Goal: Task Accomplishment & Management: Complete application form

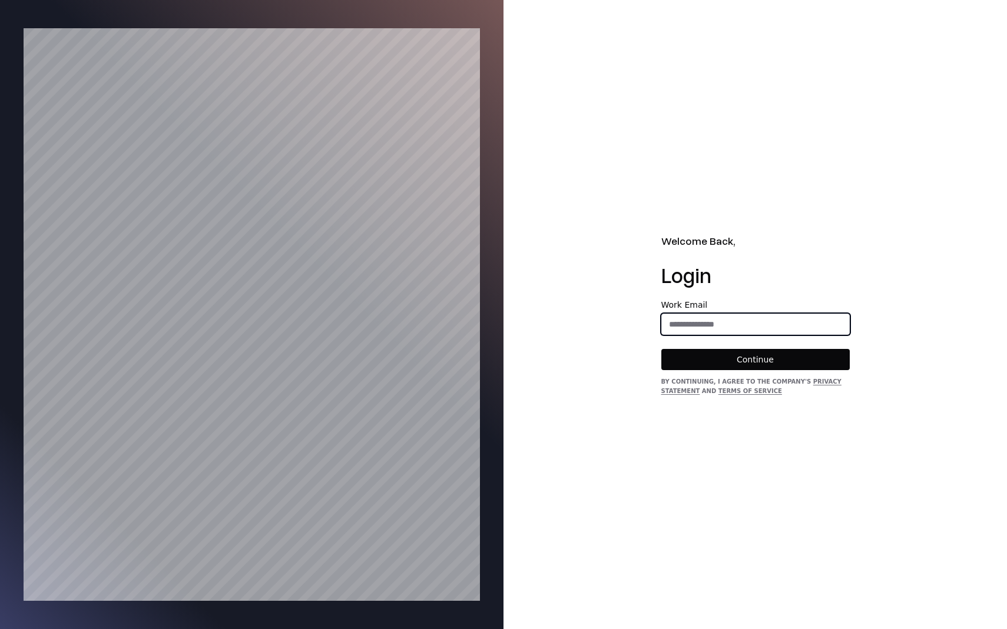
click at [764, 324] on input "email" at bounding box center [755, 324] width 187 height 21
type input "**********"
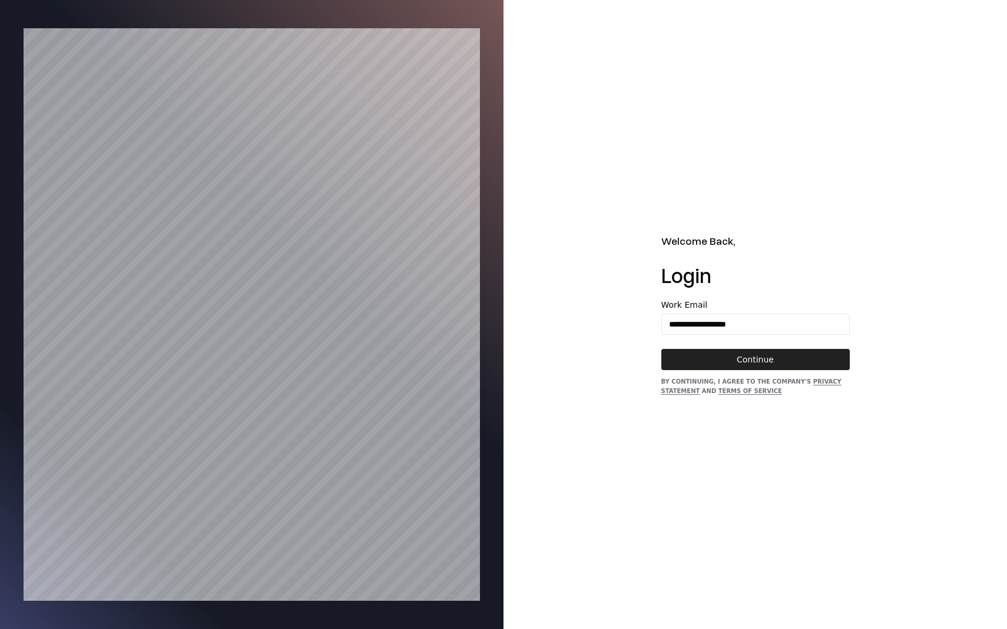
click at [750, 363] on button "Continue" at bounding box center [755, 359] width 188 height 21
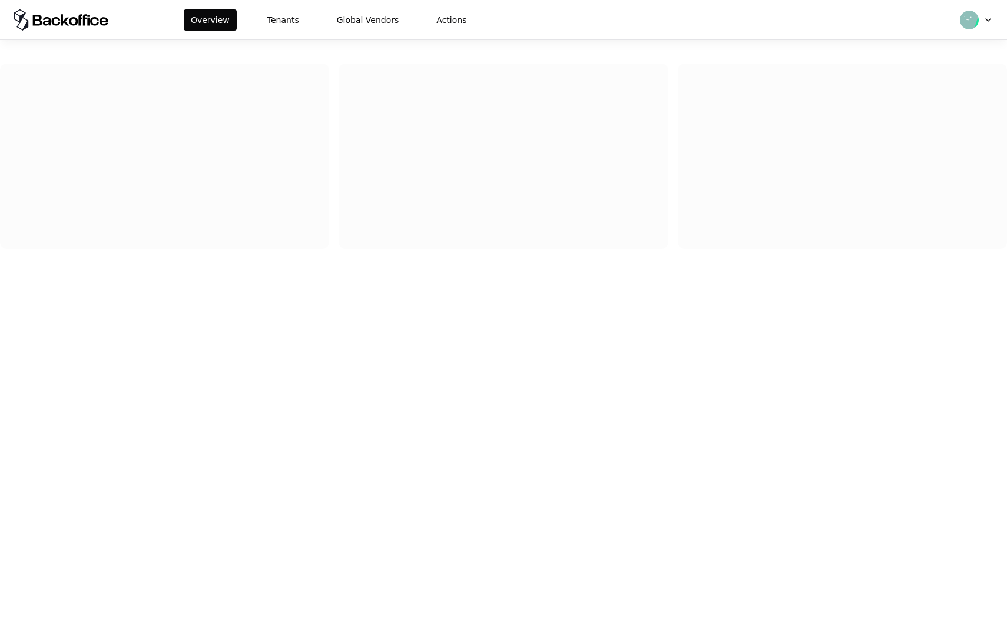
click at [973, 26] on html "Overview Tenants Global Vendors Actions" at bounding box center [503, 314] width 1007 height 629
click at [990, 16] on html "Overview Tenants Global Vendors Actions [EMAIL_ADDRESS][DOMAIN_NAME] Log out" at bounding box center [503, 314] width 1007 height 629
click at [970, 20] on html "Overview Tenants Global Vendors Actions" at bounding box center [503, 314] width 1007 height 629
click at [384, 24] on html "Overview Tenants Global Vendors Actions [EMAIL_ADDRESS][DOMAIN_NAME] Log out" at bounding box center [503, 314] width 1007 height 629
click at [353, 25] on button "Global Vendors" at bounding box center [368, 19] width 77 height 21
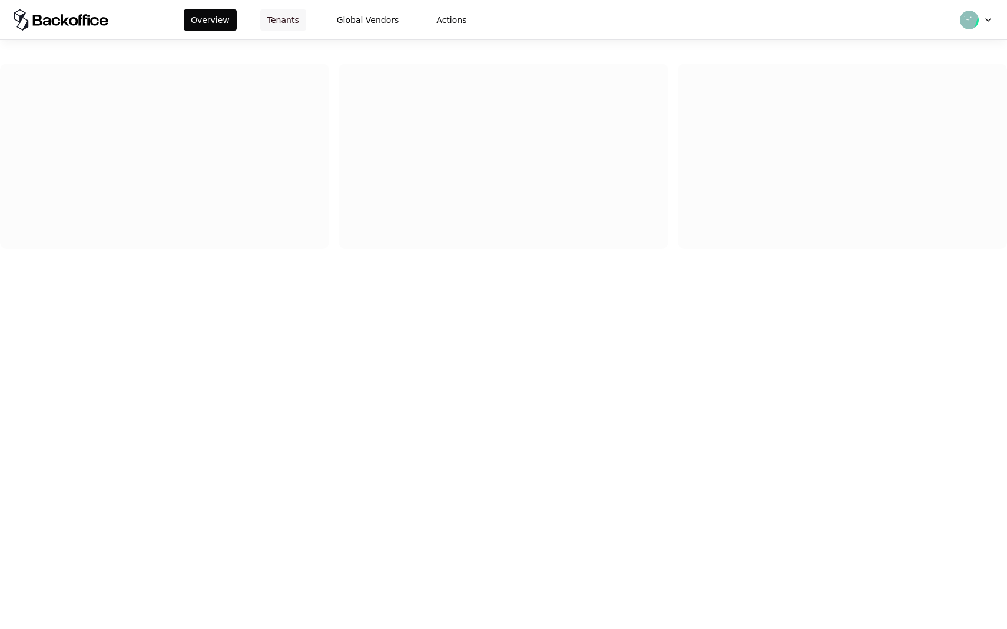
click at [278, 15] on button "Tenants" at bounding box center [283, 19] width 46 height 21
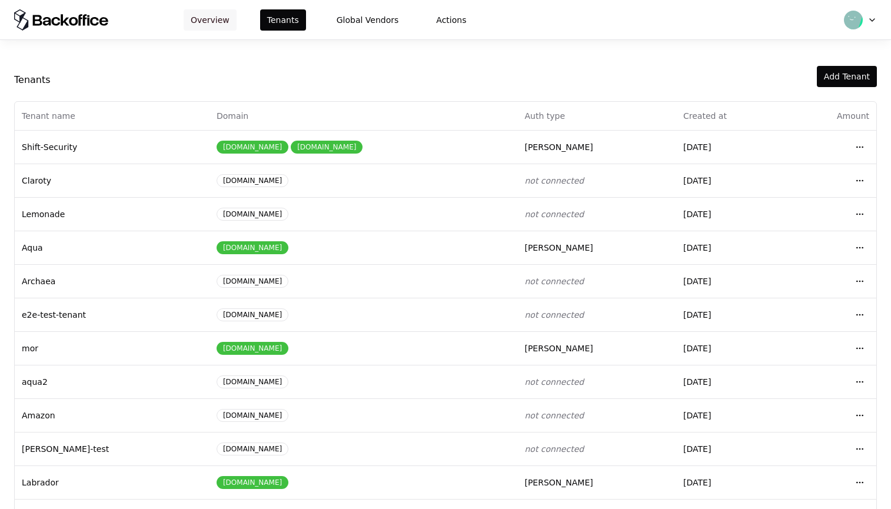
click at [224, 20] on button "Overview" at bounding box center [210, 19] width 53 height 21
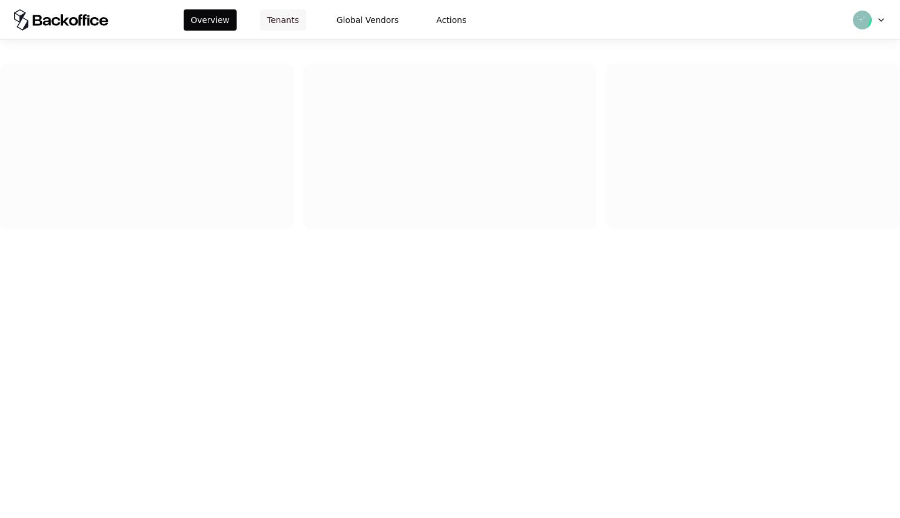
click at [286, 23] on button "Tenants" at bounding box center [283, 19] width 46 height 21
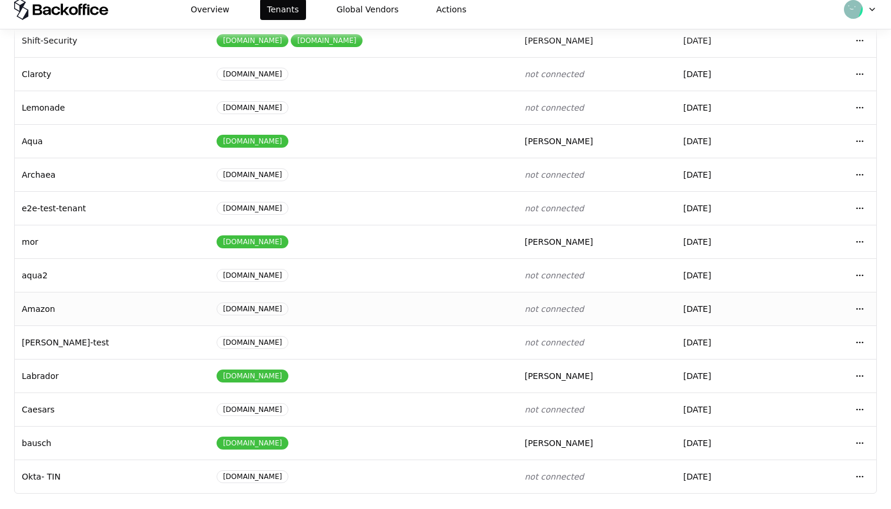
scroll to position [12, 0]
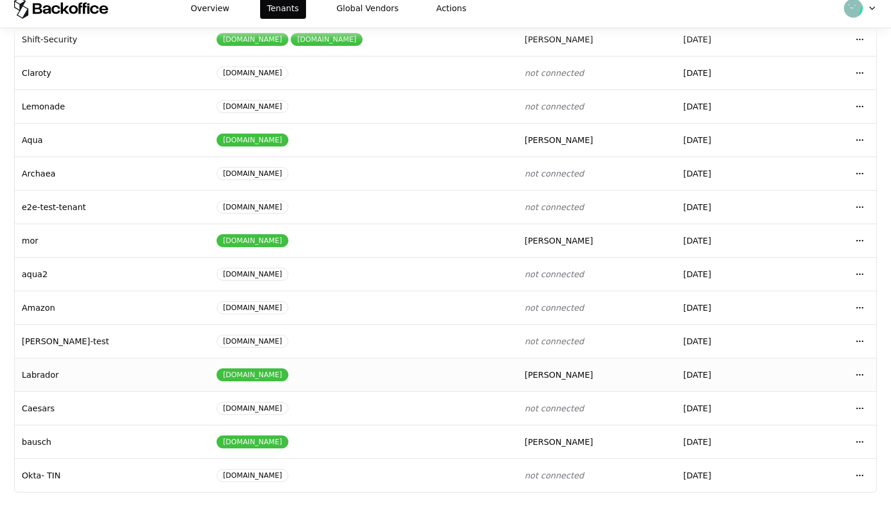
click at [39, 376] on td "Labrador" at bounding box center [112, 375] width 195 height 34
click at [863, 377] on html "Overview Tenants Global Vendors Actions Tenants Add Tenant Tenant name Domain A…" at bounding box center [445, 242] width 891 height 509
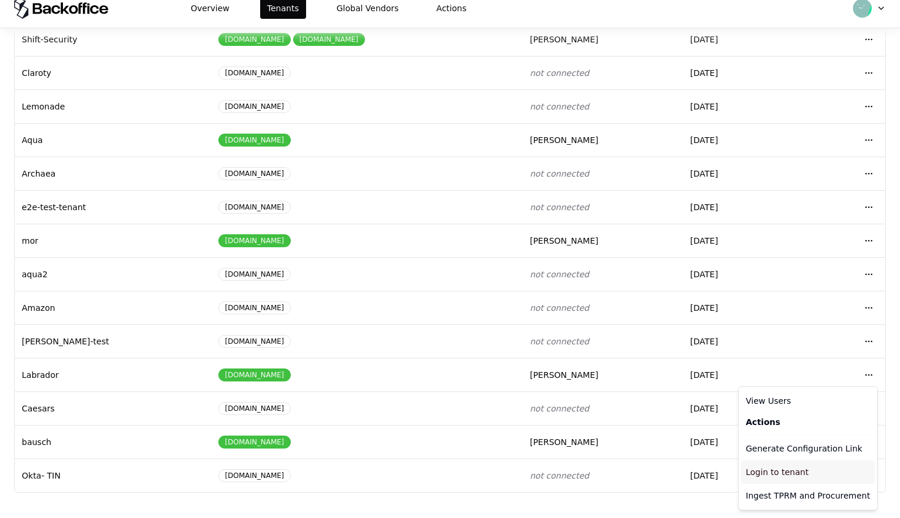
click at [818, 475] on div "Login to tenant" at bounding box center [808, 472] width 134 height 24
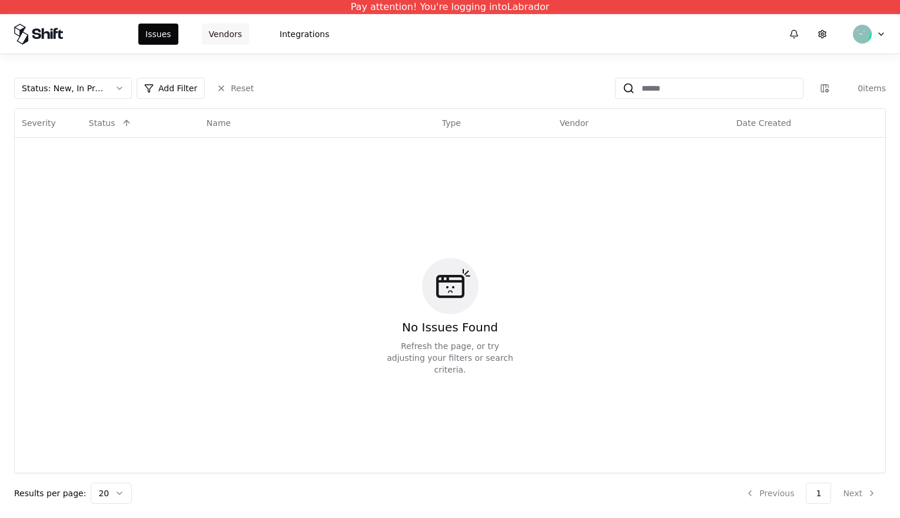
click at [227, 32] on button "Vendors" at bounding box center [225, 34] width 47 height 21
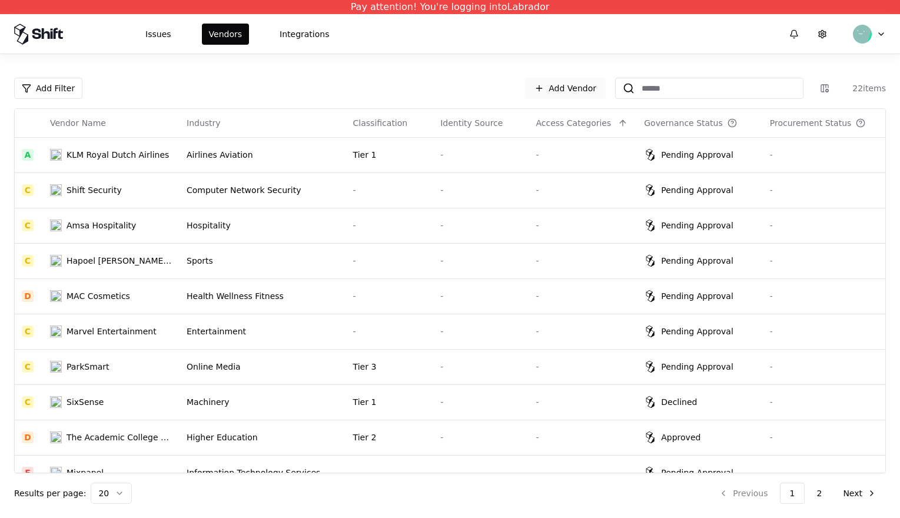
click at [552, 85] on link "Add Vendor" at bounding box center [565, 88] width 81 height 21
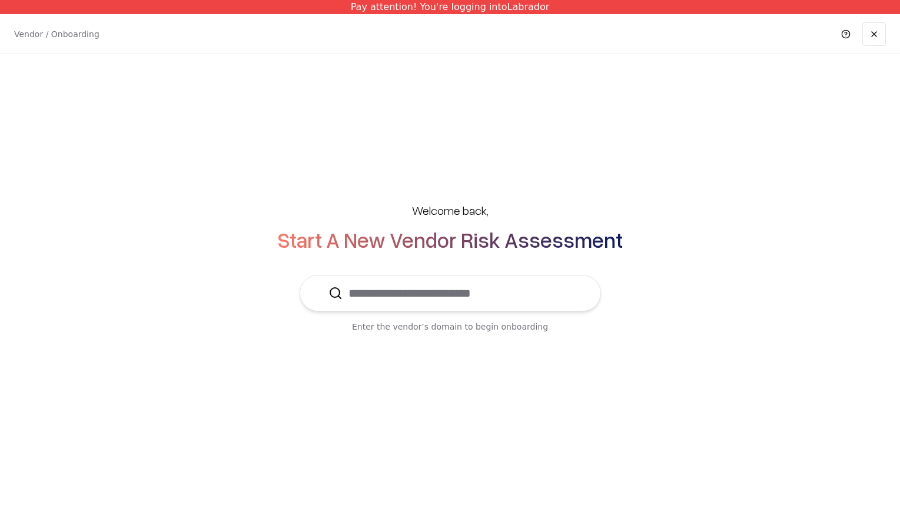
click at [418, 301] on input "text" at bounding box center [458, 293] width 230 height 35
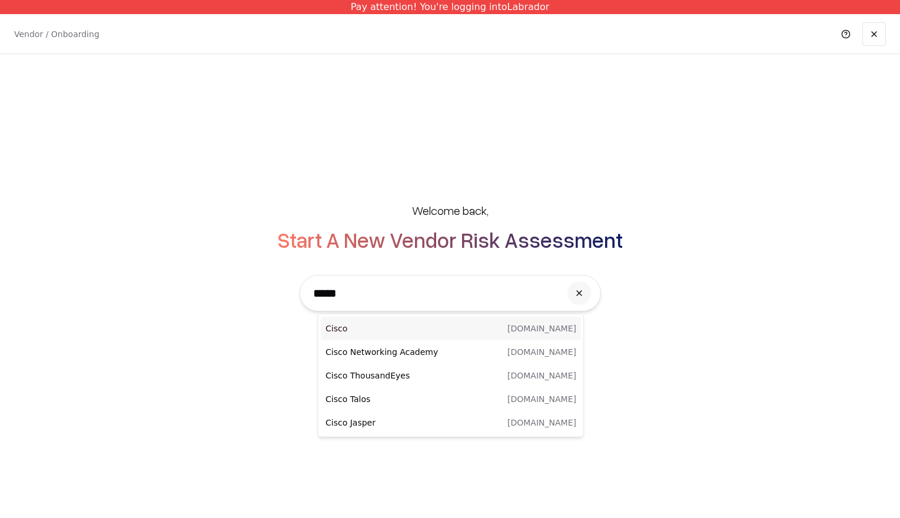
click at [424, 328] on p "Cisco" at bounding box center [388, 329] width 125 height 12
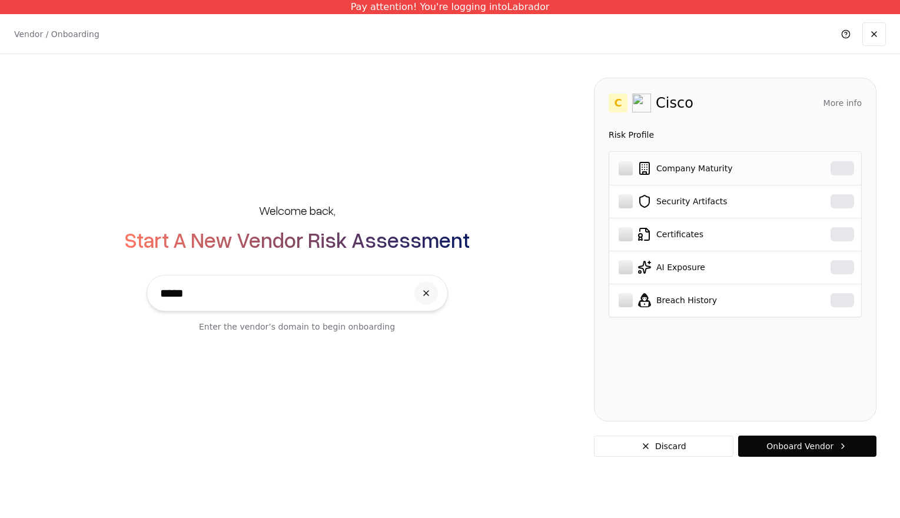
type input "*****"
click at [834, 167] on div at bounding box center [843, 168] width 24 height 14
click at [620, 158] on td "Company Maturity" at bounding box center [707, 168] width 196 height 33
click at [848, 165] on div at bounding box center [843, 168] width 24 height 14
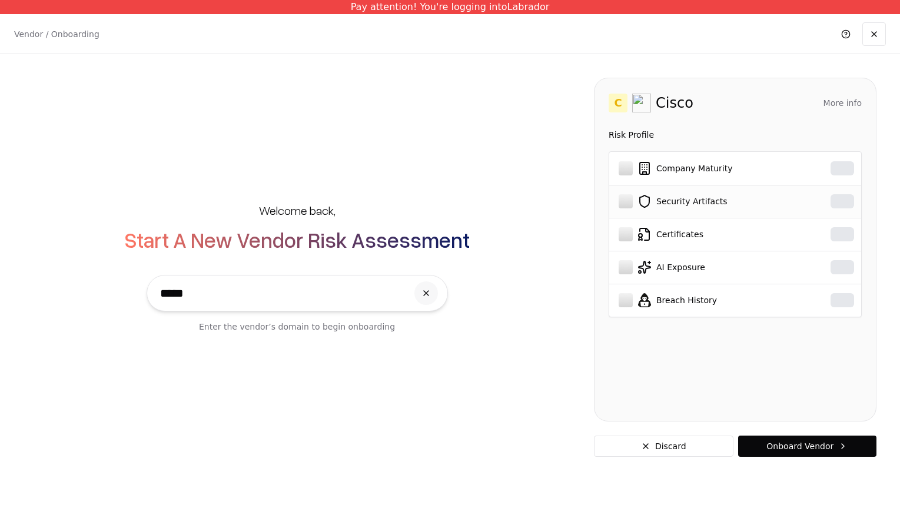
click at [848, 201] on div at bounding box center [843, 201] width 24 height 14
click at [849, 107] on button "More info" at bounding box center [843, 102] width 38 height 21
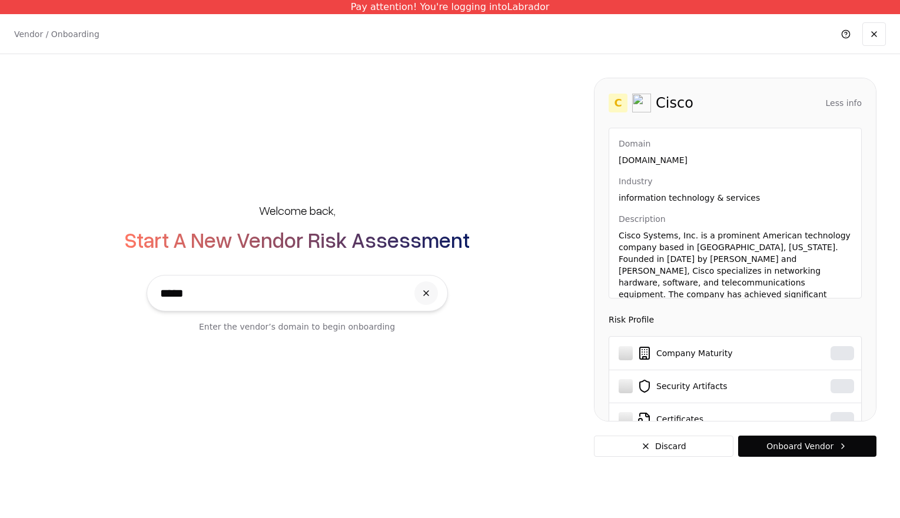
click at [849, 105] on button "Less info" at bounding box center [844, 102] width 36 height 21
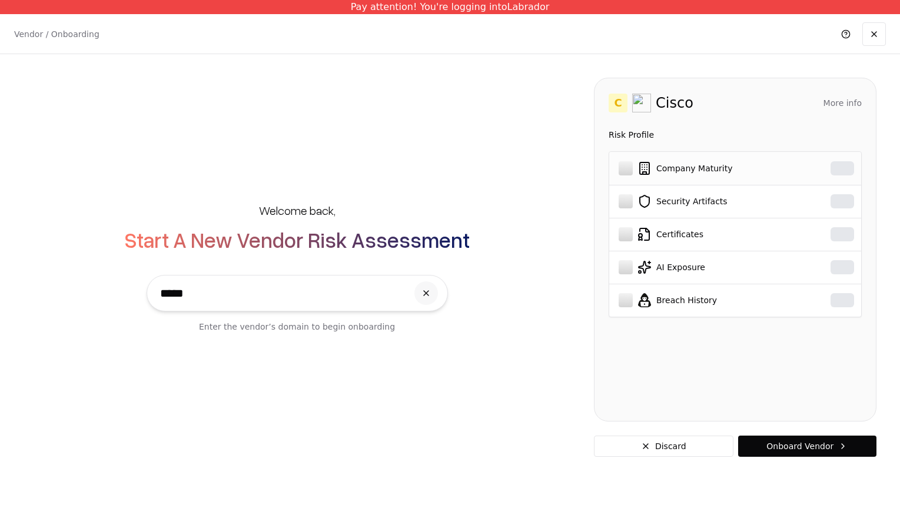
click at [844, 164] on div at bounding box center [843, 168] width 24 height 14
click at [841, 201] on div at bounding box center [843, 201] width 24 height 14
click at [766, 447] on button "Onboard Vendor" at bounding box center [807, 446] width 138 height 21
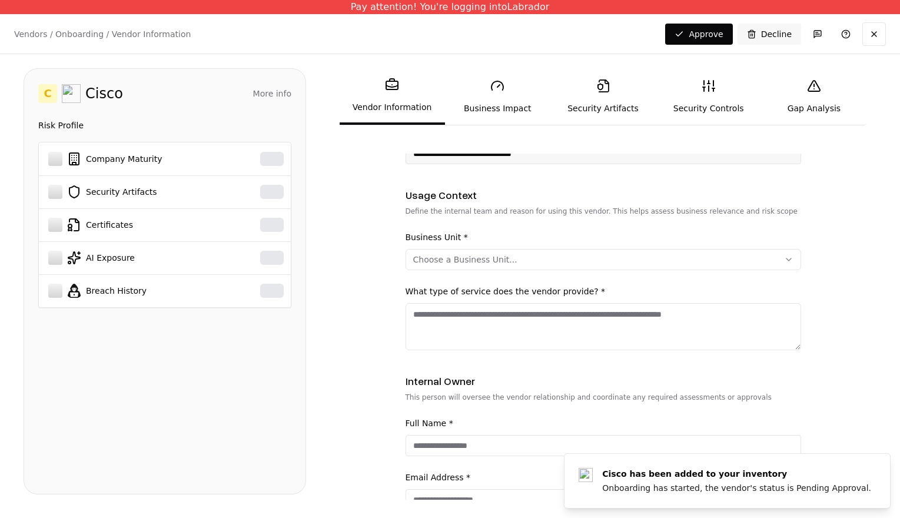
scroll to position [249, 0]
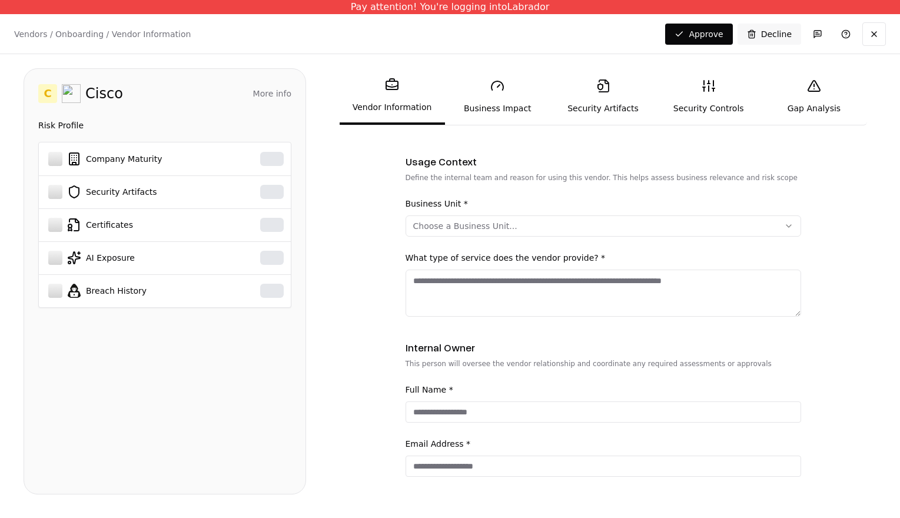
click at [474, 225] on div "Choose a Business Unit..." at bounding box center [465, 226] width 104 height 12
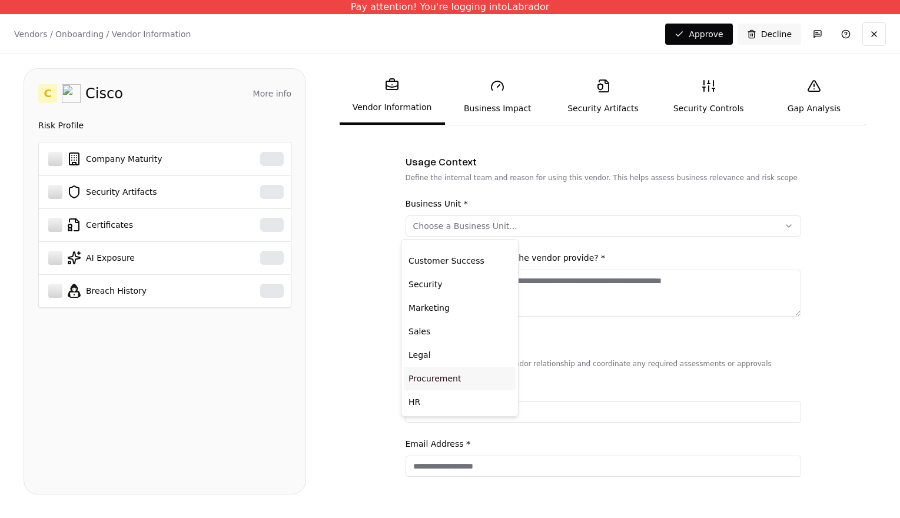
click at [426, 380] on div "Procurement" at bounding box center [460, 379] width 112 height 24
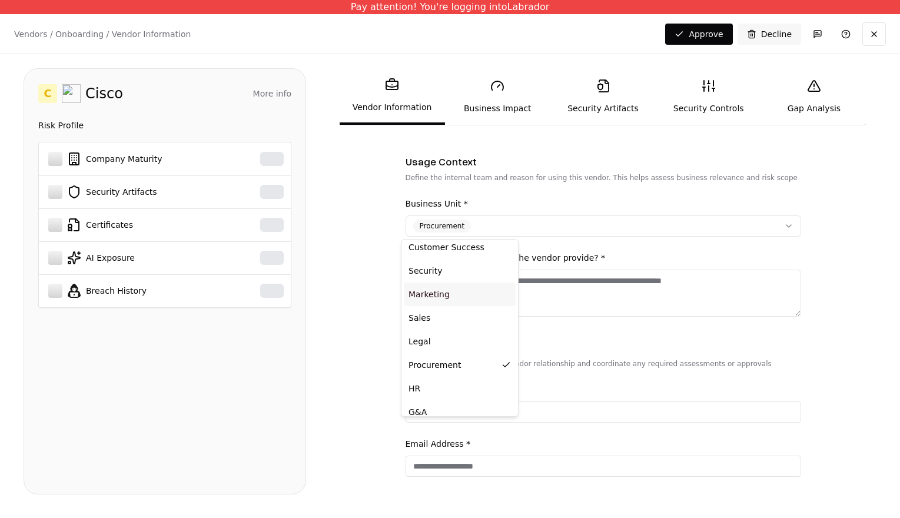
scroll to position [15, 0]
click at [623, 297] on html "**********" at bounding box center [450, 259] width 900 height 518
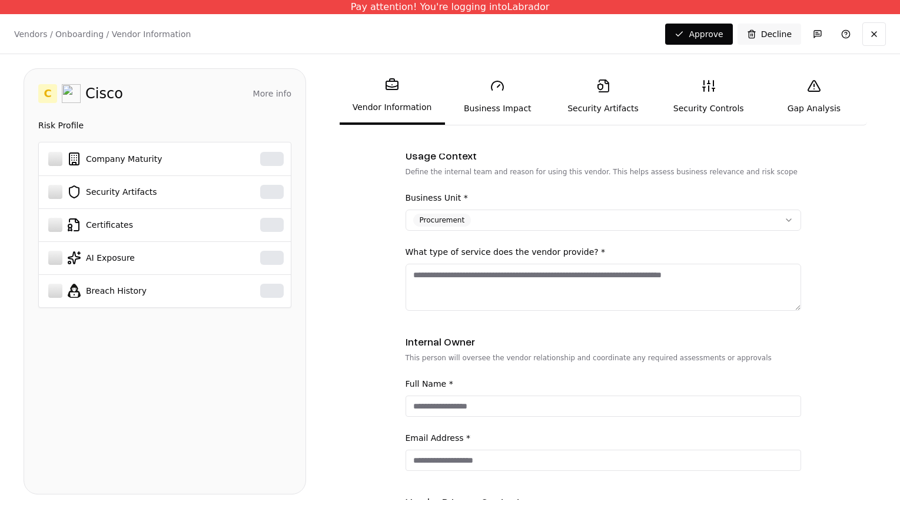
scroll to position [257, 0]
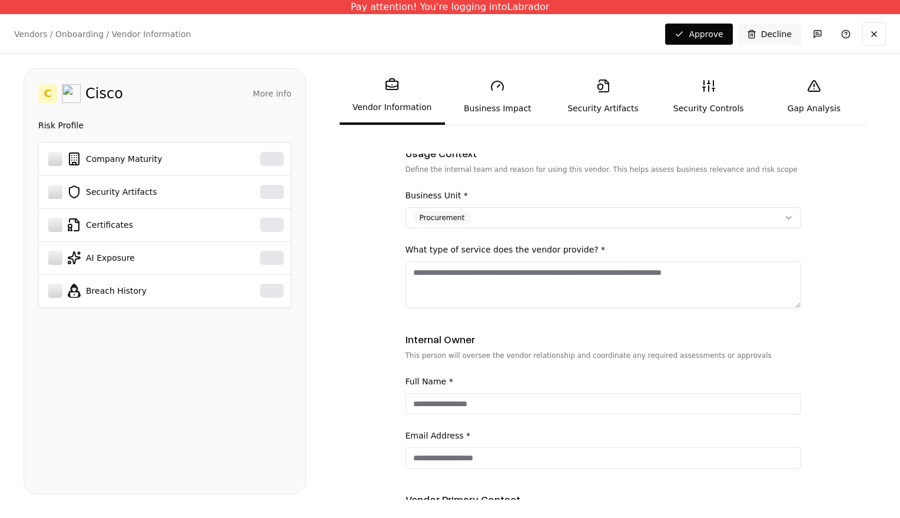
click at [507, 277] on textarea "What type of service does the vendor provide? *" at bounding box center [604, 284] width 396 height 47
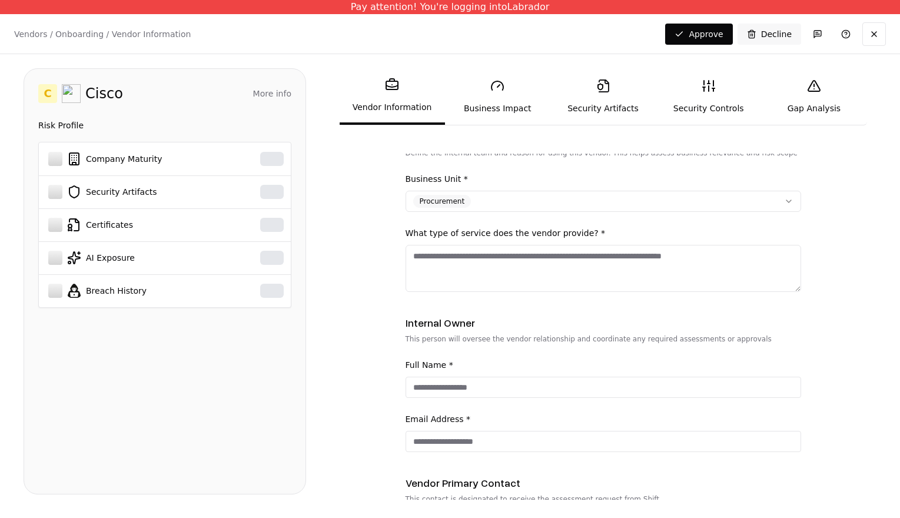
scroll to position [275, 0]
type textarea "*"
type textarea "**********"
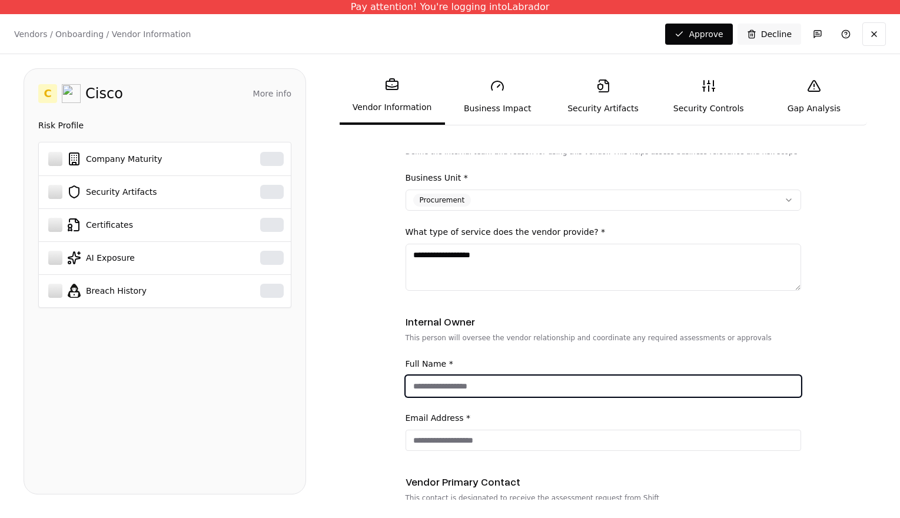
click at [450, 384] on input "Full Name *" at bounding box center [603, 386] width 394 height 21
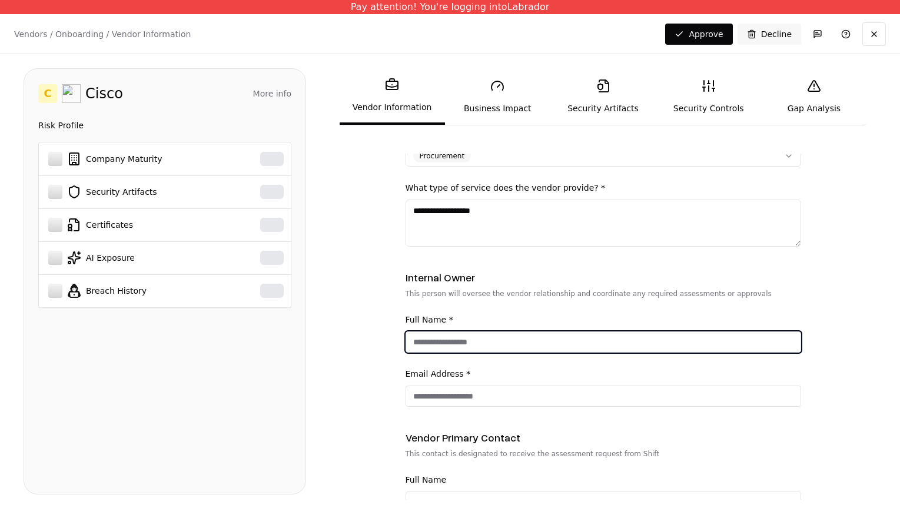
scroll to position [327, 0]
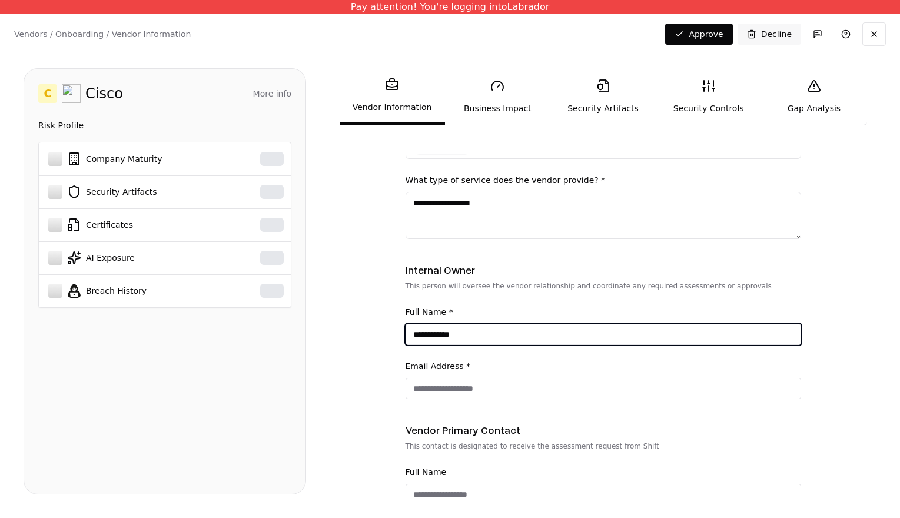
type input "**********"
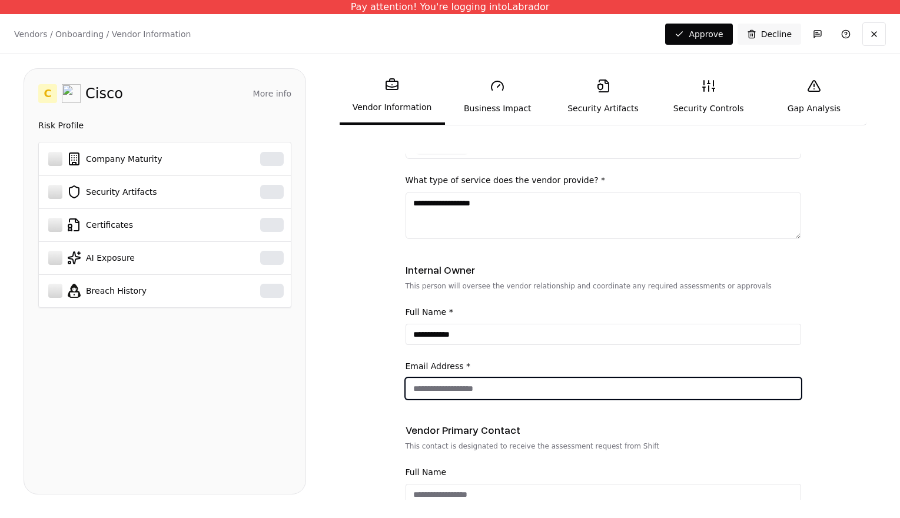
click at [512, 390] on input "Email Address *" at bounding box center [603, 388] width 394 height 21
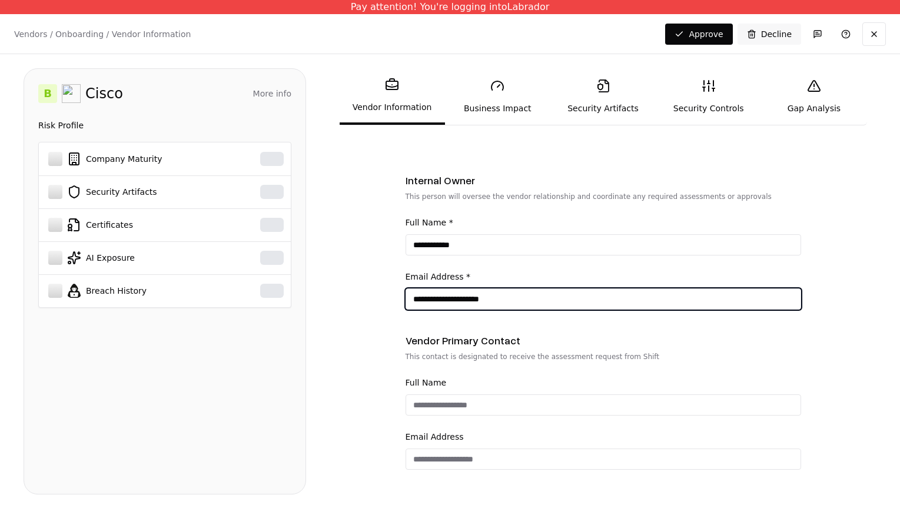
scroll to position [433, 0]
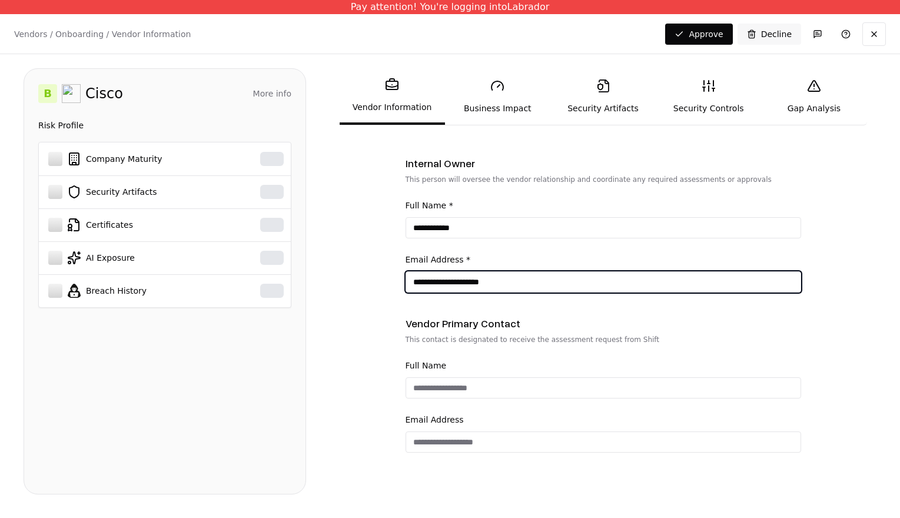
type input "**********"
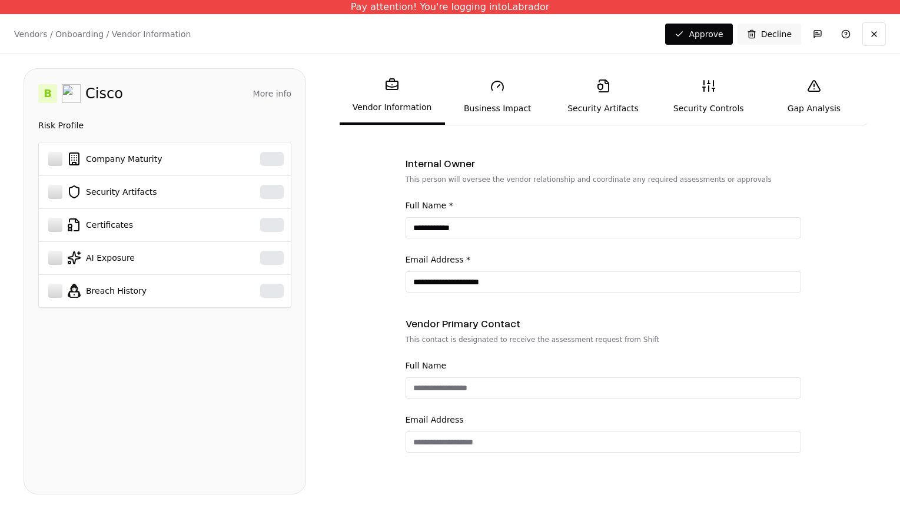
click at [532, 375] on div "Full Name" at bounding box center [604, 379] width 396 height 40
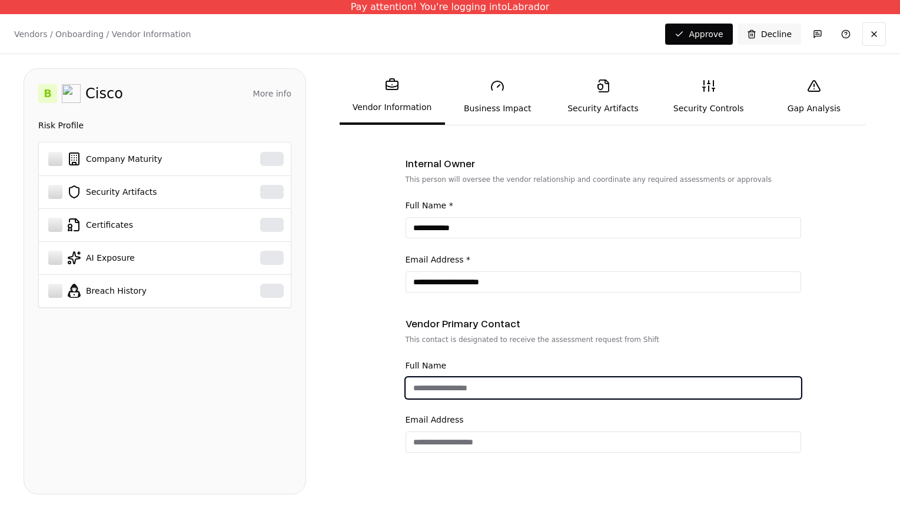
click at [530, 387] on input "Full Name" at bounding box center [603, 387] width 394 height 21
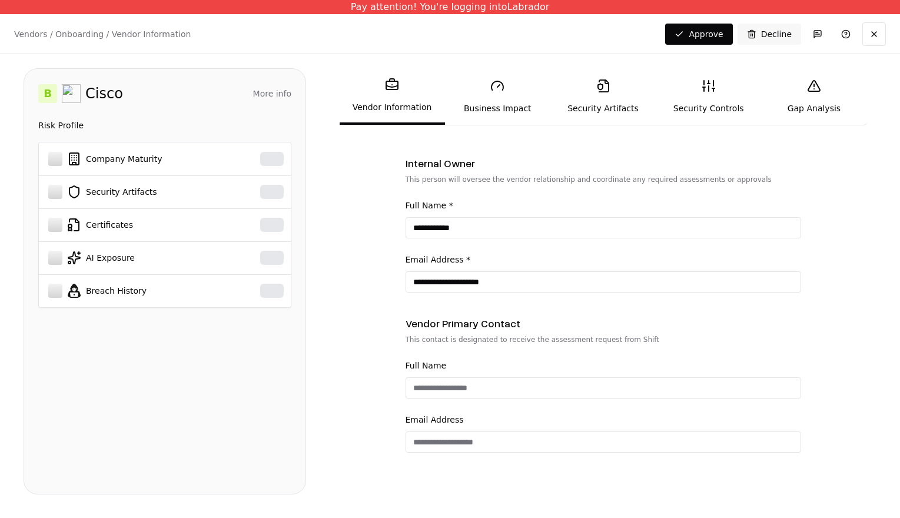
click at [482, 105] on link "Business Impact" at bounding box center [497, 96] width 105 height 54
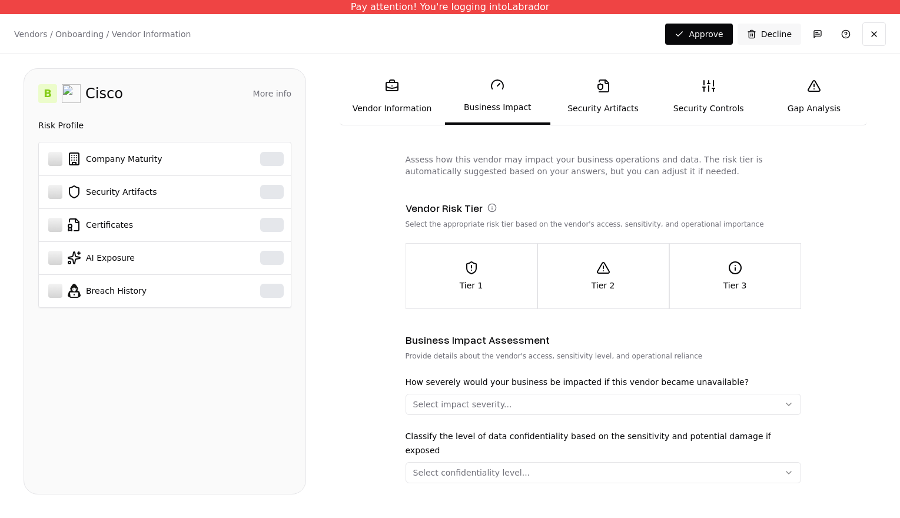
click at [421, 102] on link "Vendor Information" at bounding box center [392, 96] width 105 height 54
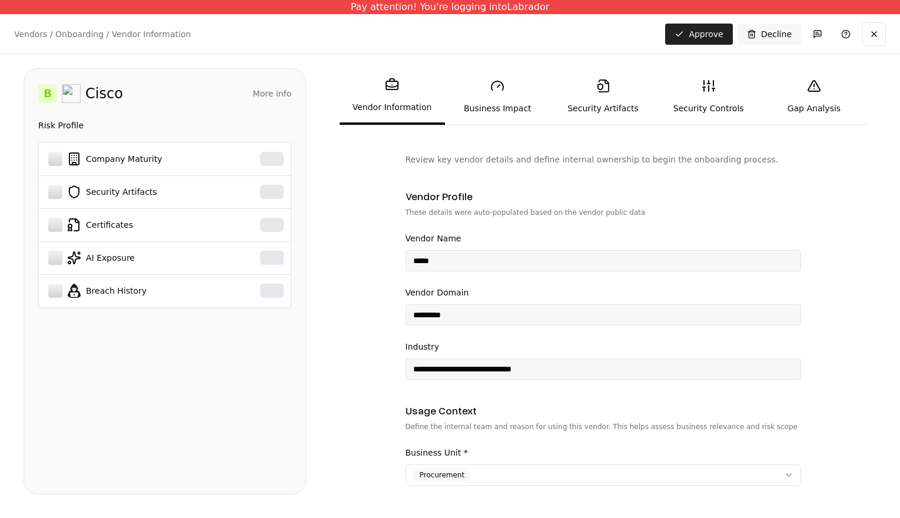
click at [682, 32] on button "Approve" at bounding box center [698, 34] width 67 height 21
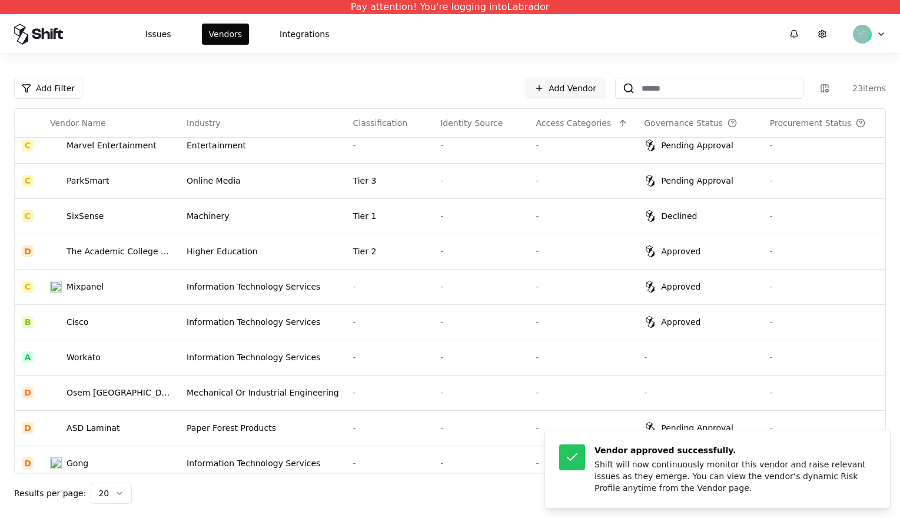
scroll to position [318, 0]
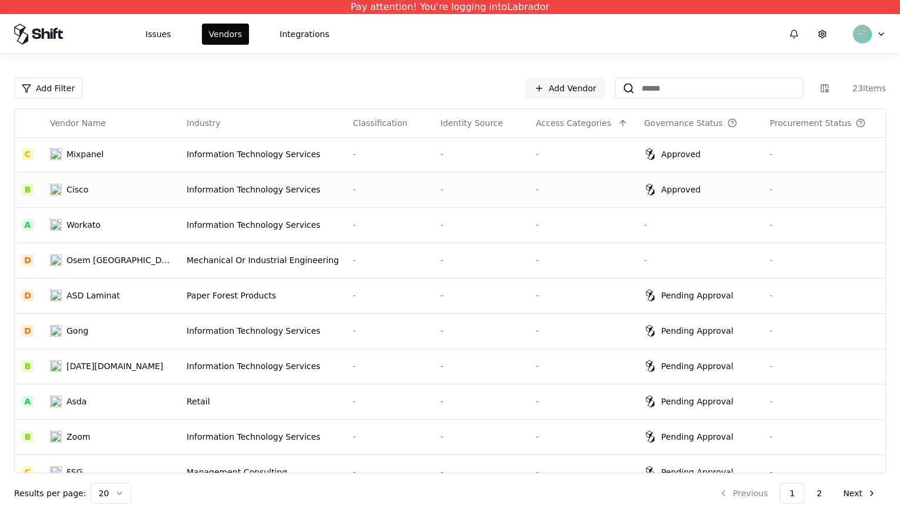
click at [216, 187] on div "Information Technology Services" at bounding box center [263, 190] width 152 height 12
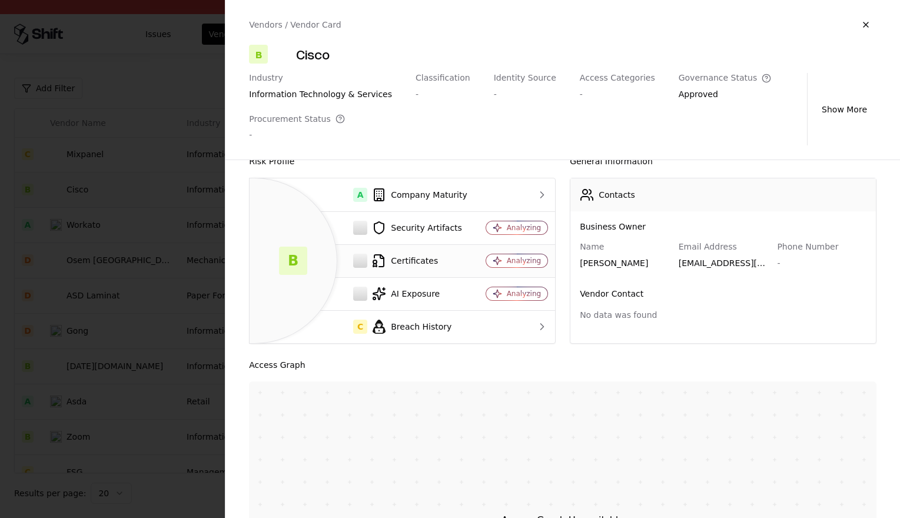
scroll to position [26, 0]
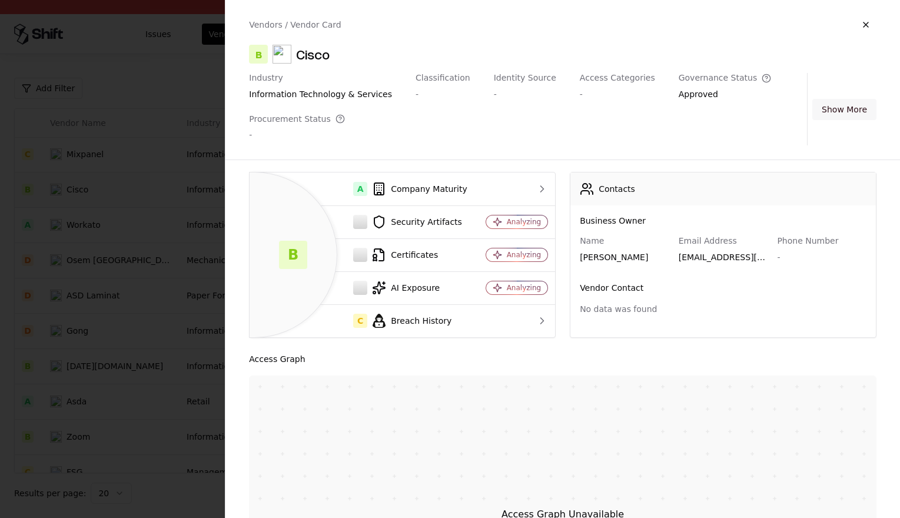
click at [835, 106] on button "Show More" at bounding box center [844, 109] width 64 height 21
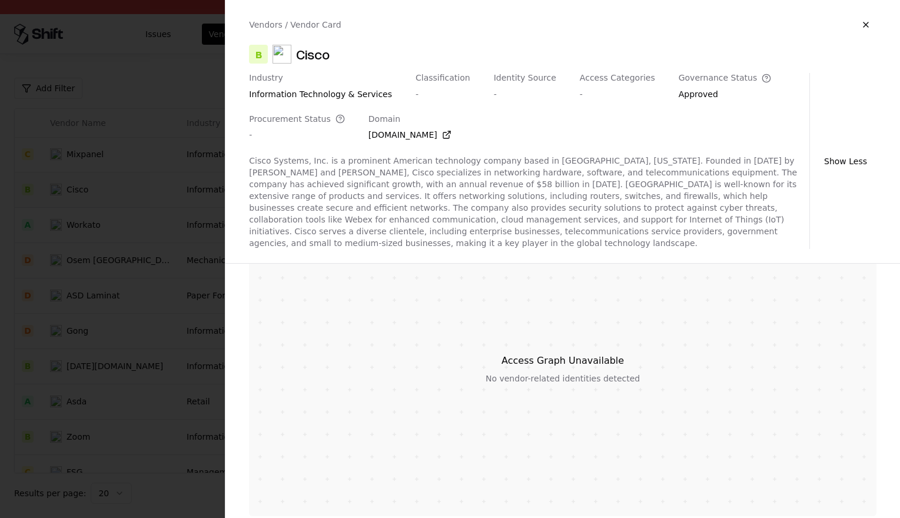
scroll to position [284, 0]
click at [857, 22] on button "button" at bounding box center [865, 24] width 21 height 21
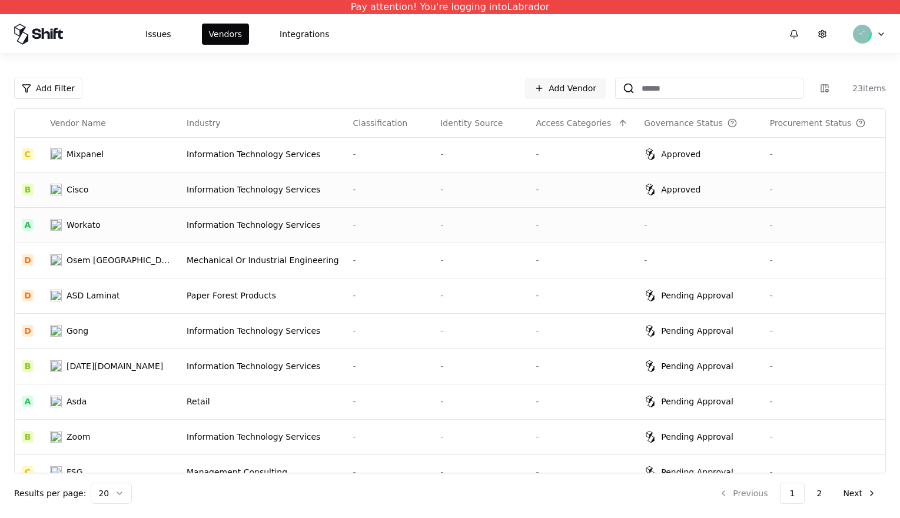
click at [87, 230] on div "Workato" at bounding box center [84, 225] width 34 height 12
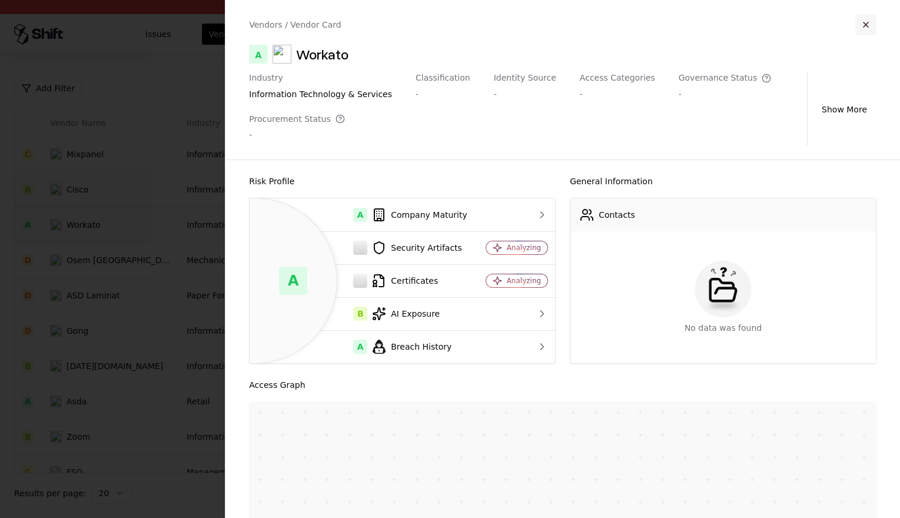
click at [867, 22] on button "button" at bounding box center [865, 24] width 21 height 21
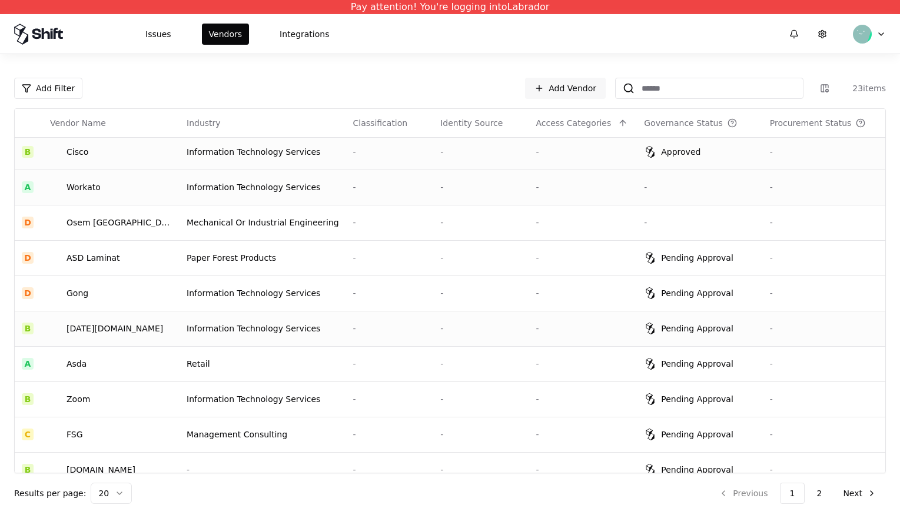
scroll to position [371, 0]
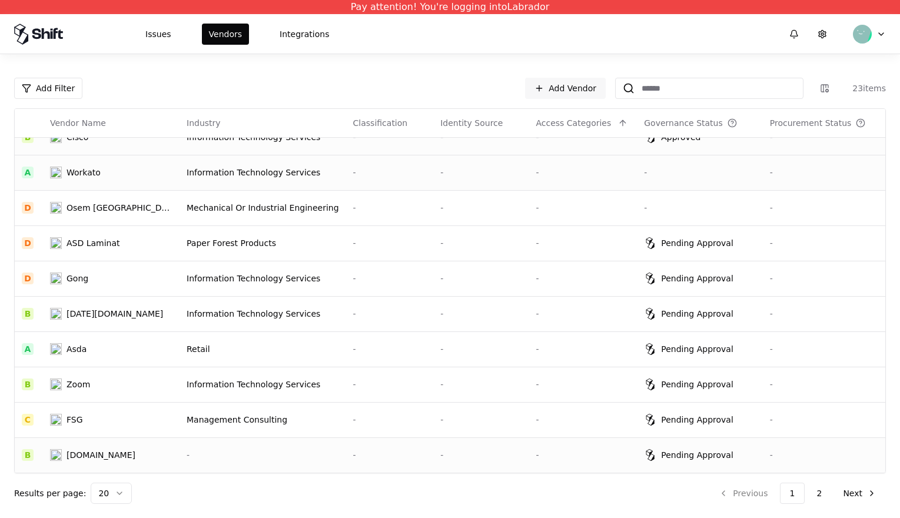
click at [86, 454] on div "[DOMAIN_NAME]" at bounding box center [101, 455] width 69 height 12
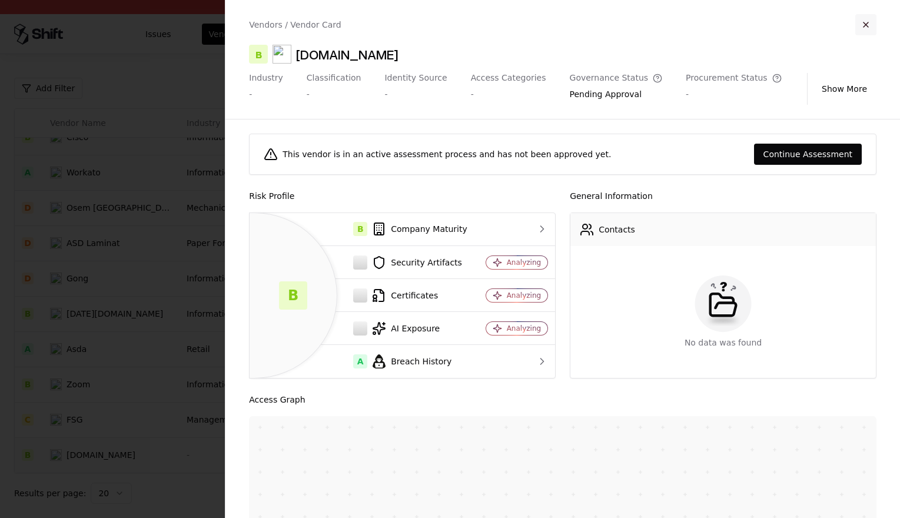
click at [859, 26] on button "button" at bounding box center [865, 24] width 21 height 21
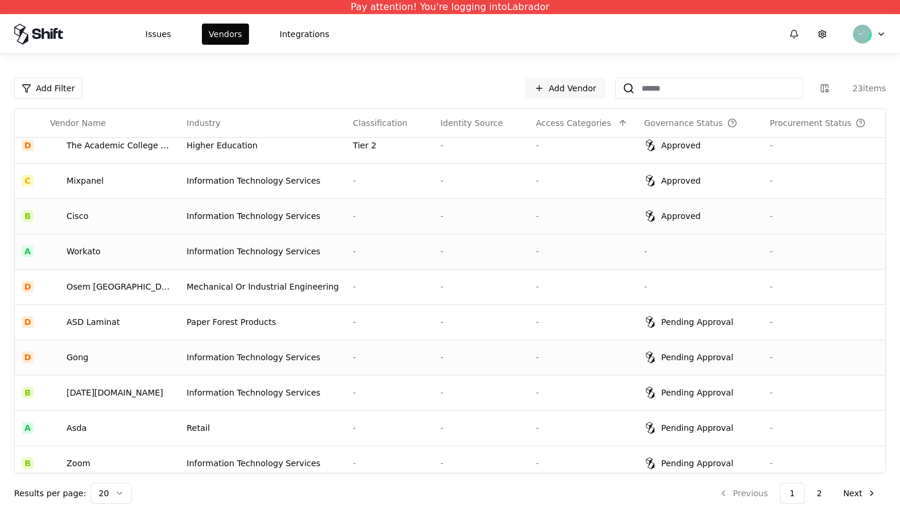
scroll to position [281, 0]
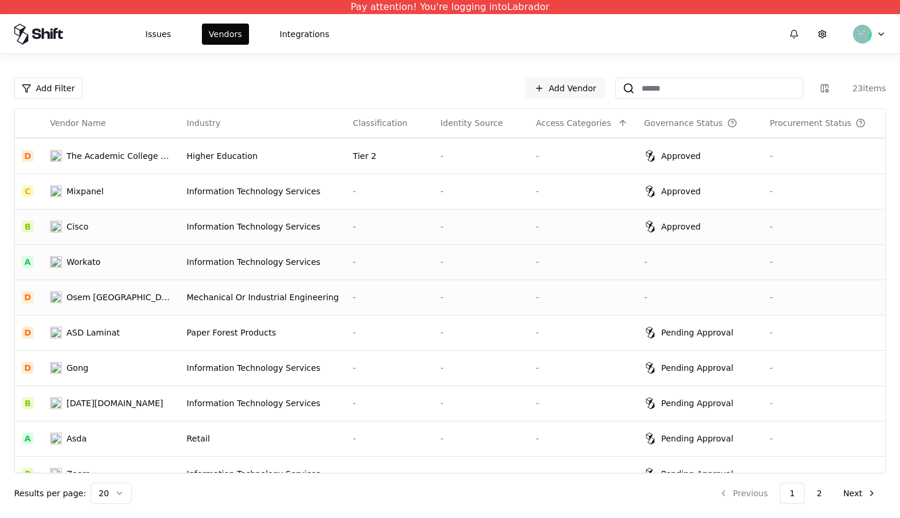
click at [94, 295] on div "Osem [GEOGRAPHIC_DATA]" at bounding box center [120, 297] width 106 height 12
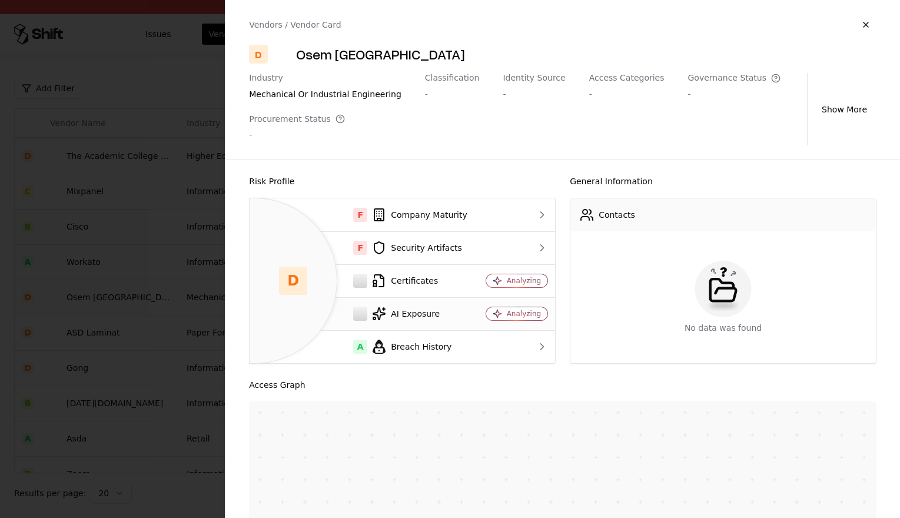
scroll to position [11, 0]
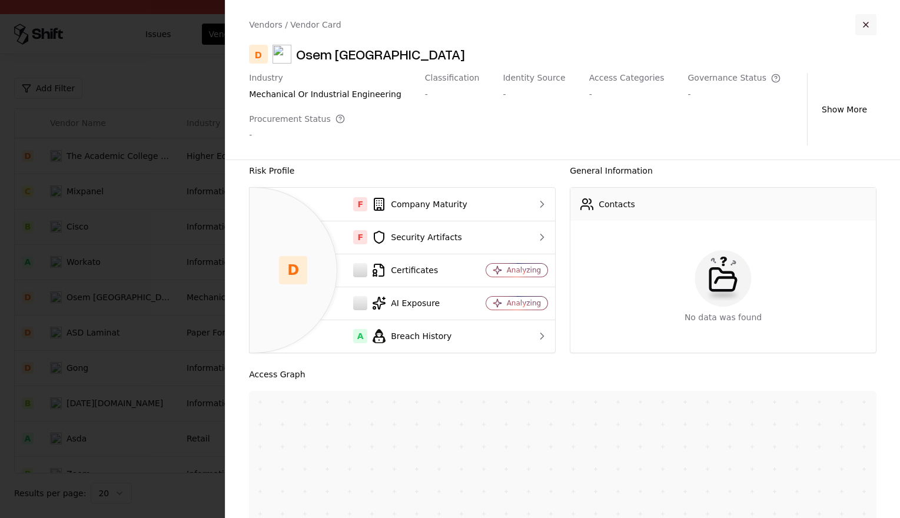
click at [875, 19] on button "button" at bounding box center [865, 24] width 21 height 21
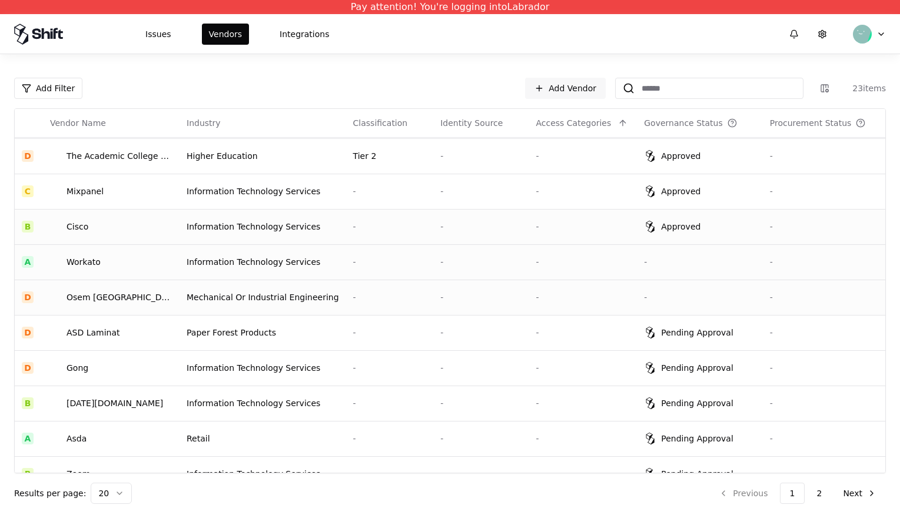
scroll to position [252, 0]
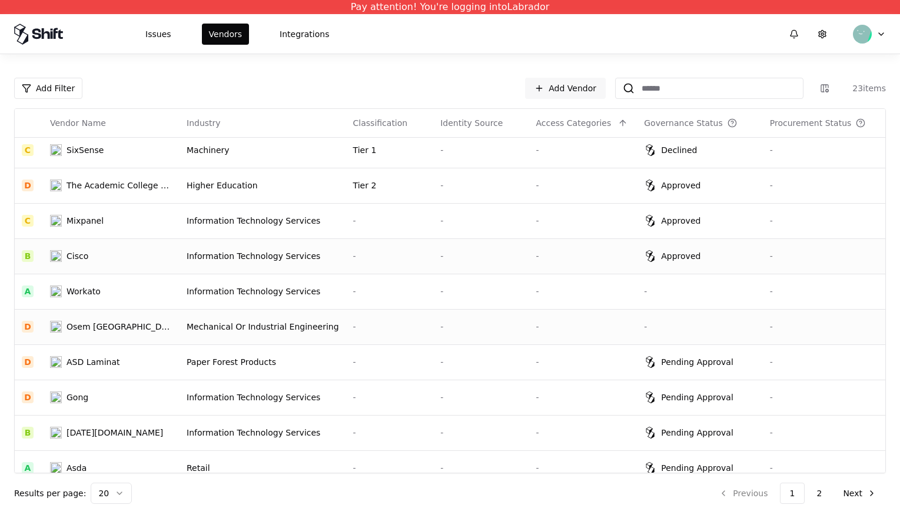
click at [269, 263] on td "Information Technology Services" at bounding box center [263, 255] width 167 height 35
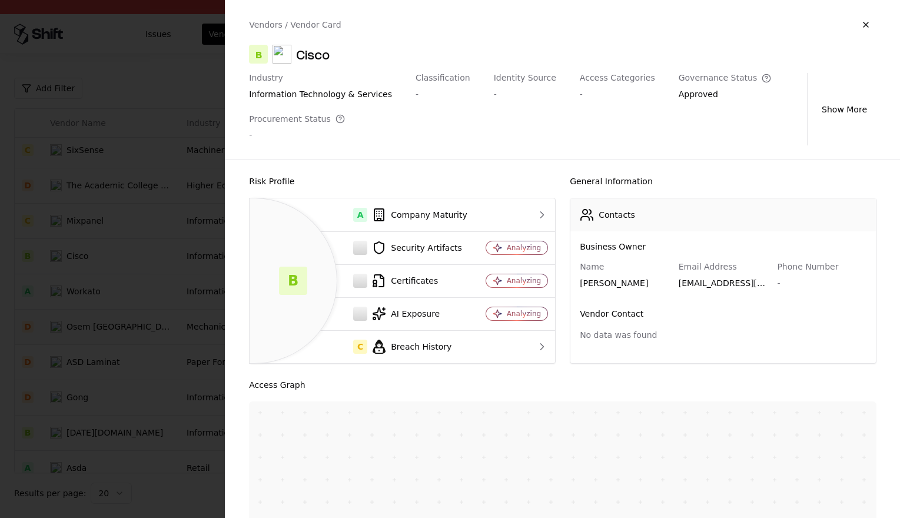
click at [438, 77] on div "Classification" at bounding box center [443, 78] width 55 height 11
click at [834, 109] on button "Show More" at bounding box center [844, 109] width 64 height 21
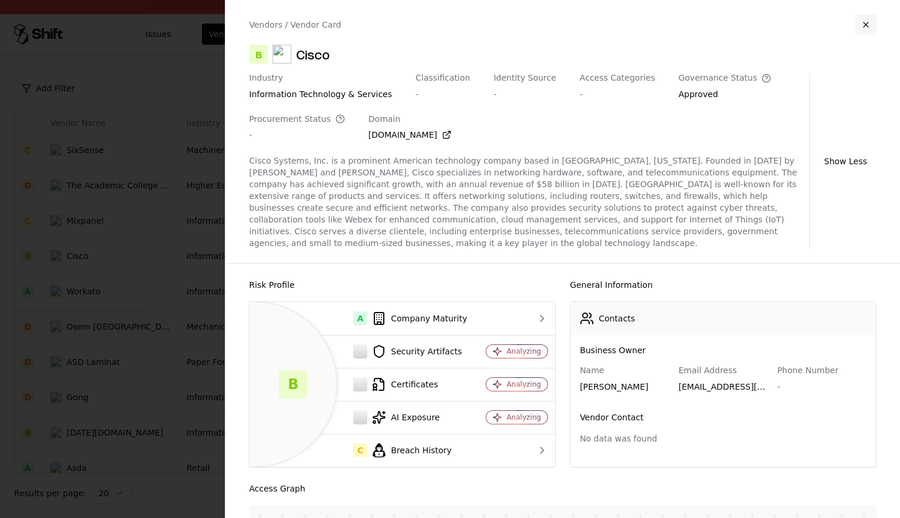
click at [868, 21] on button "button" at bounding box center [865, 24] width 21 height 21
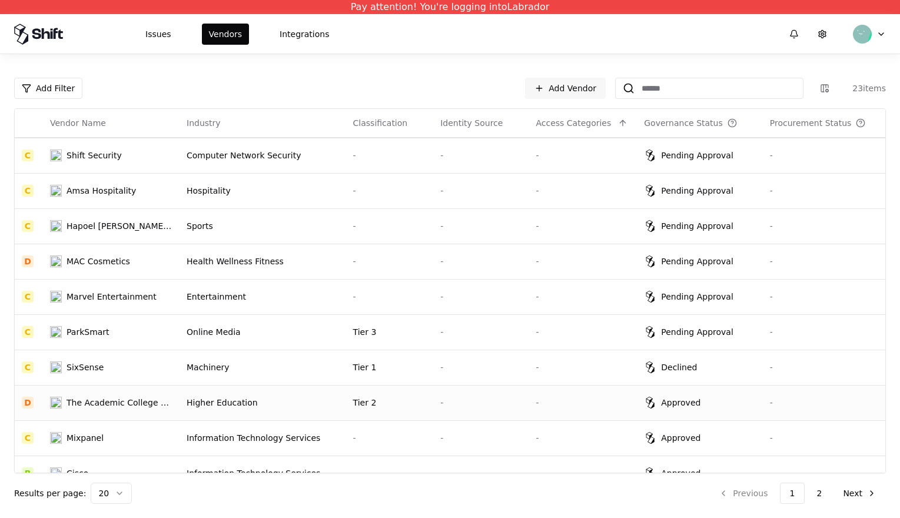
scroll to position [0, 0]
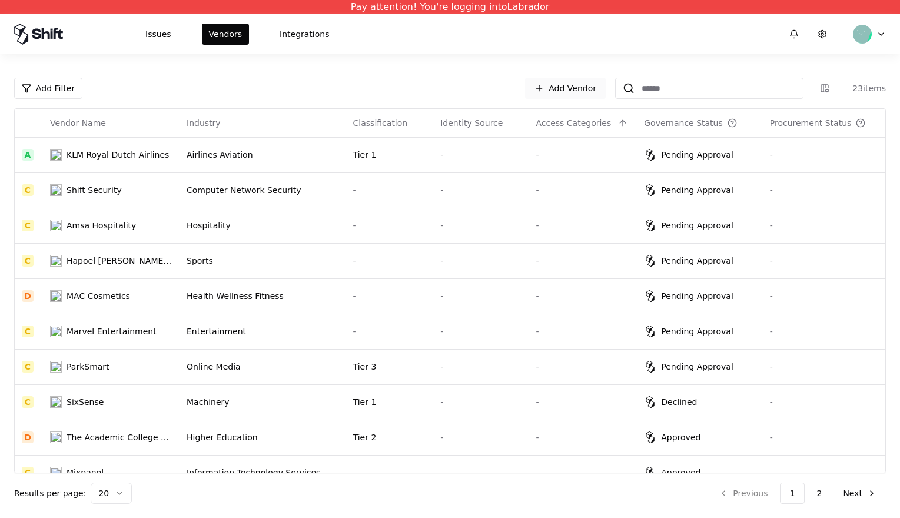
click at [584, 88] on link "Add Vendor" at bounding box center [565, 88] width 81 height 21
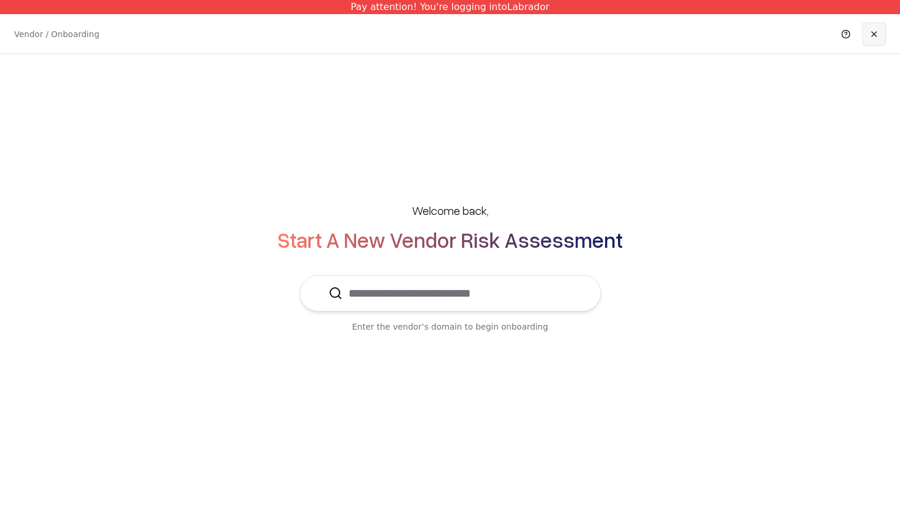
click at [870, 32] on link at bounding box center [874, 34] width 24 height 24
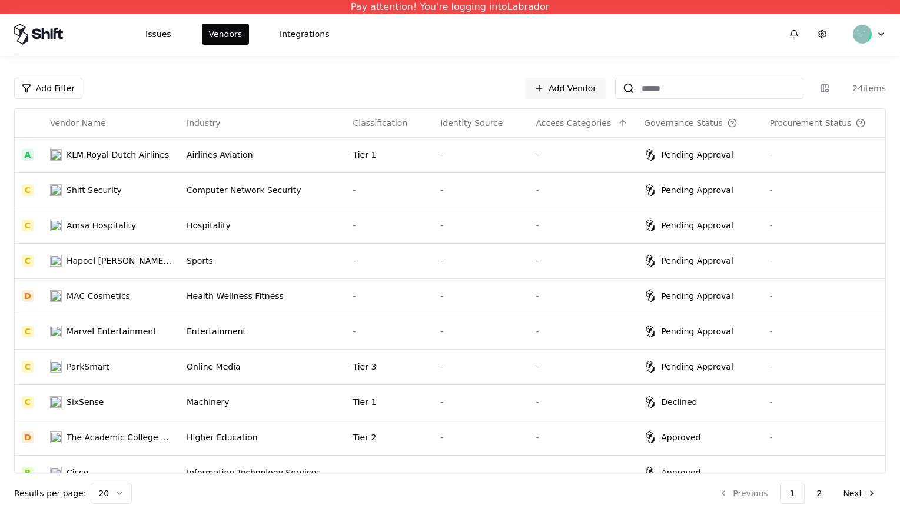
click at [567, 102] on div "Add Filter Add Vendor 24 items Vendor Name Industry Classification Identity Sou…" at bounding box center [450, 291] width 872 height 426
click at [567, 97] on link "Add Vendor" at bounding box center [565, 88] width 81 height 21
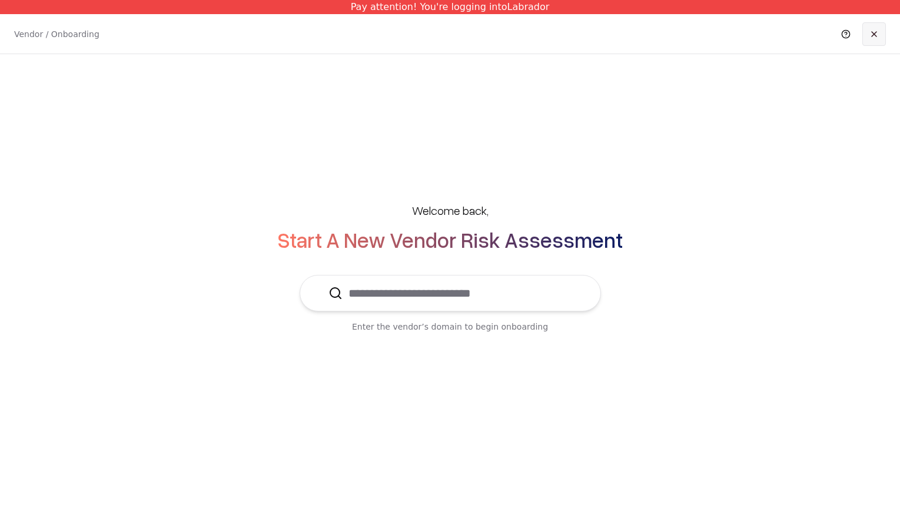
click at [870, 36] on link at bounding box center [874, 34] width 24 height 24
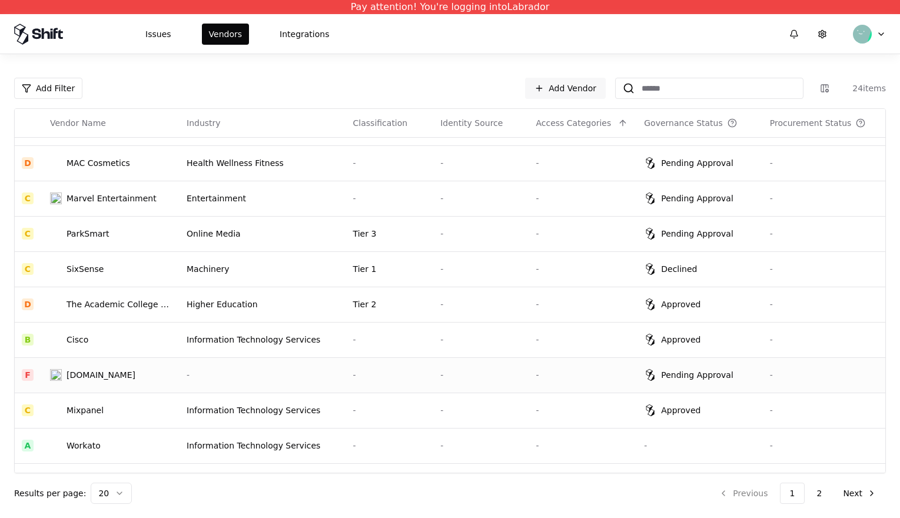
scroll to position [217, 0]
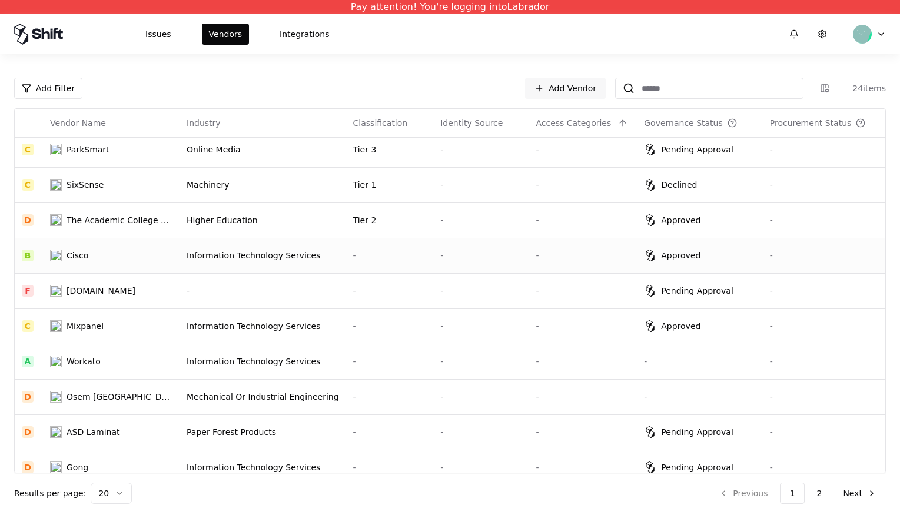
click at [211, 254] on div "Information Technology Services" at bounding box center [263, 256] width 152 height 12
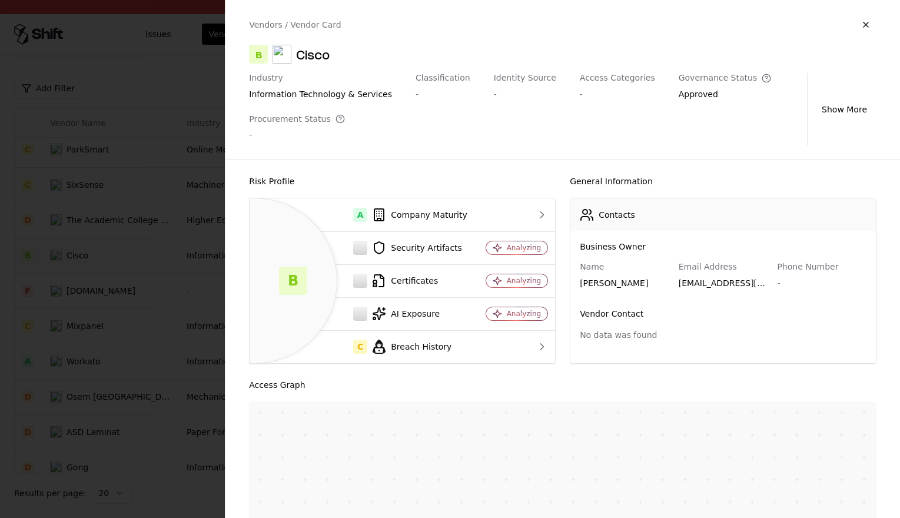
click at [880, 16] on div "Vendors / Vendor Card B Cisco Industry information technology & services Classi…" at bounding box center [562, 80] width 675 height 160
click at [870, 22] on button "button" at bounding box center [865, 24] width 21 height 21
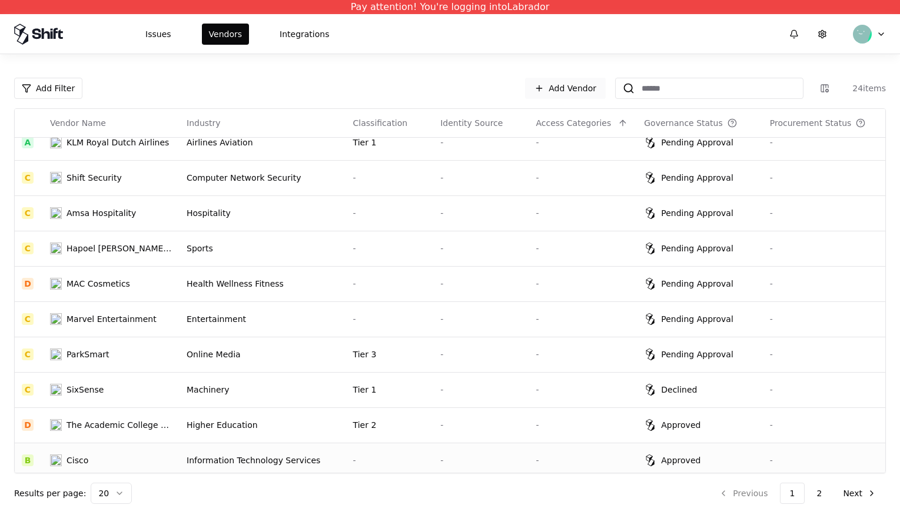
scroll to position [0, 0]
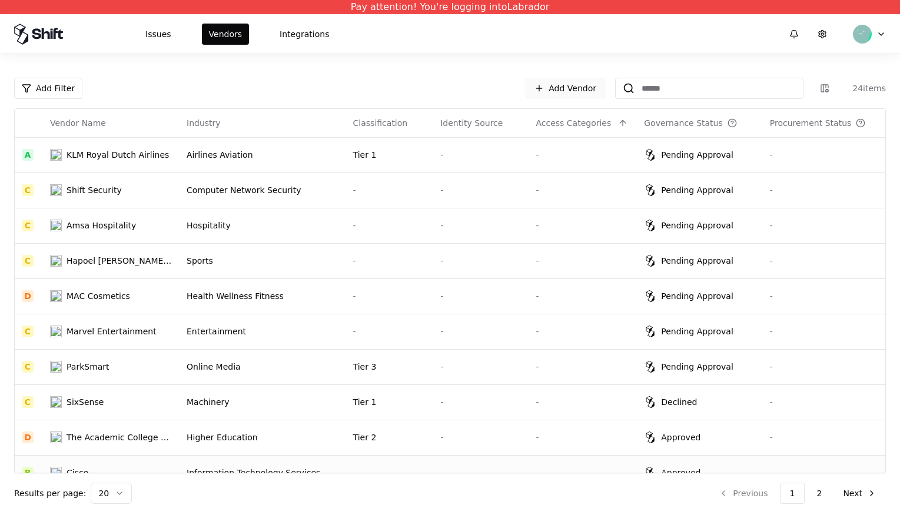
click at [565, 88] on link "Add Vendor" at bounding box center [565, 88] width 81 height 21
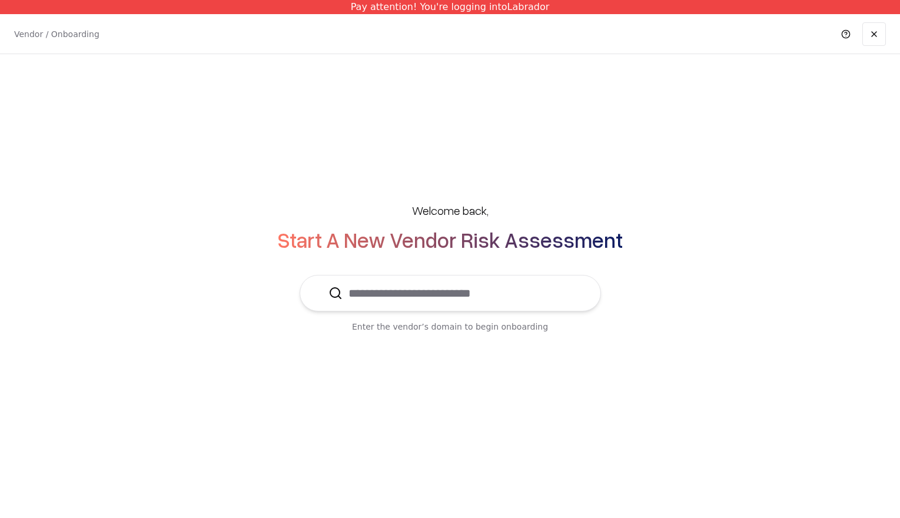
click at [497, 291] on input "text" at bounding box center [458, 293] width 230 height 35
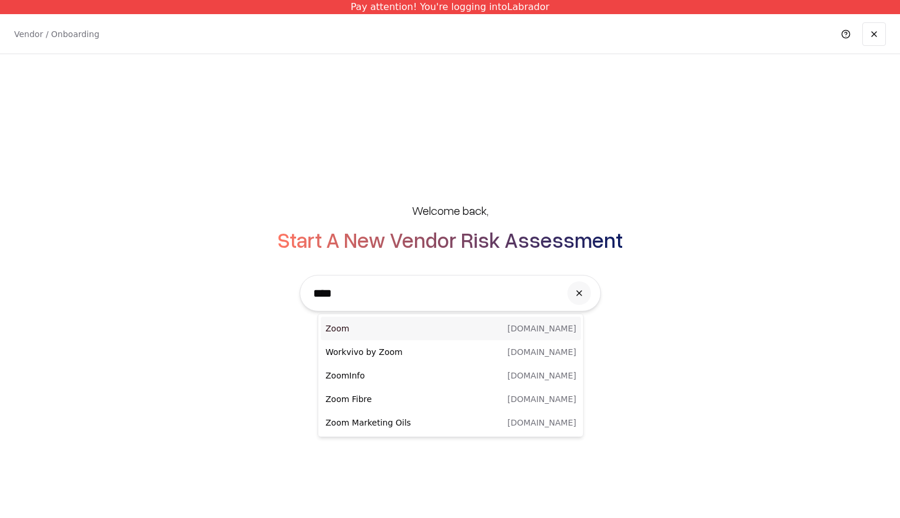
click at [375, 329] on p "Zoom" at bounding box center [388, 329] width 125 height 12
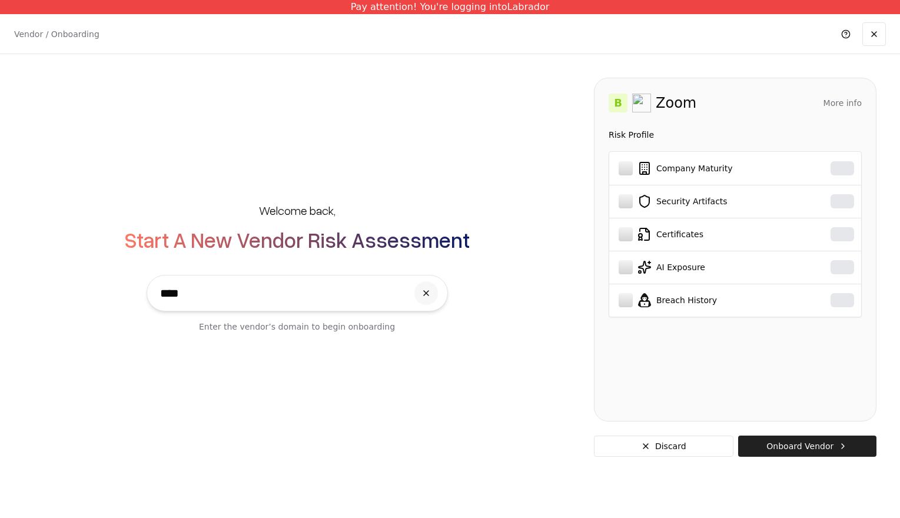
type input "****"
click at [802, 448] on button "Onboard Vendor" at bounding box center [807, 446] width 138 height 21
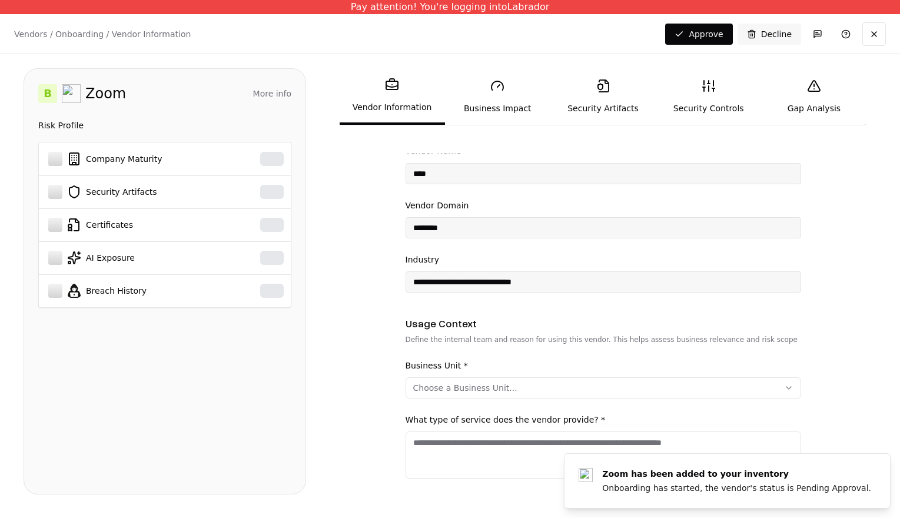
scroll to position [89, 0]
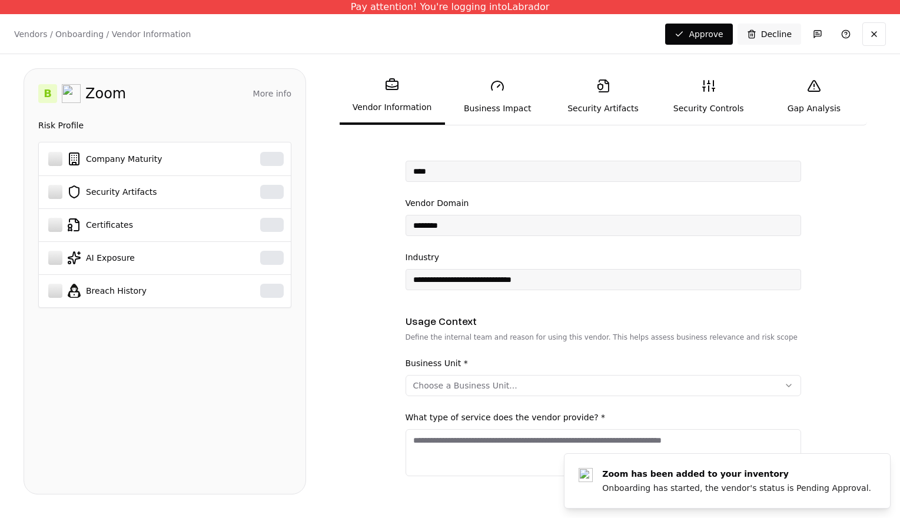
click at [465, 379] on button "Choose a Business Unit..." at bounding box center [604, 385] width 396 height 21
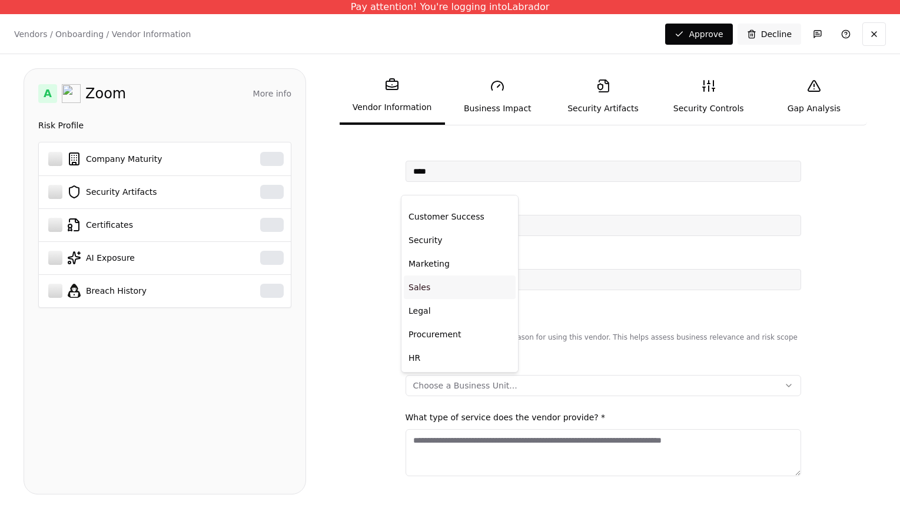
scroll to position [11, 0]
click at [437, 271] on div "Sales" at bounding box center [460, 276] width 112 height 24
click at [430, 354] on div "HR" at bounding box center [460, 347] width 112 height 24
click at [442, 291] on div "Procurement" at bounding box center [460, 293] width 112 height 24
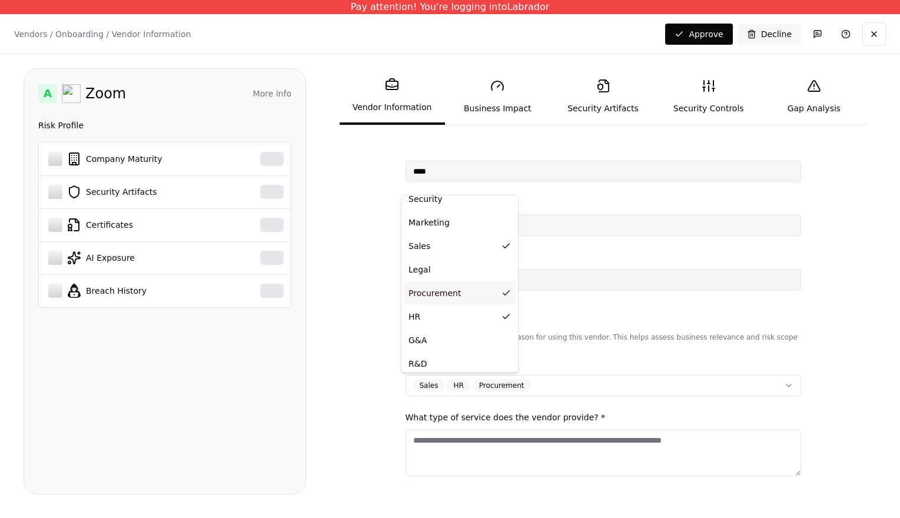
scroll to position [49, 0]
click at [379, 384] on html "**********" at bounding box center [450, 259] width 900 height 518
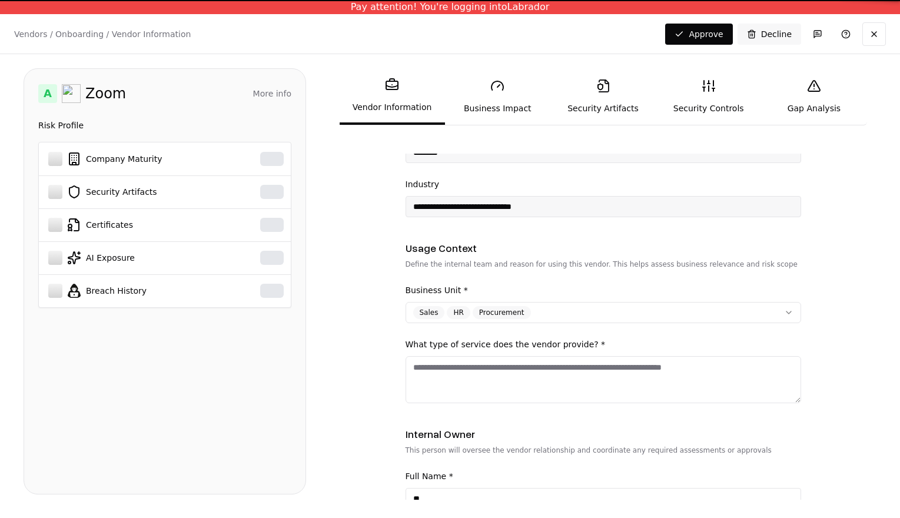
scroll to position [164, 0]
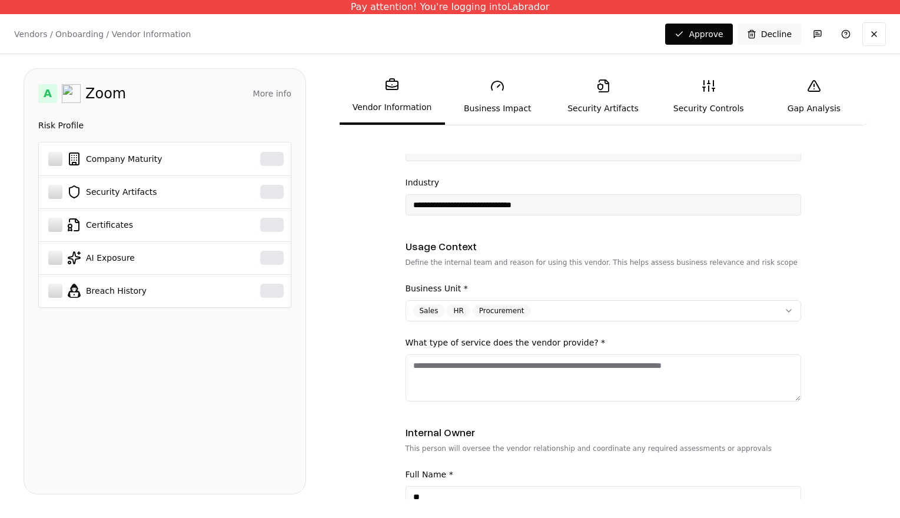
click at [421, 381] on textarea "What type of service does the vendor provide? *" at bounding box center [604, 377] width 396 height 47
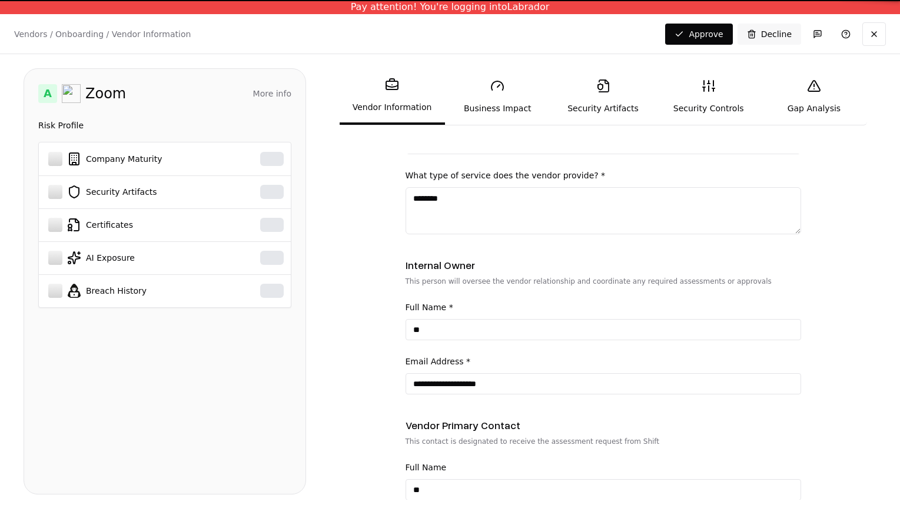
scroll to position [348, 0]
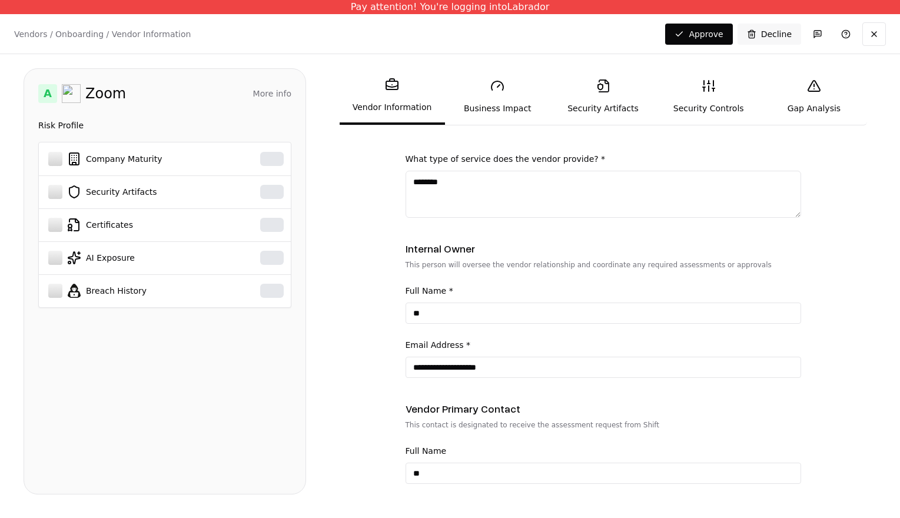
type textarea "********"
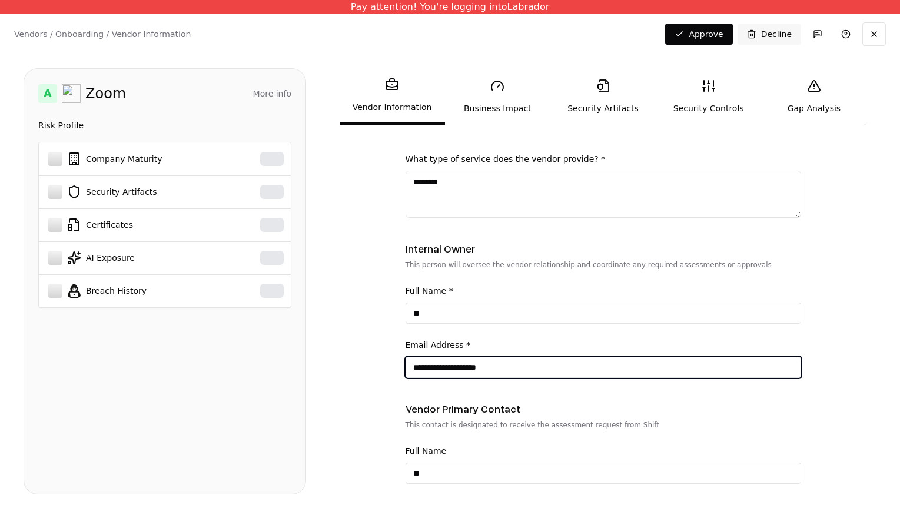
click at [450, 373] on input "**********" at bounding box center [603, 367] width 394 height 21
type input "**********"
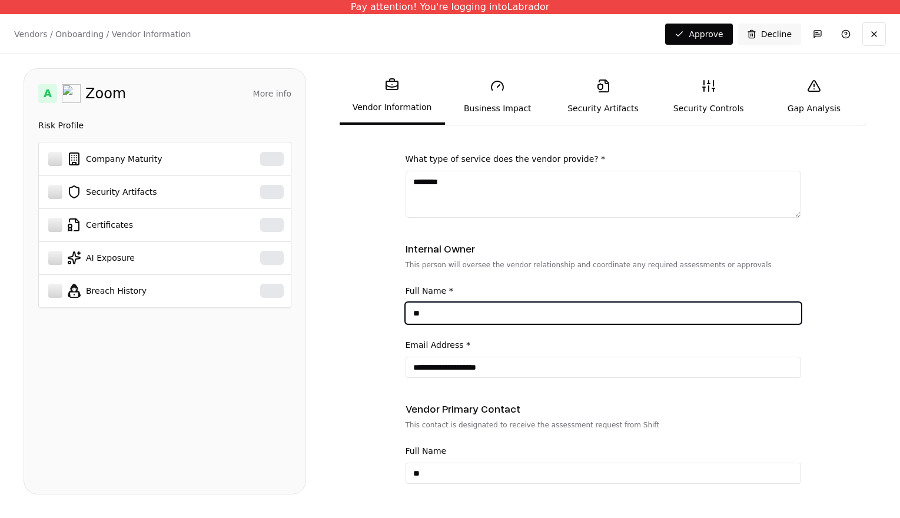
click at [430, 303] on input "**" at bounding box center [603, 313] width 394 height 21
click at [432, 311] on input "**" at bounding box center [603, 313] width 394 height 21
type input "*"
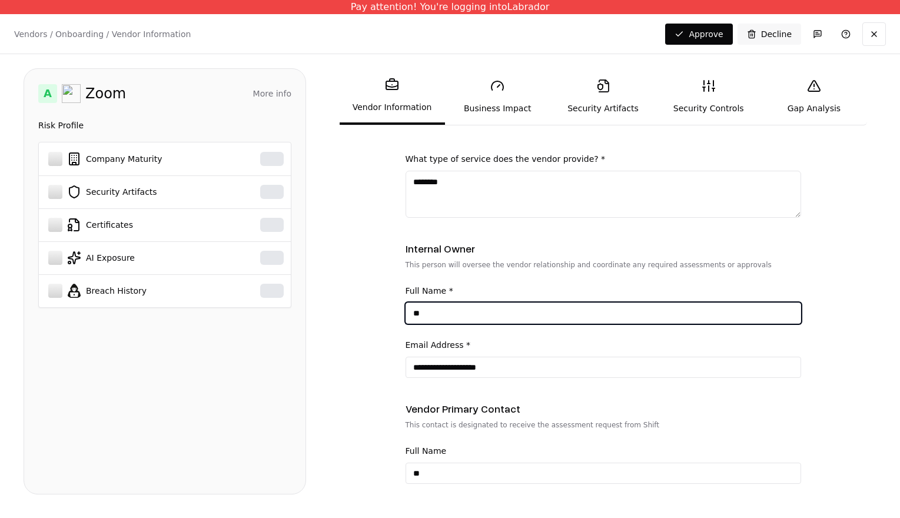
type input "*"
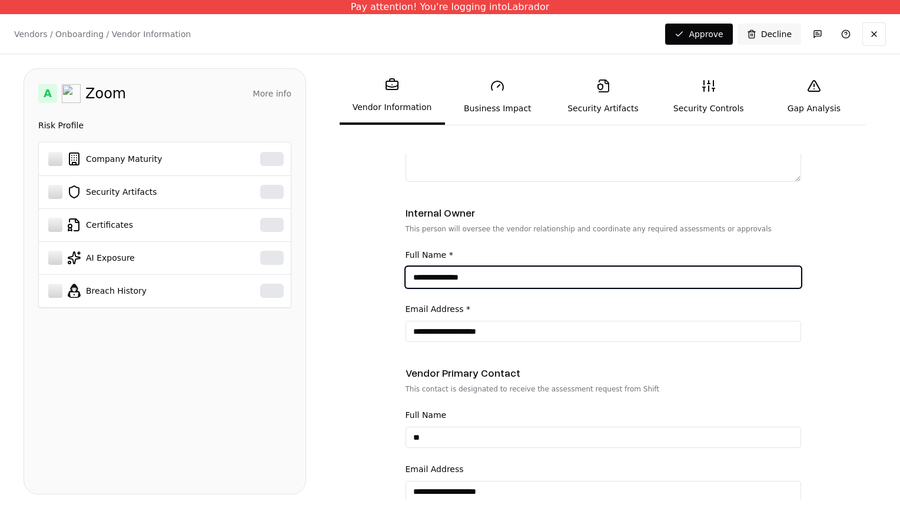
scroll to position [433, 0]
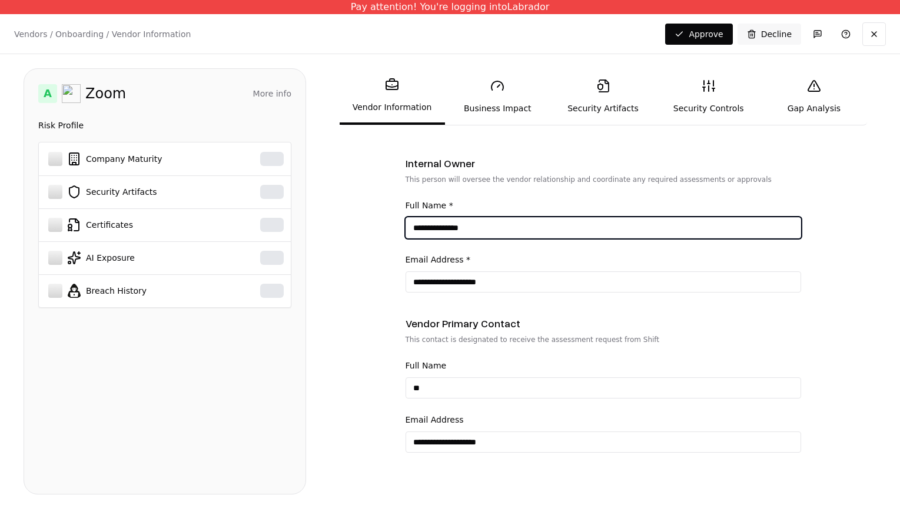
type input "**********"
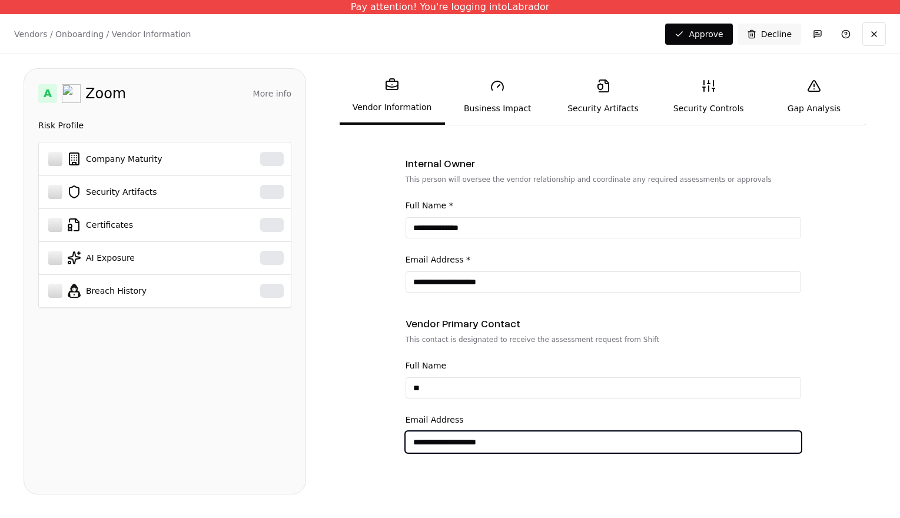
click at [426, 449] on input "**********" at bounding box center [603, 442] width 394 height 21
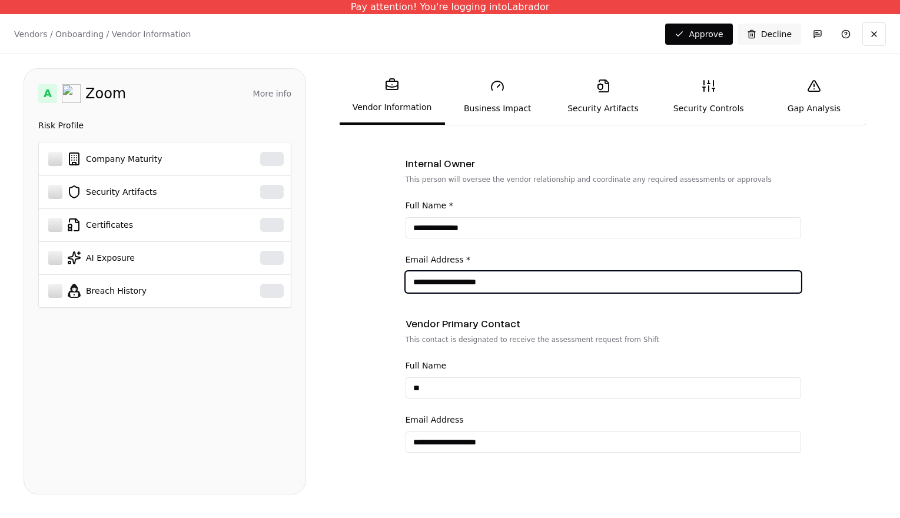
click at [459, 283] on input "**********" at bounding box center [603, 281] width 394 height 21
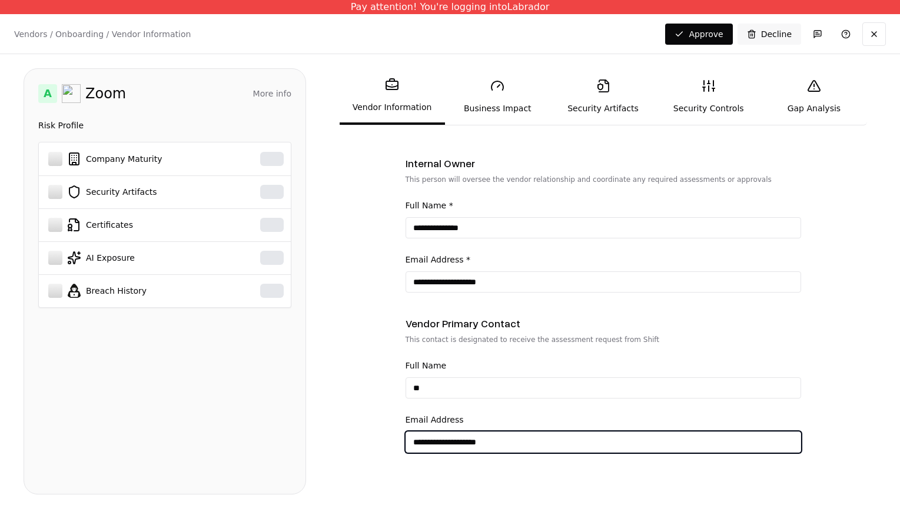
click at [454, 438] on input "**********" at bounding box center [603, 442] width 394 height 21
paste input "email"
type input "**********"
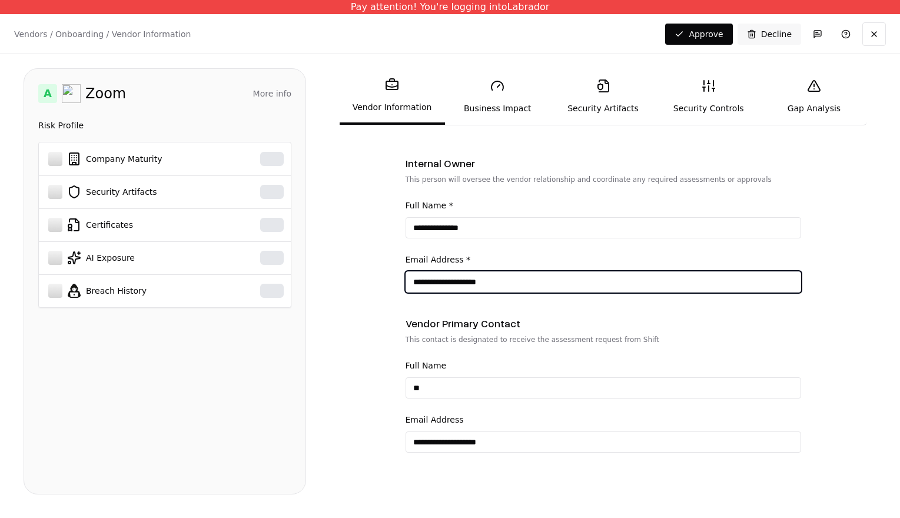
click at [480, 289] on input "**********" at bounding box center [603, 281] width 394 height 21
click at [480, 286] on input "**********" at bounding box center [603, 281] width 394 height 21
type input "**********"
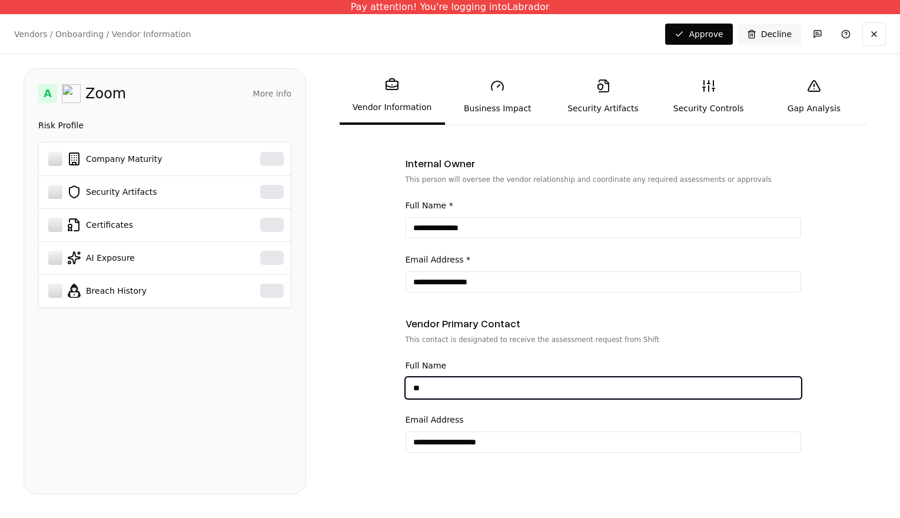
click at [490, 381] on input "**" at bounding box center [603, 387] width 394 height 21
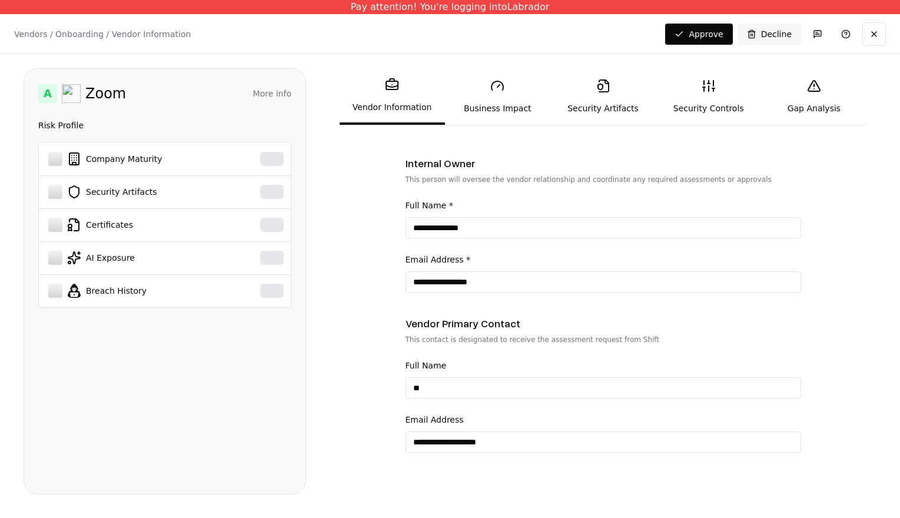
click at [504, 112] on link "Business Impact" at bounding box center [497, 96] width 105 height 54
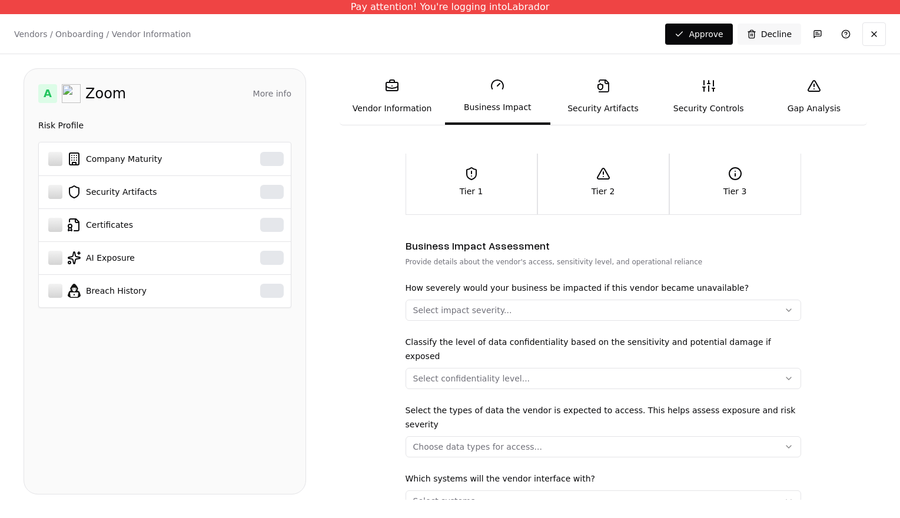
scroll to position [99, 0]
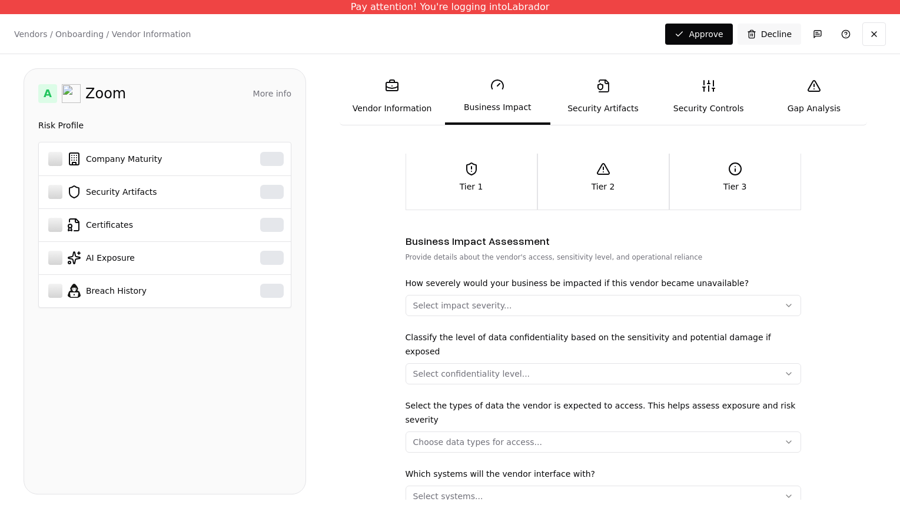
click at [584, 85] on link "Security Artifacts" at bounding box center [602, 96] width 105 height 54
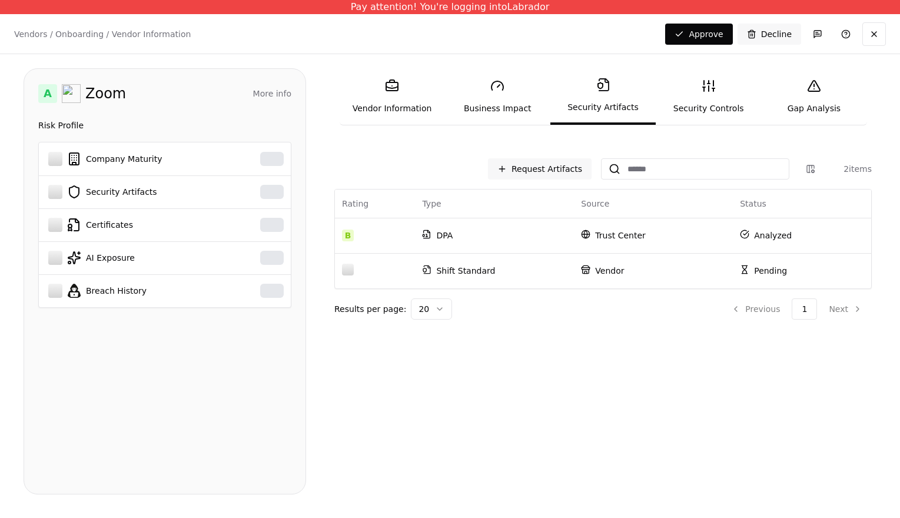
click at [390, 97] on link "Vendor Information" at bounding box center [392, 96] width 105 height 54
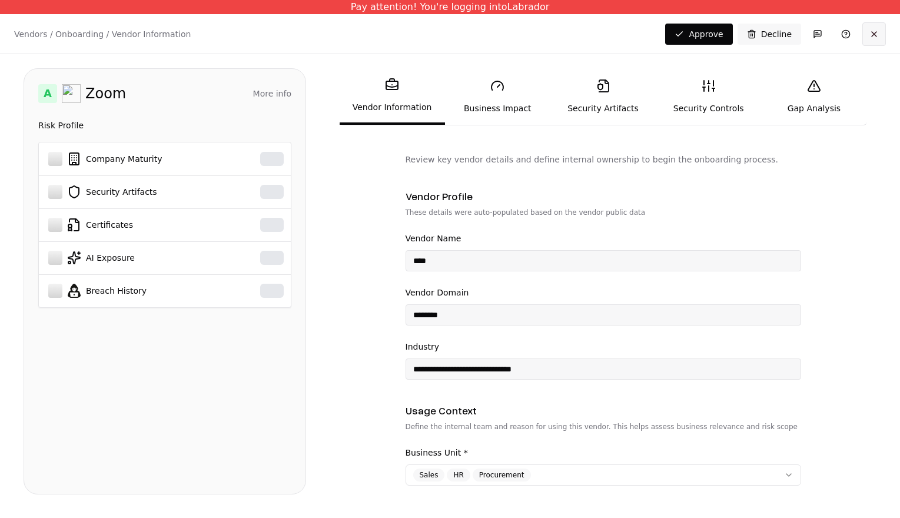
click at [875, 36] on button at bounding box center [874, 34] width 24 height 24
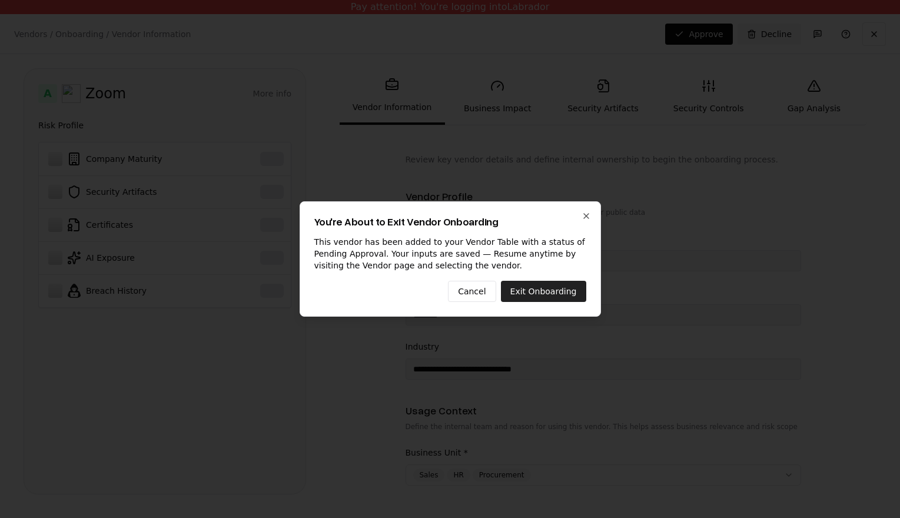
click at [527, 294] on button "Exit Onboarding" at bounding box center [543, 291] width 85 height 21
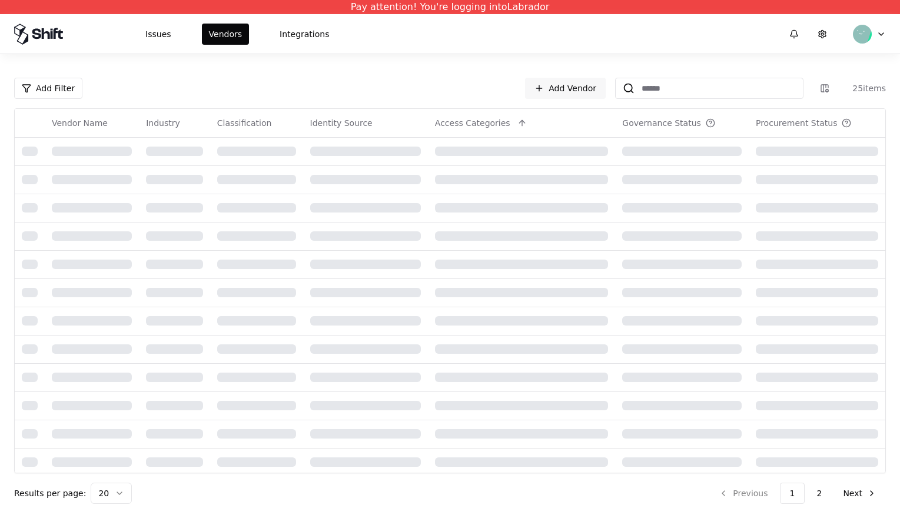
click at [519, 293] on div at bounding box center [521, 292] width 173 height 9
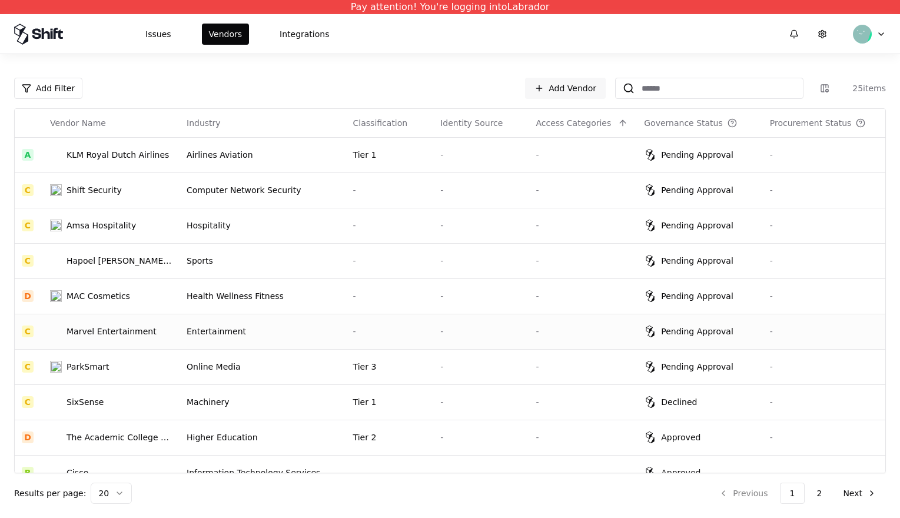
scroll to position [371, 0]
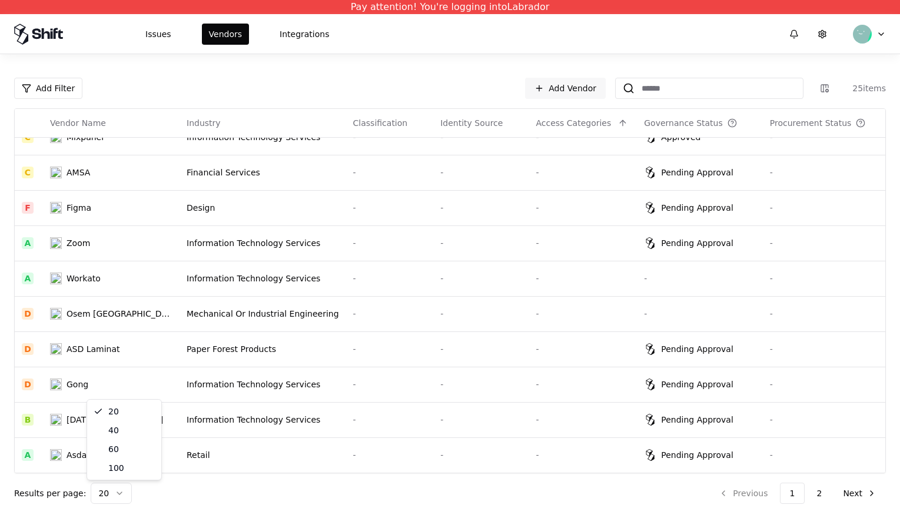
click at [105, 488] on html "Pay attention! You're logging into Labrador Issues Vendors Integrations Add Fil…" at bounding box center [450, 259] width 900 height 518
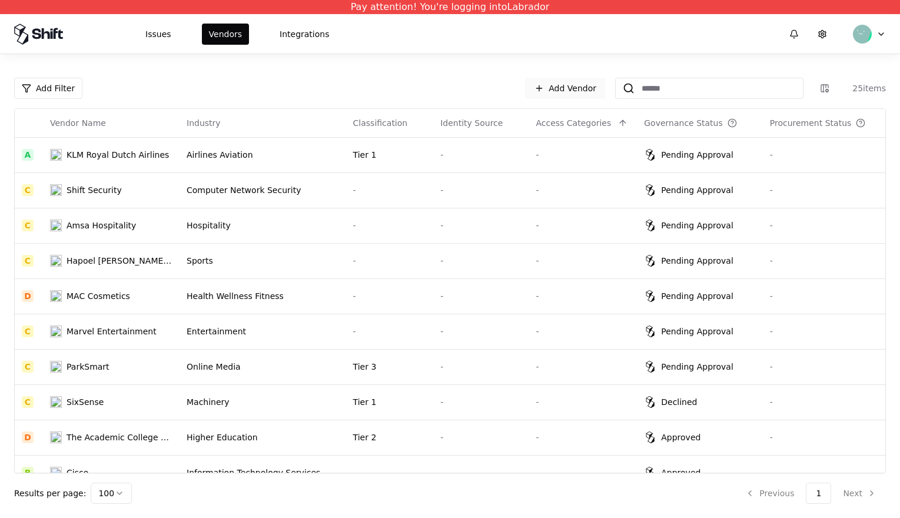
click at [588, 88] on link "Add Vendor" at bounding box center [565, 88] width 81 height 21
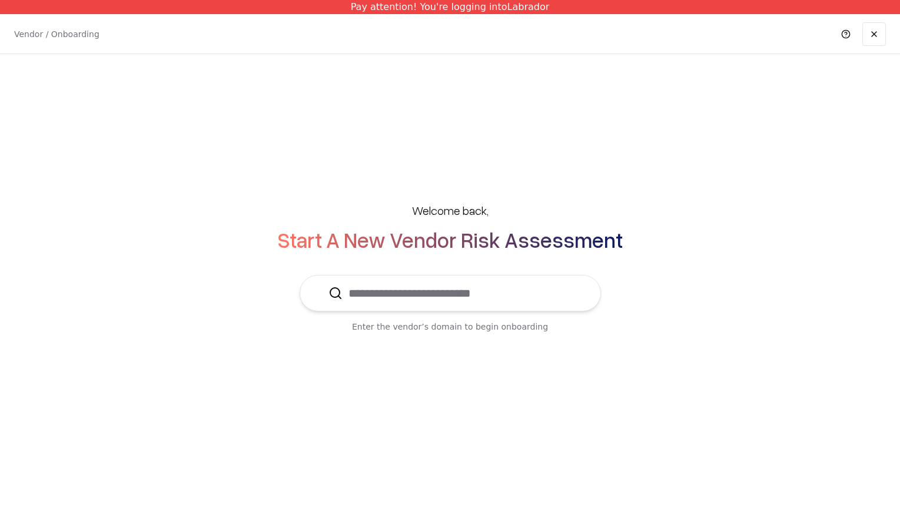
click at [367, 294] on input "text" at bounding box center [458, 293] width 230 height 35
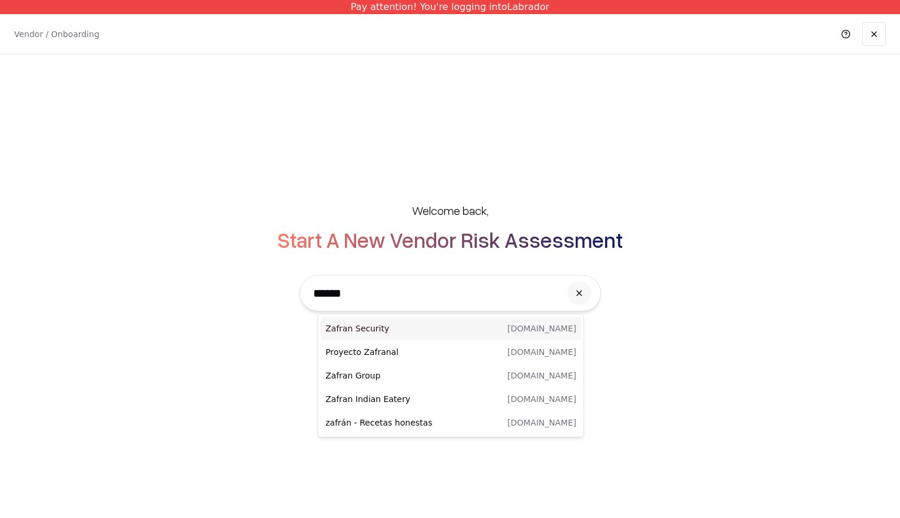
click at [357, 326] on p "Zafran Security" at bounding box center [388, 329] width 125 height 12
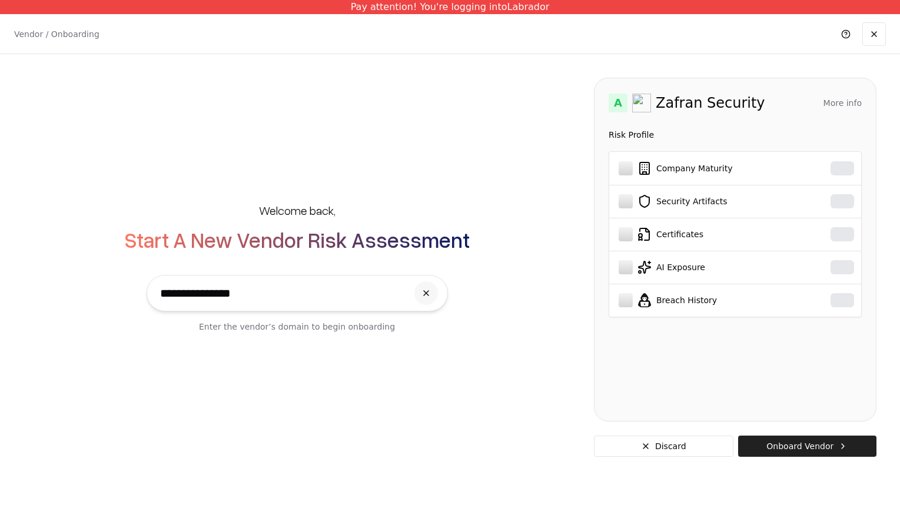
type input "**********"
click at [786, 444] on button "Onboard Vendor" at bounding box center [807, 446] width 138 height 21
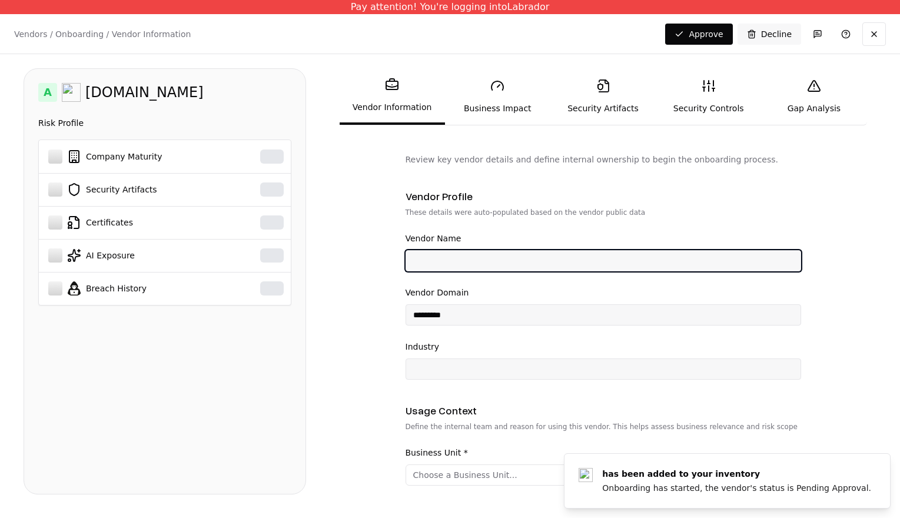
click at [510, 255] on input "Vendor Name" at bounding box center [603, 260] width 394 height 21
click at [509, 255] on input "Vendor Name" at bounding box center [603, 260] width 394 height 21
click at [492, 261] on input "Vendor Name" at bounding box center [603, 260] width 394 height 21
click at [467, 261] on input "Vendor Name" at bounding box center [603, 260] width 394 height 21
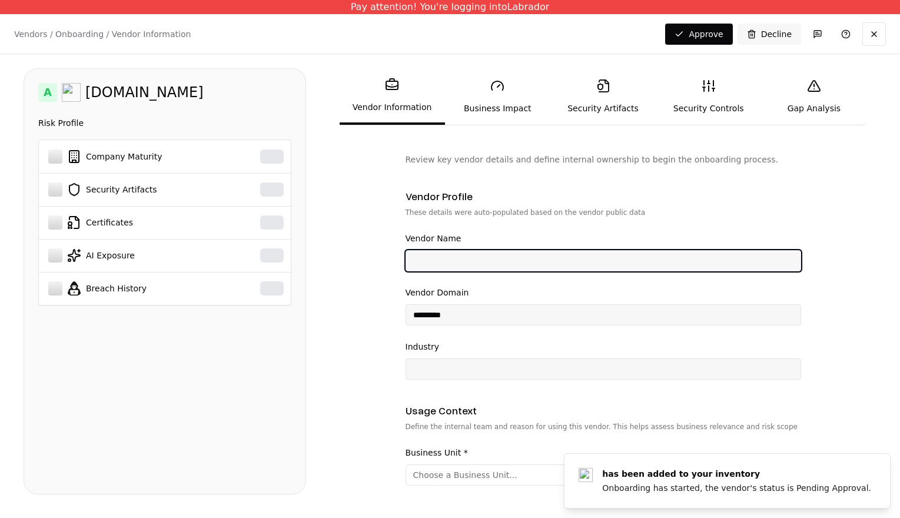
click at [467, 261] on input "Vendor Name" at bounding box center [603, 260] width 394 height 21
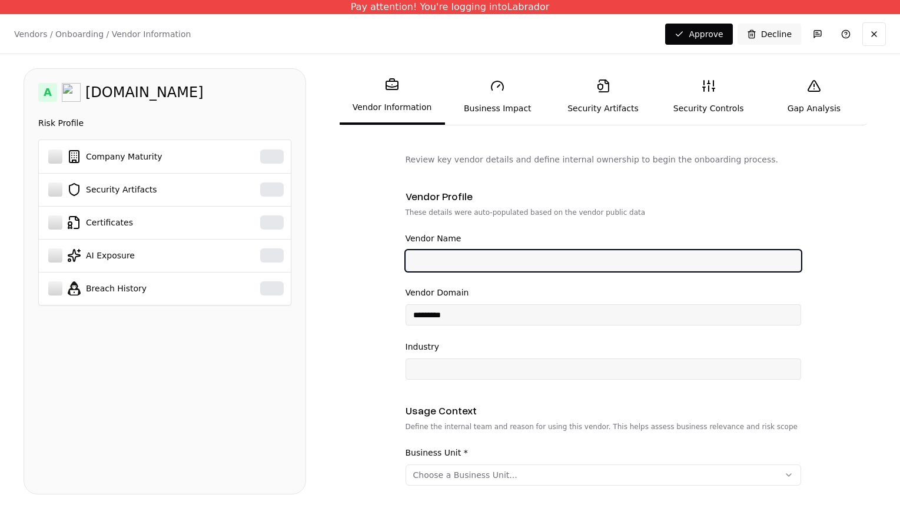
click at [464, 261] on input "Vendor Name" at bounding box center [603, 260] width 394 height 21
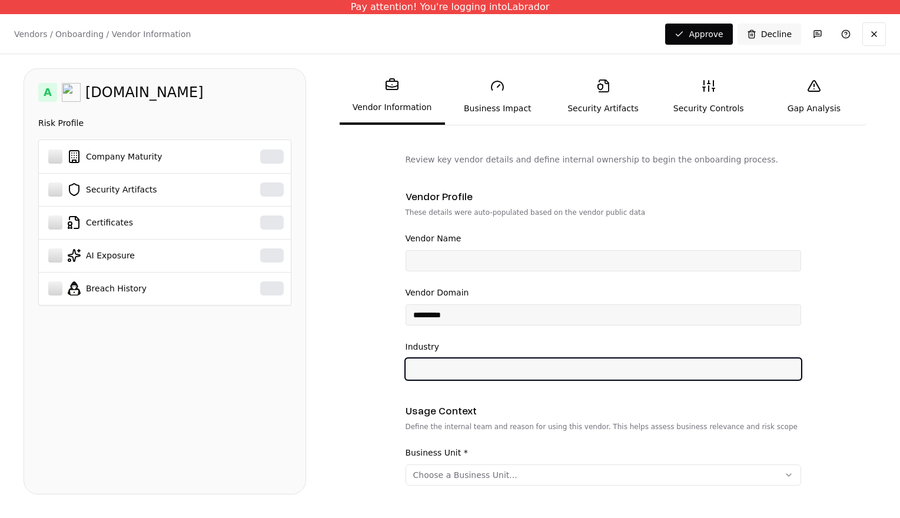
click at [447, 374] on input "Industry" at bounding box center [603, 369] width 394 height 21
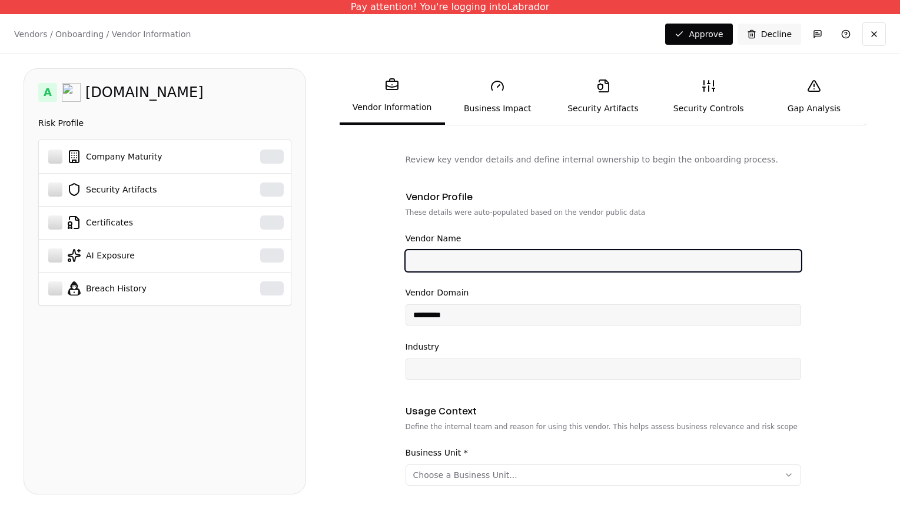
click at [473, 264] on input "Vendor Name" at bounding box center [603, 260] width 394 height 21
click at [473, 265] on input "Vendor Name" at bounding box center [603, 260] width 394 height 21
click at [465, 265] on input "Vendor Name" at bounding box center [603, 260] width 394 height 21
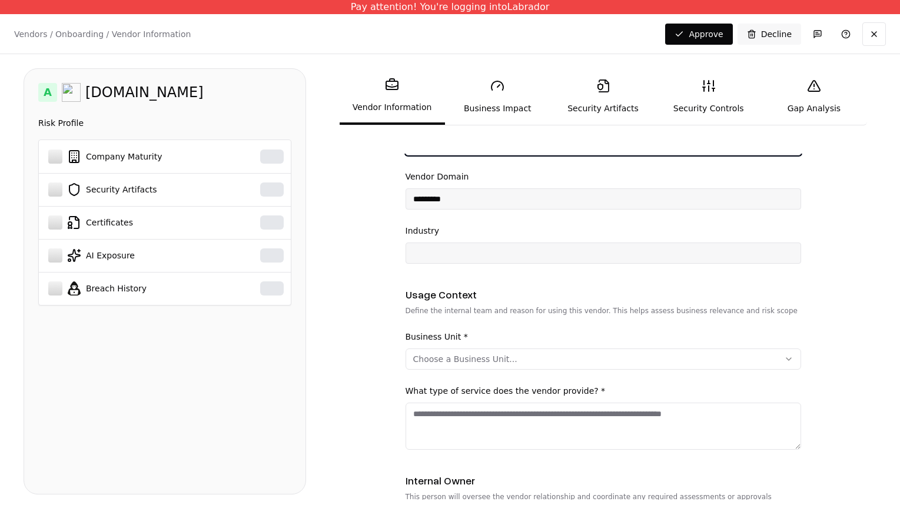
scroll to position [116, 0]
click at [447, 360] on div "Choose a Business Unit..." at bounding box center [465, 359] width 104 height 12
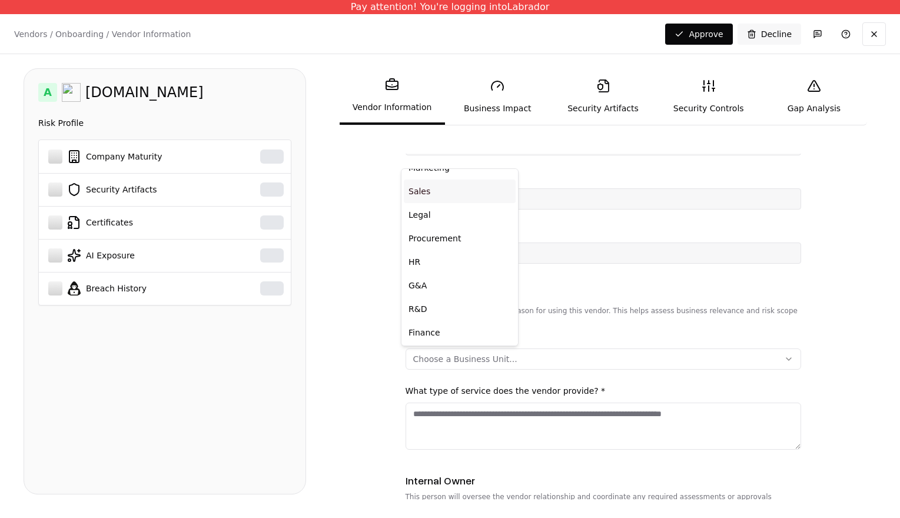
scroll to position [118, 0]
click at [424, 331] on div "Other" at bounding box center [460, 332] width 112 height 24
click at [483, 354] on html "Pay attention! You're logging into Labrador Vendors / Onboarding / Vendor Infor…" at bounding box center [450, 259] width 900 height 518
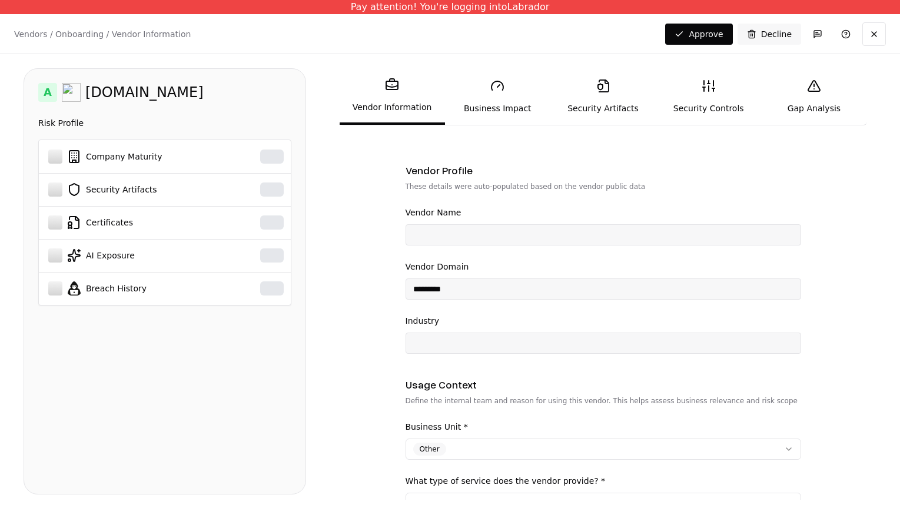
scroll to position [25, 0]
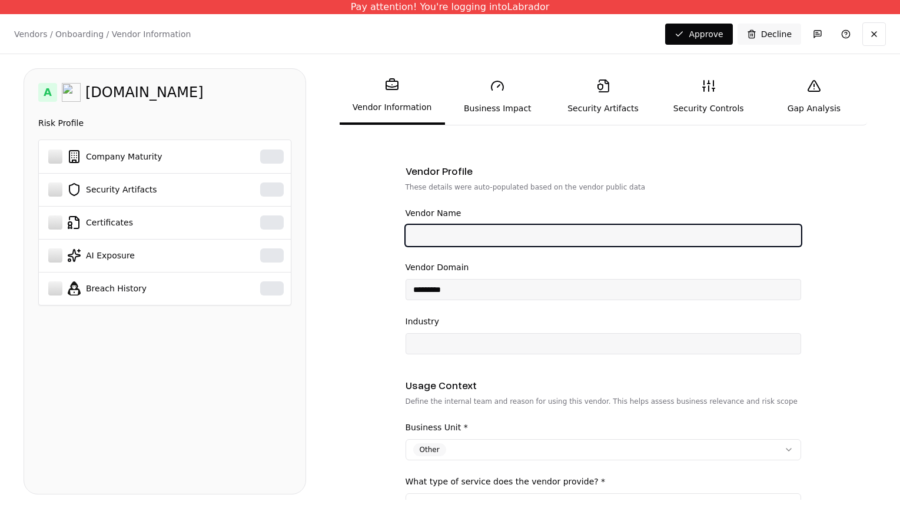
click at [449, 230] on input "Vendor Name" at bounding box center [603, 235] width 394 height 21
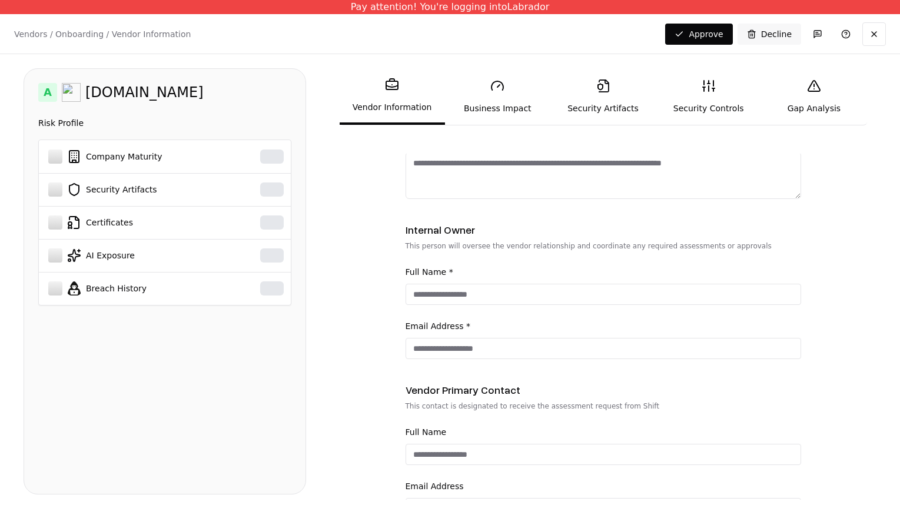
scroll to position [367, 0]
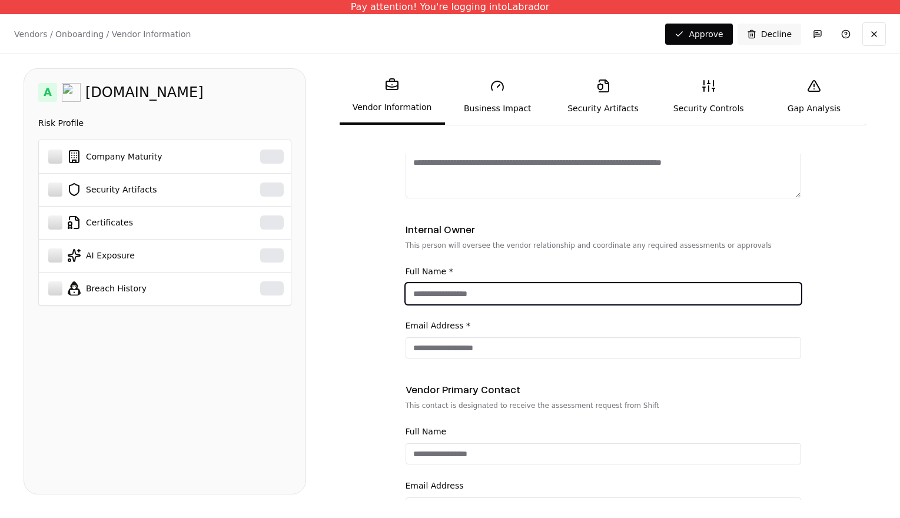
click at [436, 288] on input "Full Name *" at bounding box center [603, 293] width 394 height 21
type input "**********"
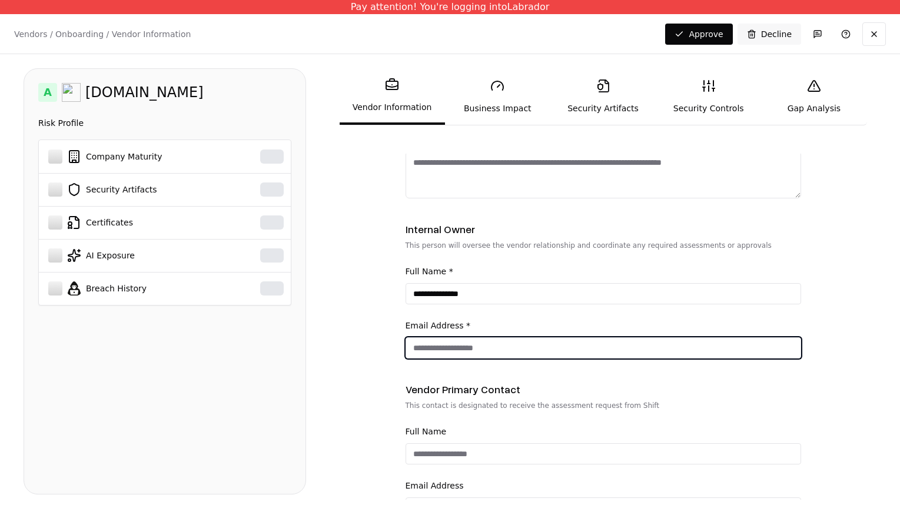
type input "*"
type input "**********"
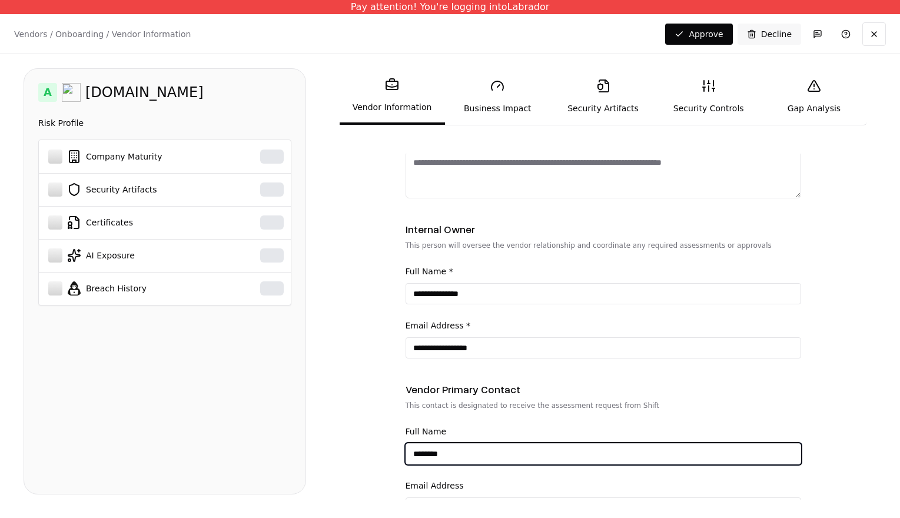
type input "********"
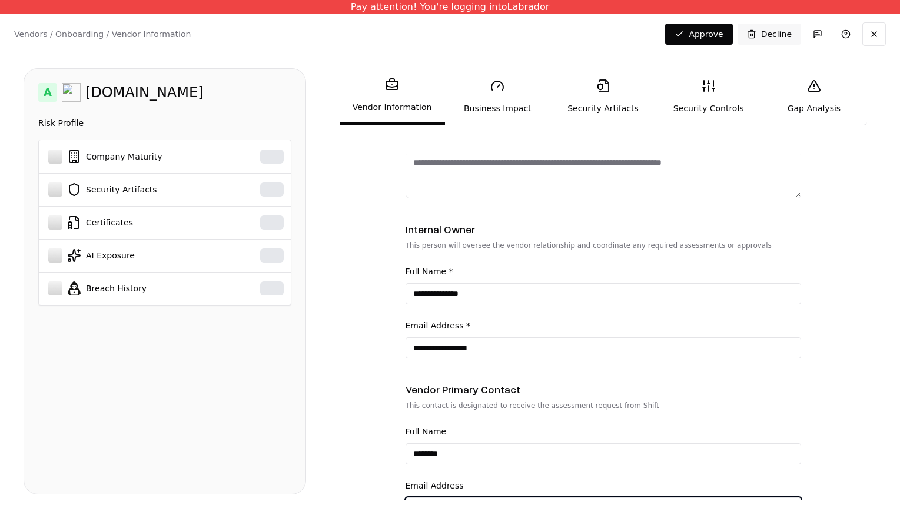
scroll to position [386, 0]
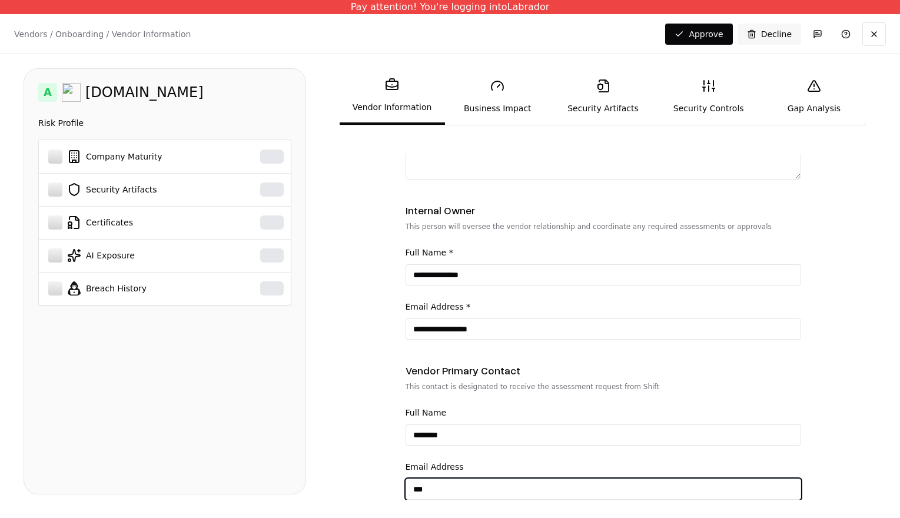
type input "****"
type input "**********"
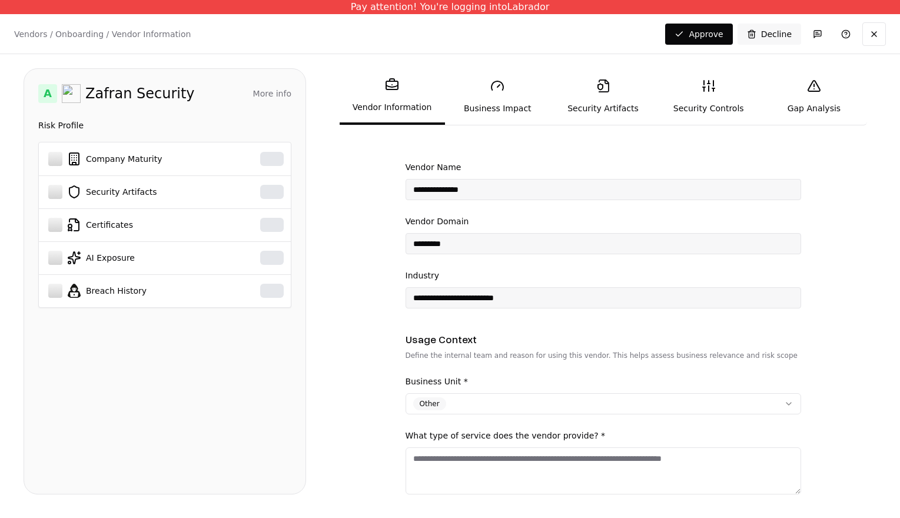
scroll to position [69, 0]
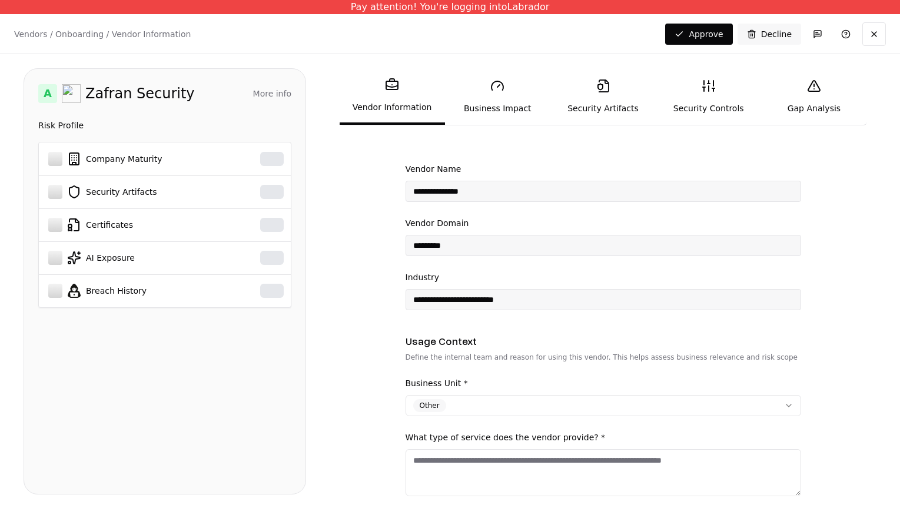
type input "**********"
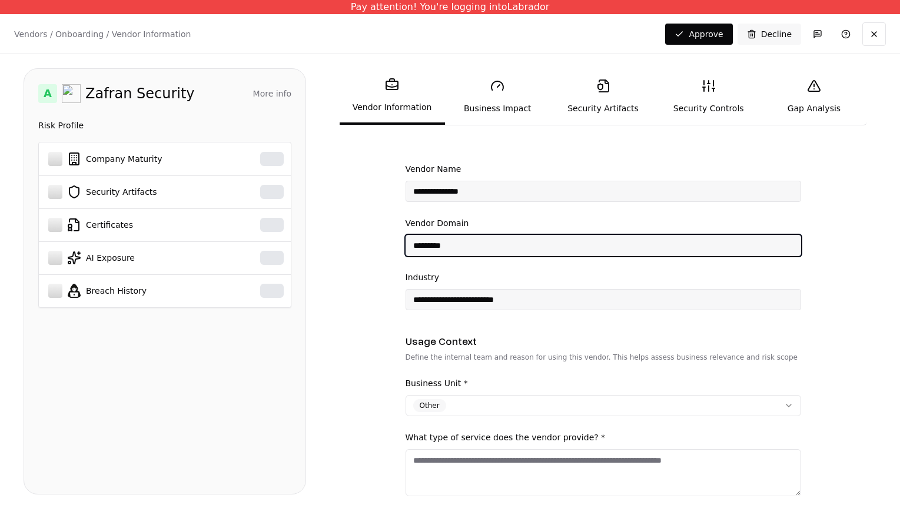
click at [457, 250] on input "*********" at bounding box center [603, 245] width 394 height 21
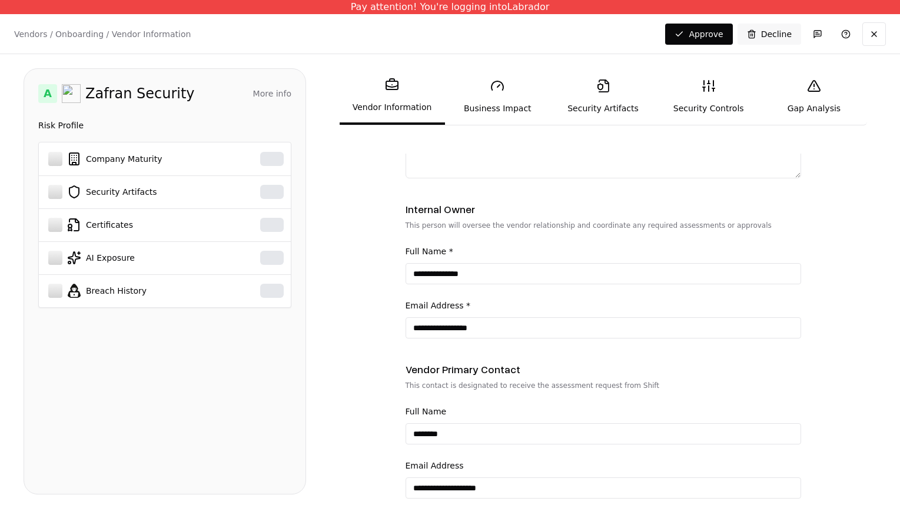
scroll to position [433, 0]
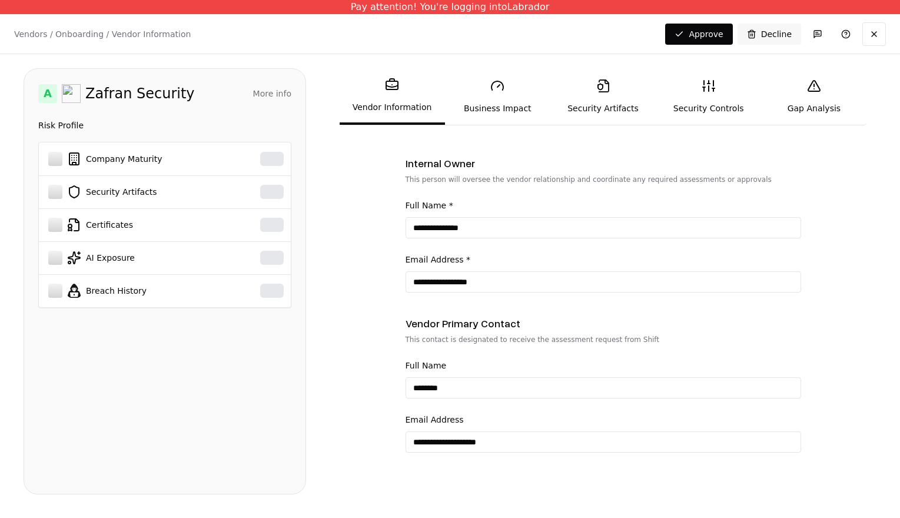
click at [505, 109] on link "Business Impact" at bounding box center [497, 96] width 105 height 54
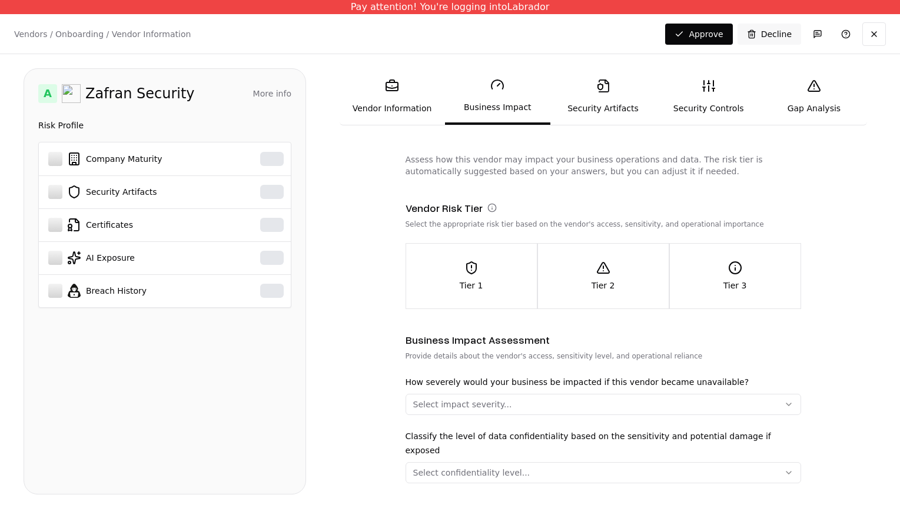
click at [585, 105] on link "Security Artifacts" at bounding box center [602, 96] width 105 height 54
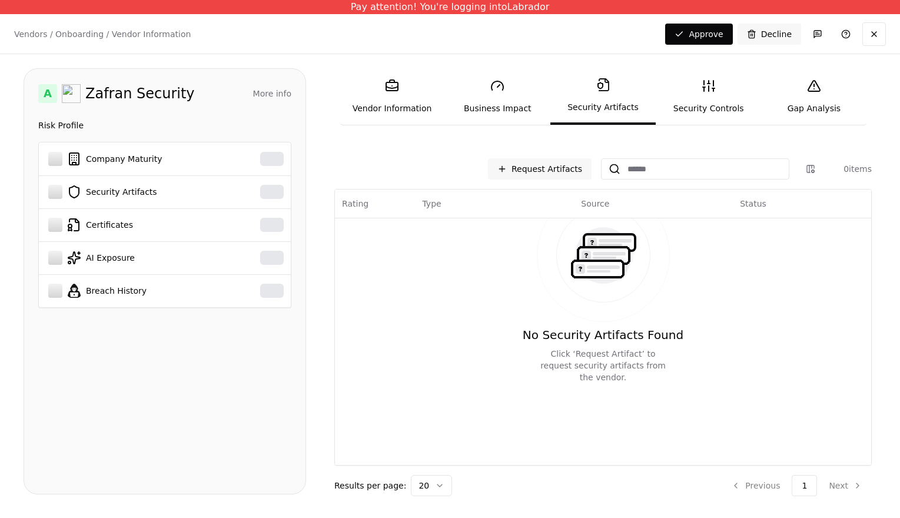
scroll to position [109, 0]
click at [565, 174] on button "Request Artifacts" at bounding box center [540, 168] width 104 height 21
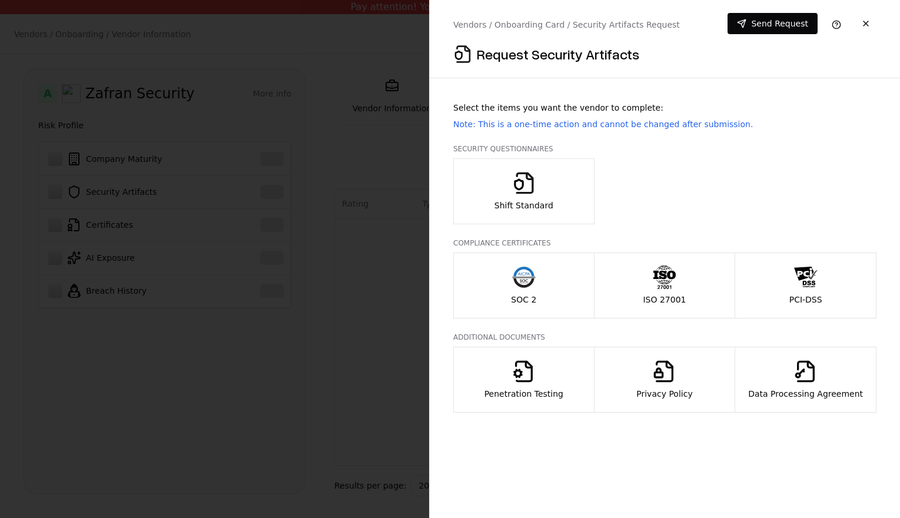
click at [539, 276] on button "SOC 2" at bounding box center [523, 286] width 141 height 66
click at [566, 190] on button "Shift Standard" at bounding box center [523, 191] width 141 height 66
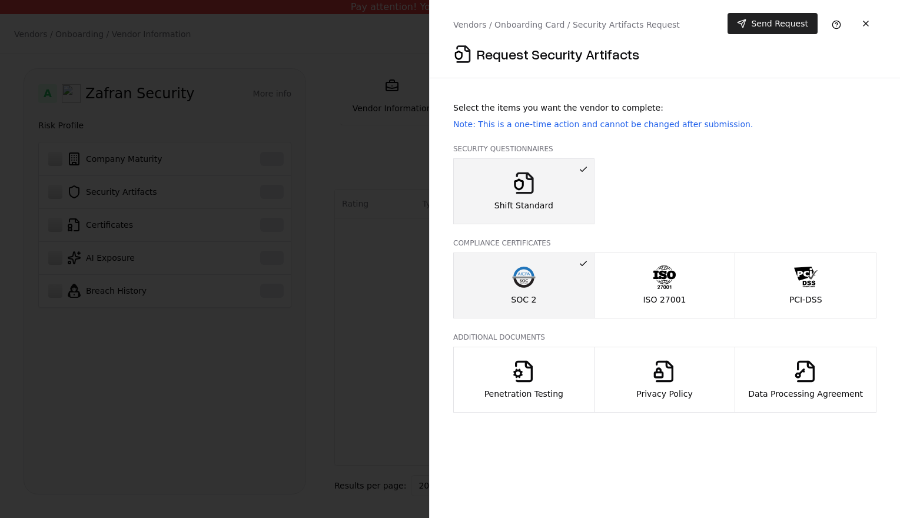
click at [772, 17] on button "Send Request" at bounding box center [773, 23] width 90 height 21
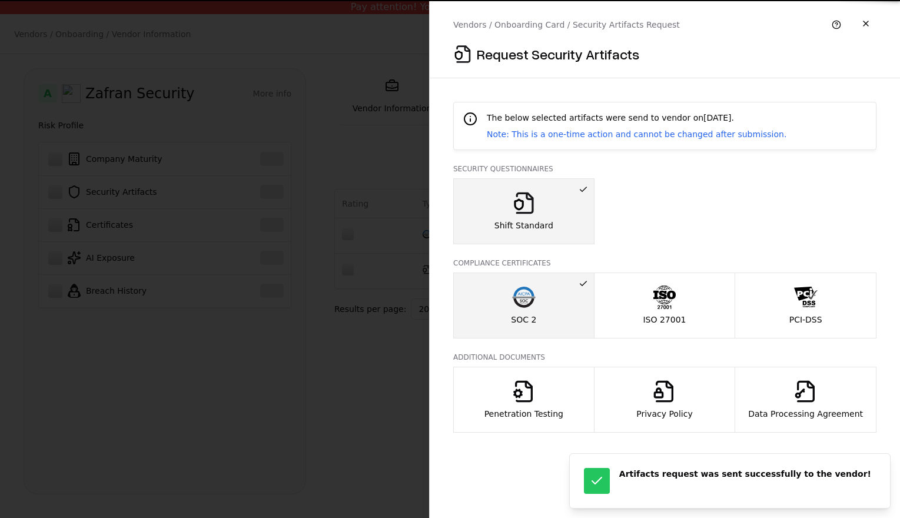
scroll to position [0, 0]
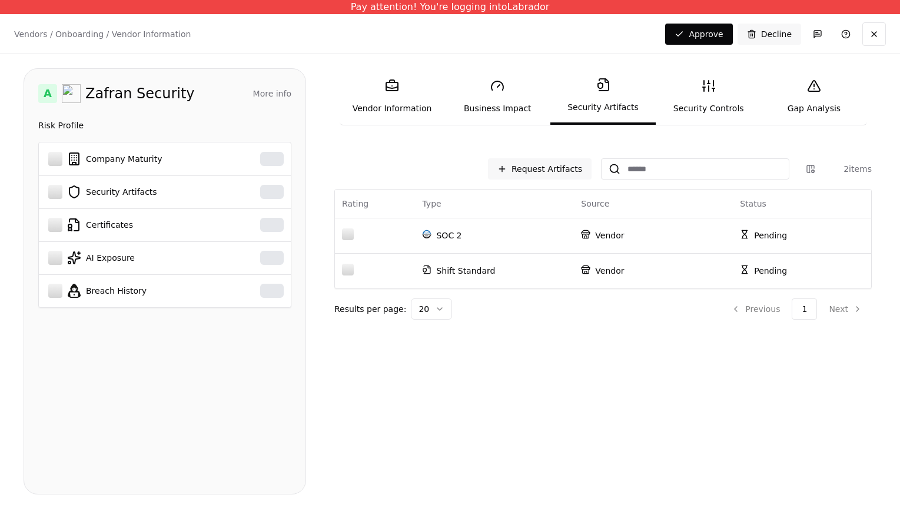
click at [703, 87] on line at bounding box center [704, 87] width 2 height 0
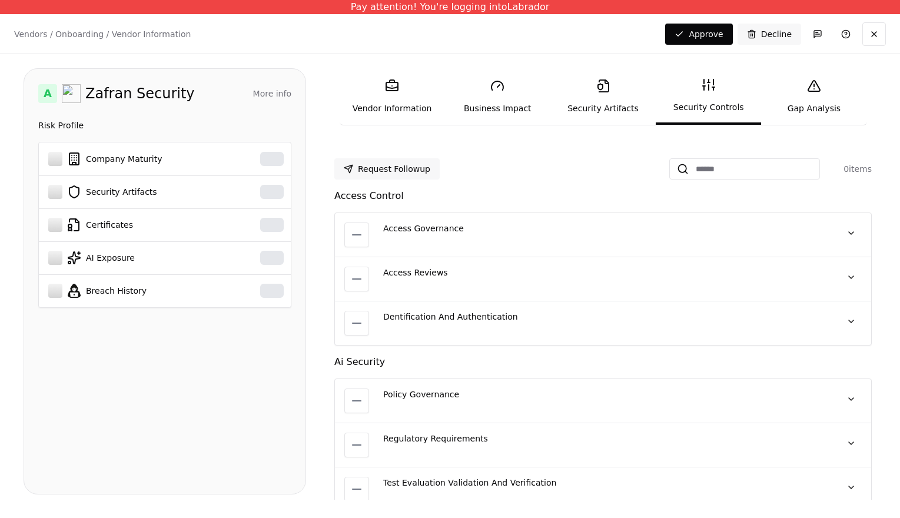
click at [503, 244] on div "Access Governance No quote available" at bounding box center [604, 235] width 443 height 25
click at [841, 230] on button at bounding box center [851, 233] width 21 height 21
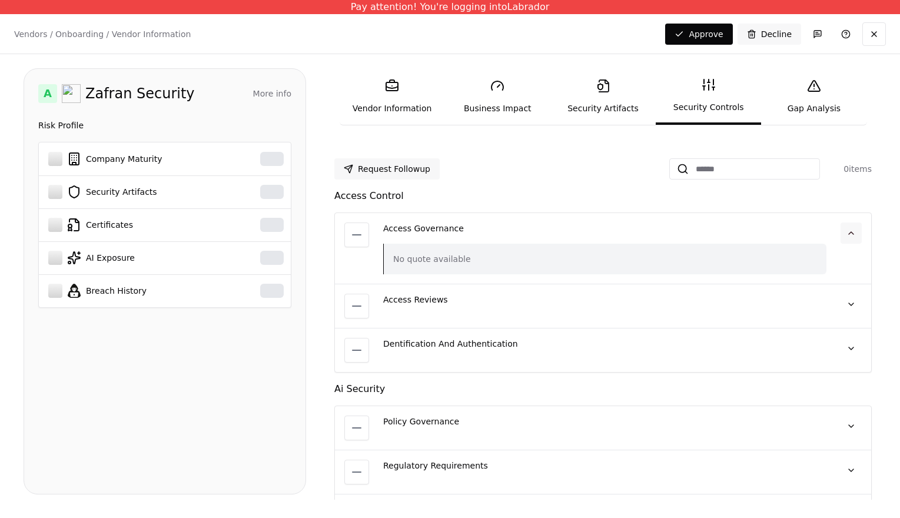
click at [841, 230] on button at bounding box center [851, 233] width 21 height 21
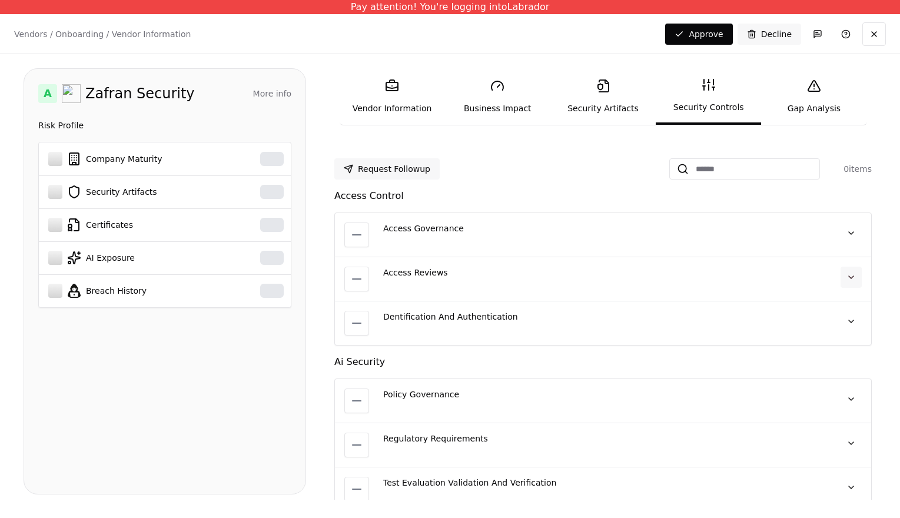
click at [845, 276] on button at bounding box center [851, 277] width 21 height 21
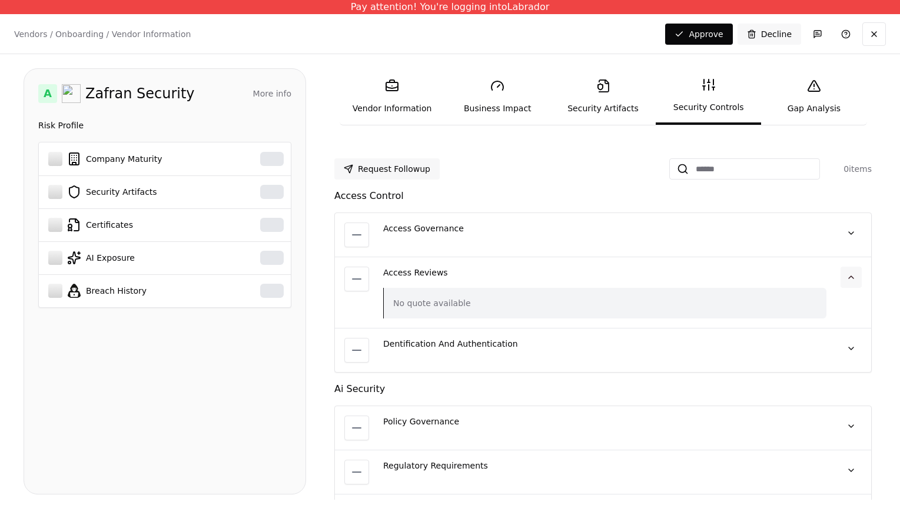
click at [845, 276] on button at bounding box center [851, 277] width 21 height 21
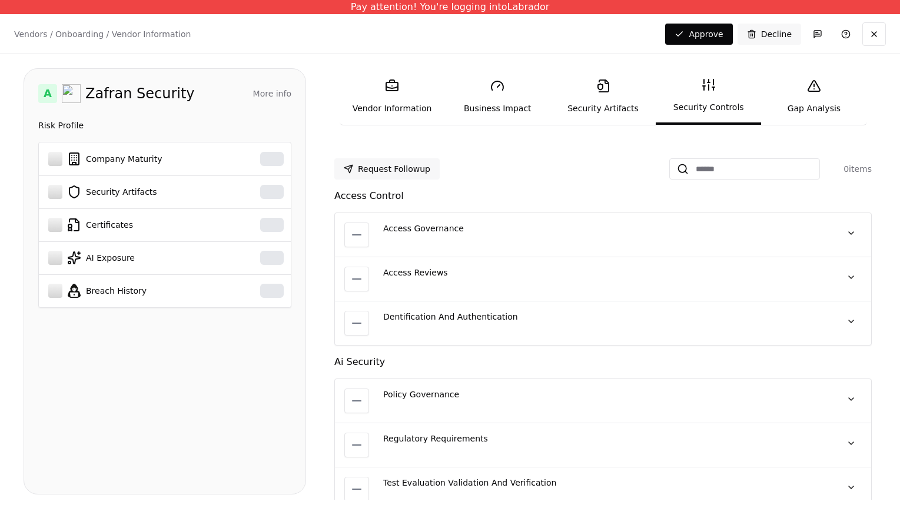
click at [850, 307] on div "Dentification And Authentication No quote available" at bounding box center [603, 323] width 536 height 44
click at [848, 317] on button at bounding box center [851, 321] width 21 height 21
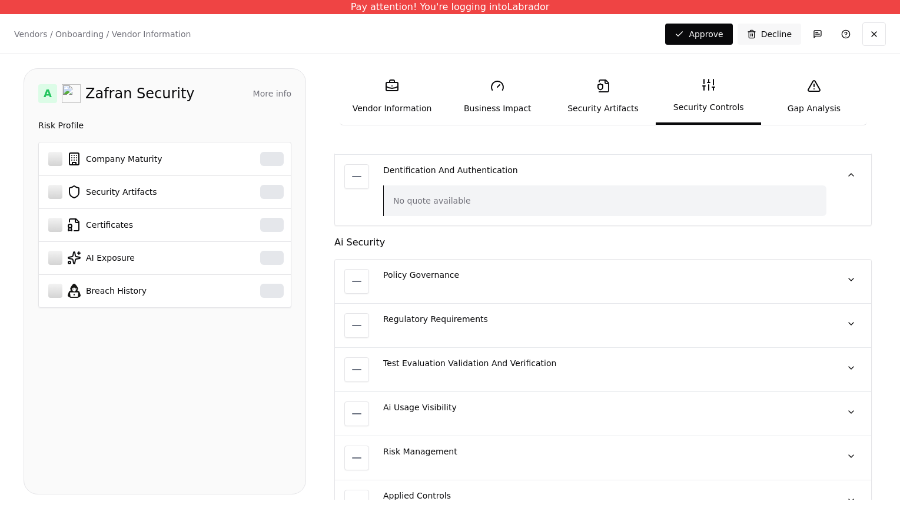
scroll to position [148, 0]
click at [843, 277] on button at bounding box center [851, 278] width 21 height 21
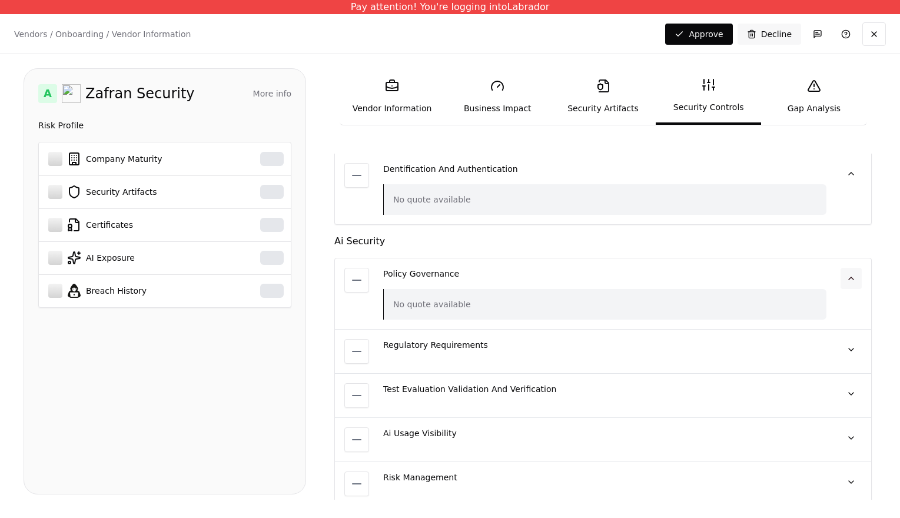
click at [842, 278] on button at bounding box center [851, 278] width 21 height 21
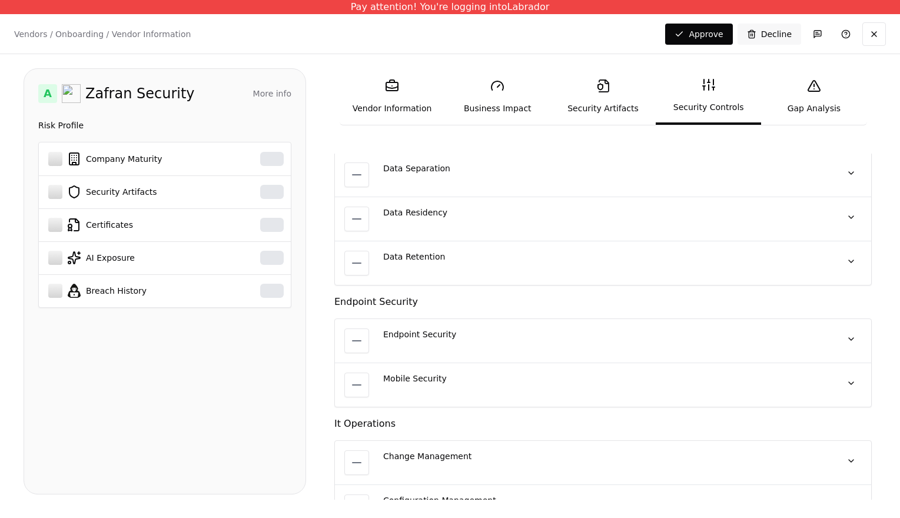
scroll to position [1111, 0]
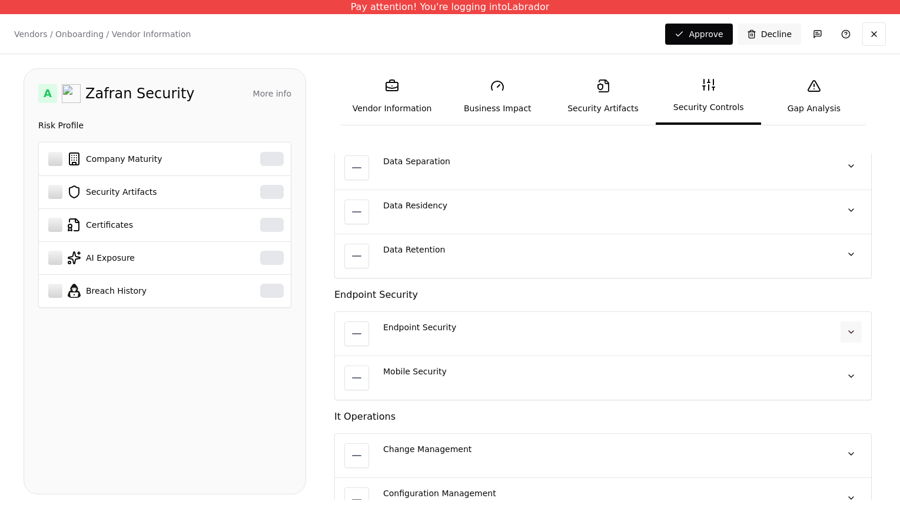
click at [845, 331] on button at bounding box center [851, 331] width 21 height 21
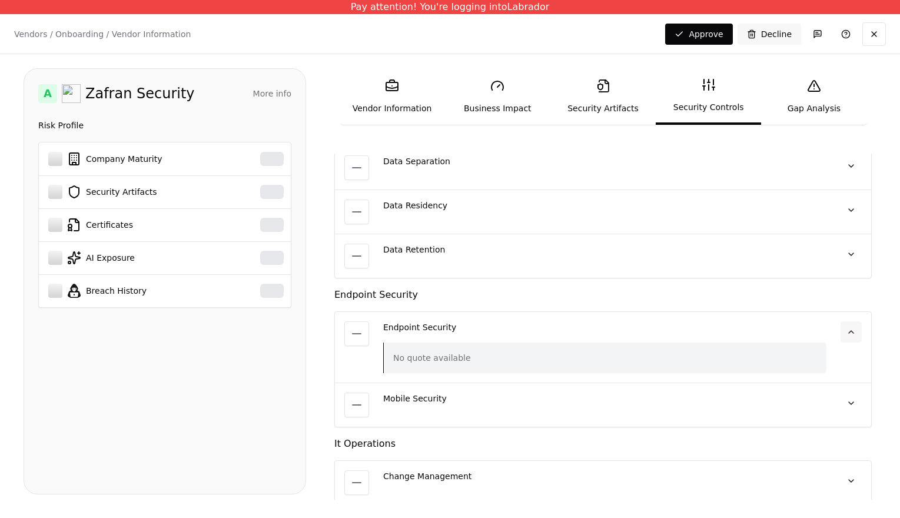
click at [845, 331] on button at bounding box center [851, 331] width 21 height 21
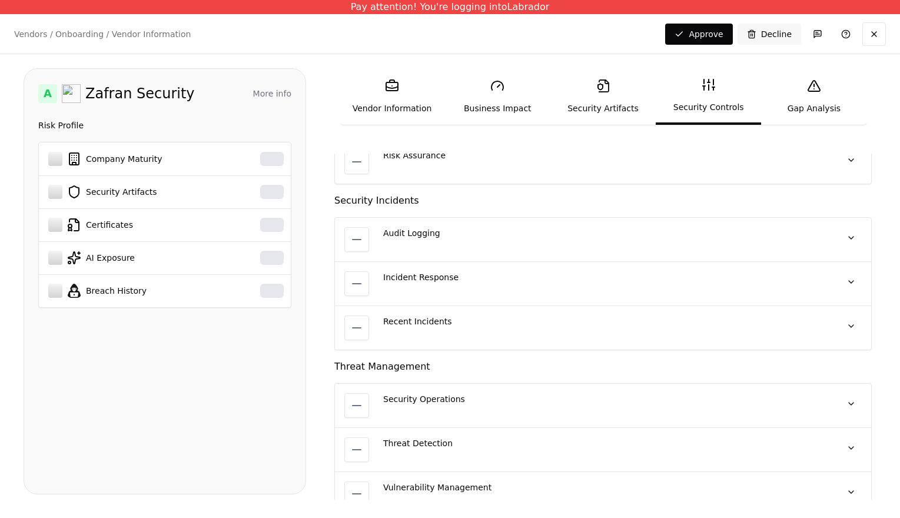
scroll to position [1964, 0]
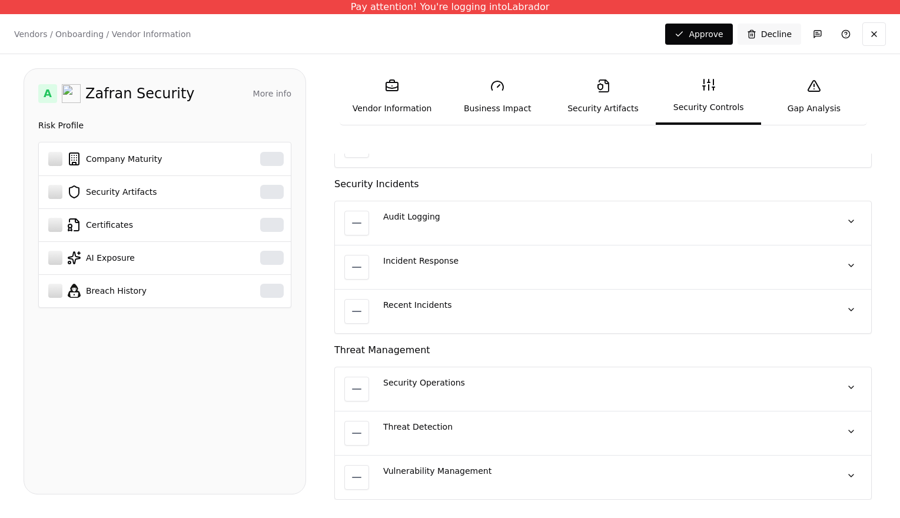
click at [825, 85] on link "Gap Analysis" at bounding box center [813, 96] width 105 height 54
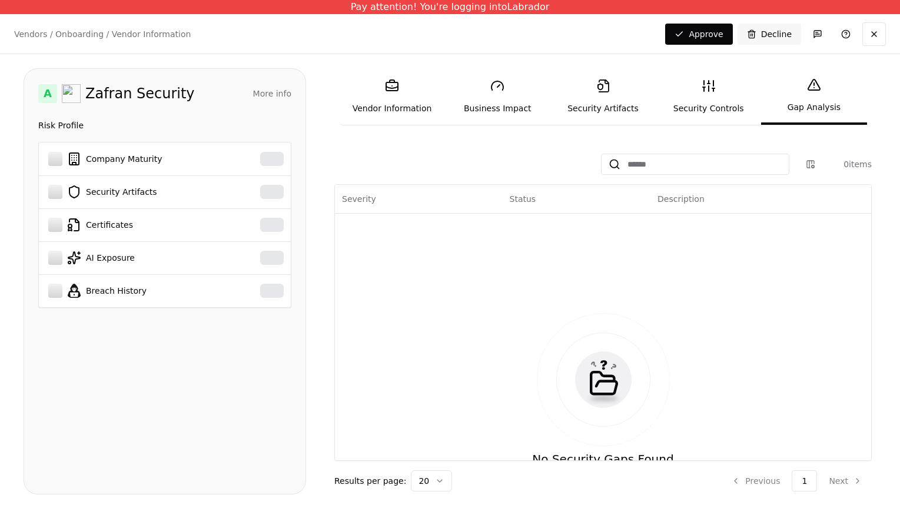
click at [490, 69] on link "Business Impact" at bounding box center [497, 96] width 105 height 54
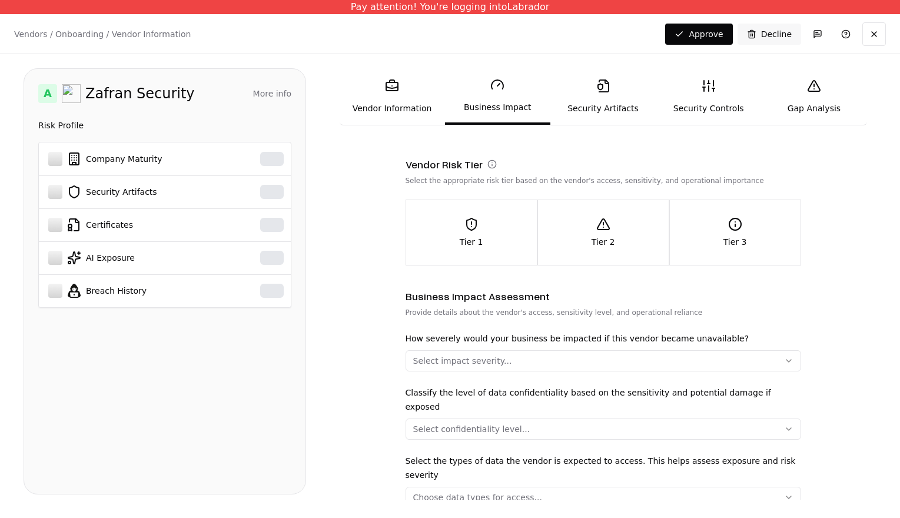
scroll to position [45, 0]
click at [556, 226] on div "Tier 2" at bounding box center [603, 231] width 131 height 31
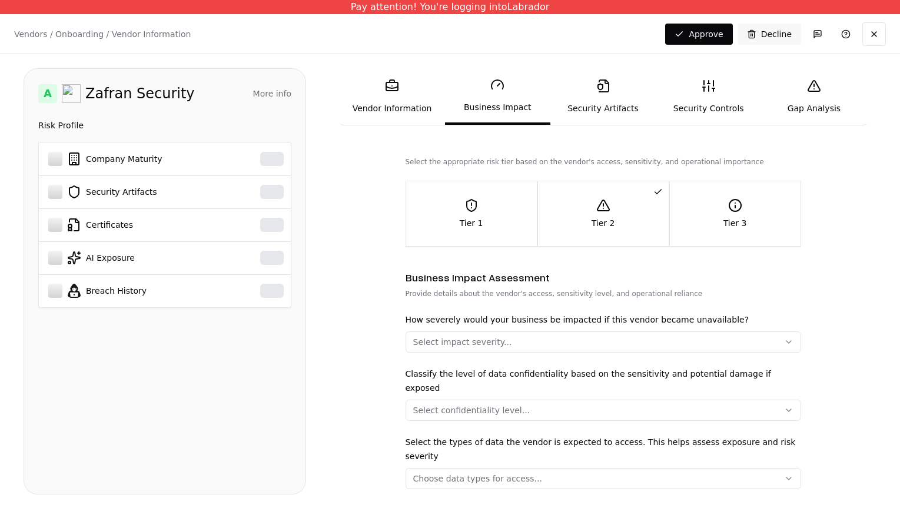
scroll to position [66, 0]
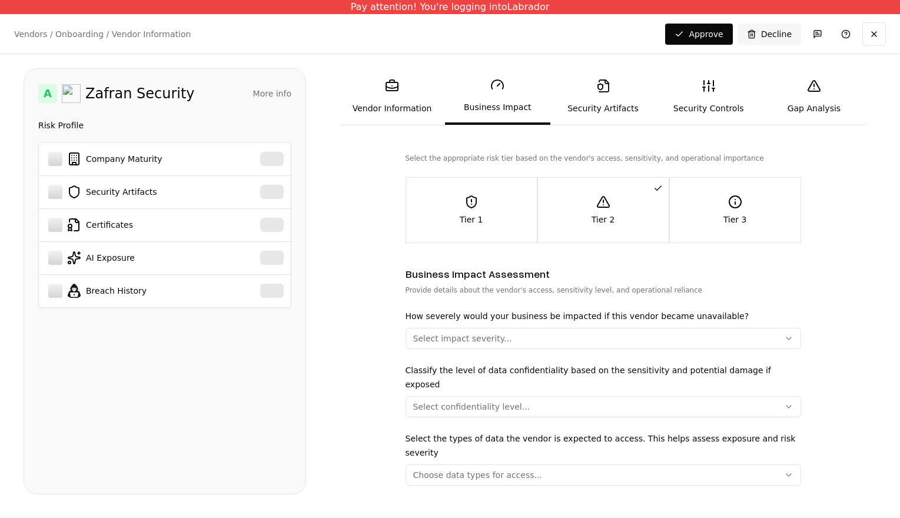
click at [472, 340] on div "Select impact severity..." at bounding box center [462, 339] width 99 height 12
click at [434, 409] on div "Medium" at bounding box center [460, 421] width 112 height 24
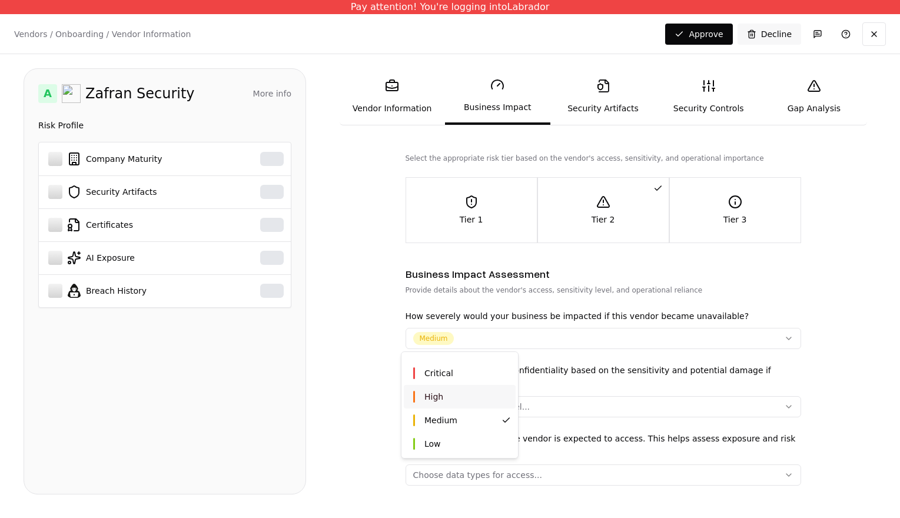
click at [372, 361] on html "Pay attention! You're logging into Labrador Vendors / Onboarding / Vendor Infor…" at bounding box center [450, 259] width 900 height 518
click at [444, 401] on button "Select confidentiality level..." at bounding box center [604, 406] width 396 height 21
click at [439, 449] on span "Confidential" at bounding box center [448, 451] width 49 height 12
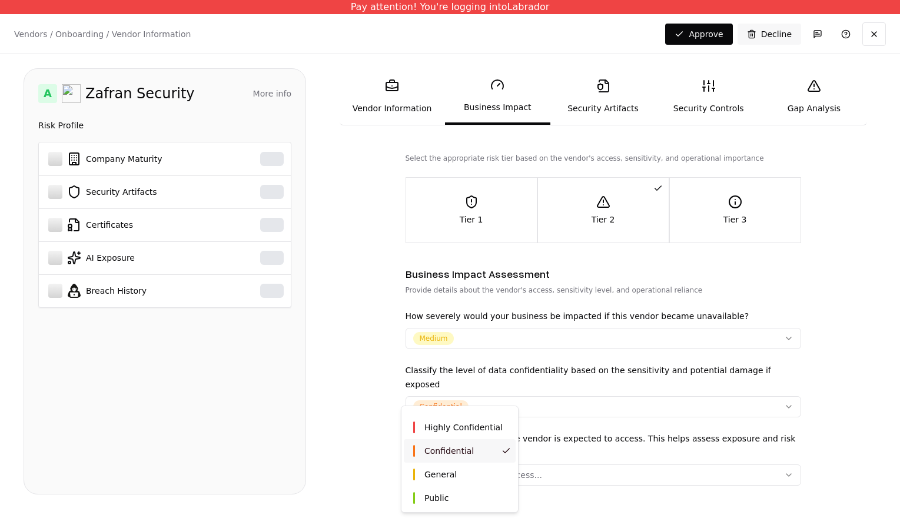
click at [379, 411] on html "Pay attention! You're logging into Labrador Vendors / Onboarding / Vendor Infor…" at bounding box center [450, 259] width 900 height 518
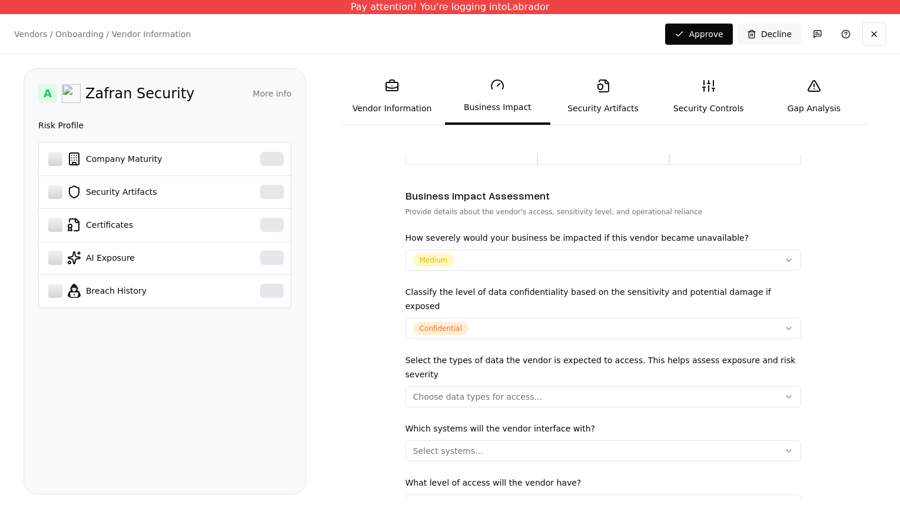
scroll to position [150, 0]
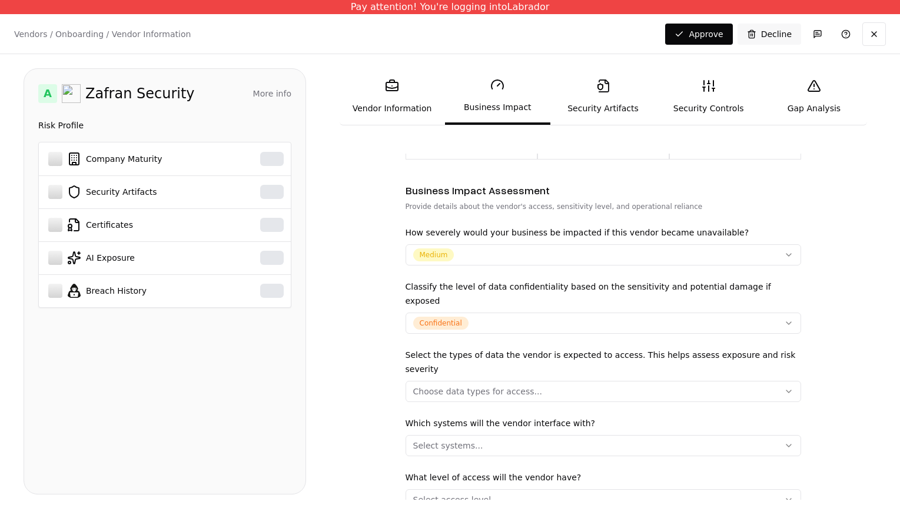
click at [468, 386] on div "Choose data types for access..." at bounding box center [477, 392] width 129 height 12
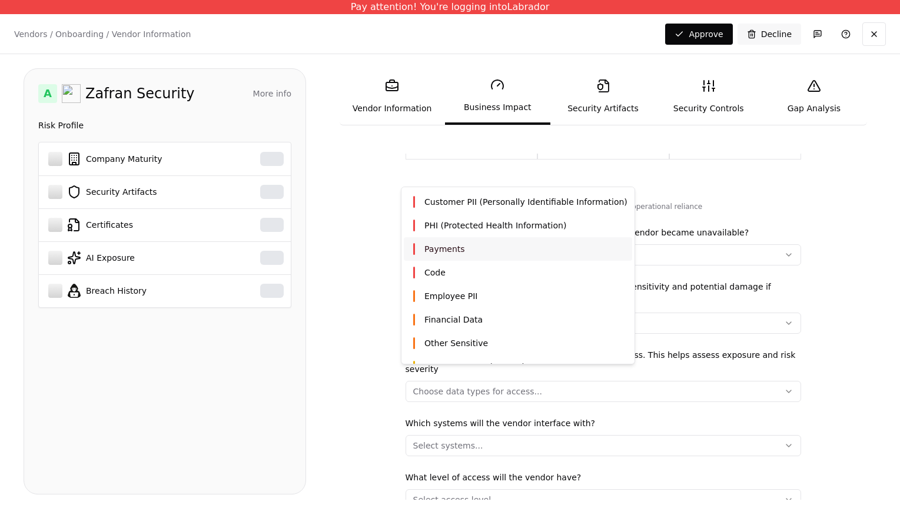
scroll to position [18, 0]
click at [461, 262] on div "Code" at bounding box center [518, 272] width 228 height 24
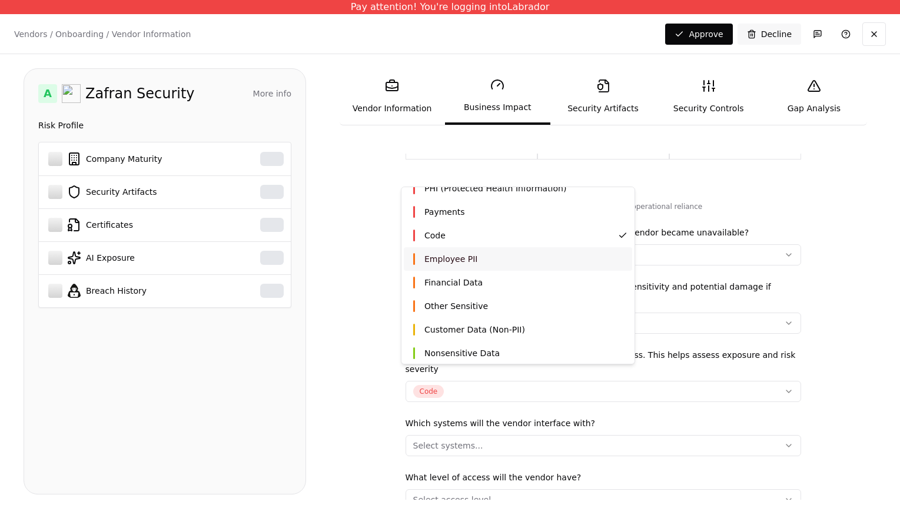
scroll to position [57, 0]
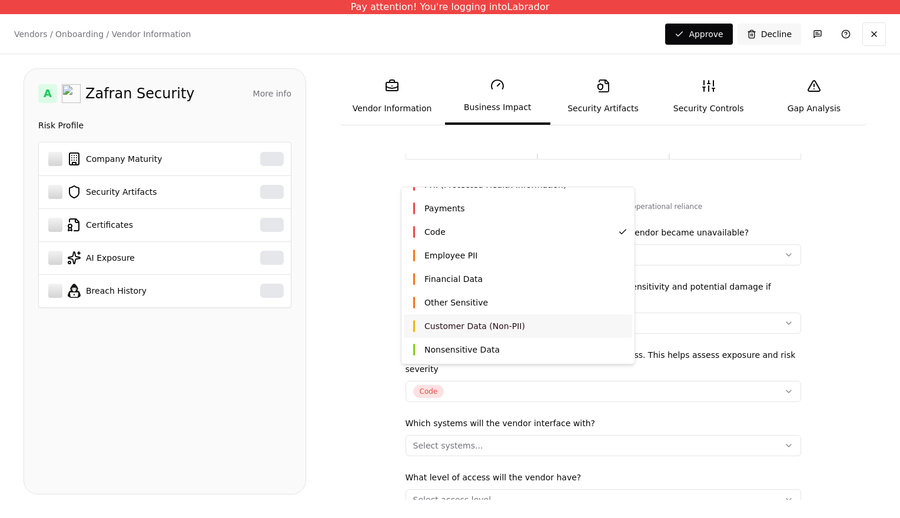
click at [454, 321] on span "Customer Data (Non-PII)" at bounding box center [474, 326] width 101 height 12
click at [449, 284] on span "Financial Data" at bounding box center [453, 279] width 58 height 12
click at [364, 323] on html "Pay attention! You're logging into Labrador Vendors / Onboarding / Vendor Infor…" at bounding box center [450, 259] width 900 height 518
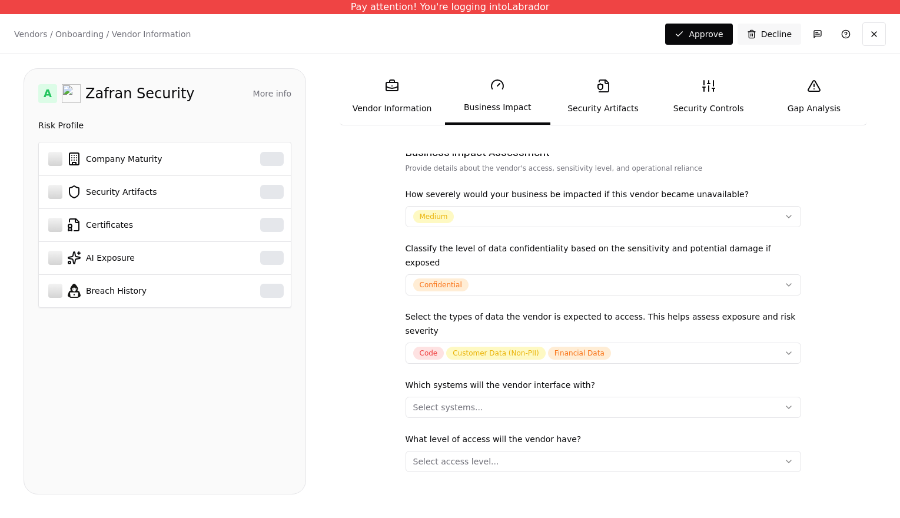
scroll to position [193, 0]
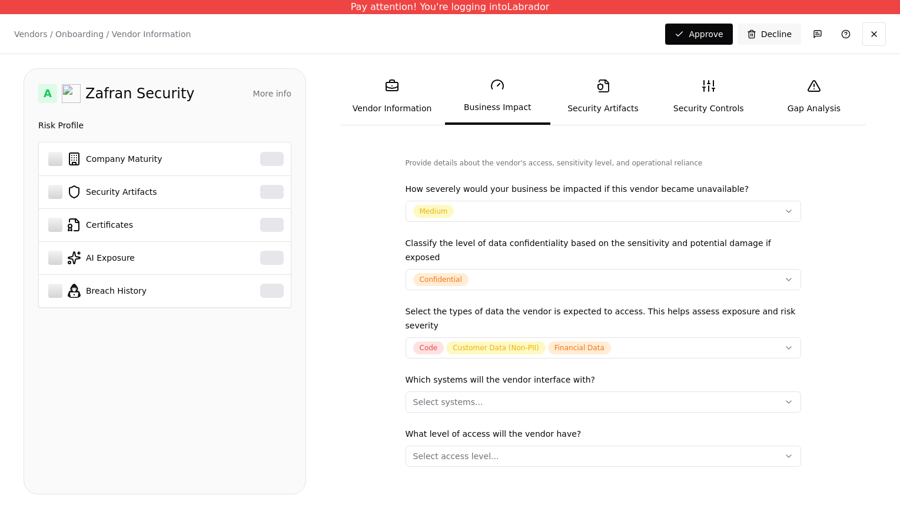
click at [453, 396] on div "Select systems..." at bounding box center [448, 402] width 70 height 12
click at [434, 454] on span "Production Systems" at bounding box center [464, 456] width 81 height 12
click at [437, 439] on div "Crown Jewels" at bounding box center [472, 433] width 136 height 24
click at [376, 404] on html "Pay attention! You're logging into Labrador Vendors / Onboarding / Vendor Infor…" at bounding box center [450, 259] width 900 height 518
click at [446, 450] on div "Select access level..." at bounding box center [456, 456] width 86 height 12
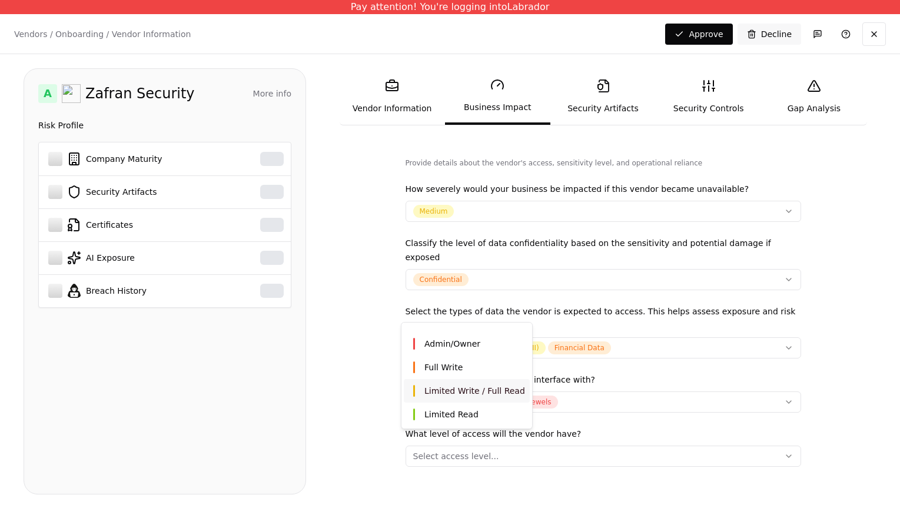
click at [442, 400] on div "Limited Write / Full Read" at bounding box center [467, 391] width 126 height 24
click at [364, 398] on html "Pay attention! You're logging into Labrador Vendors / Onboarding / Vendor Infor…" at bounding box center [450, 259] width 900 height 518
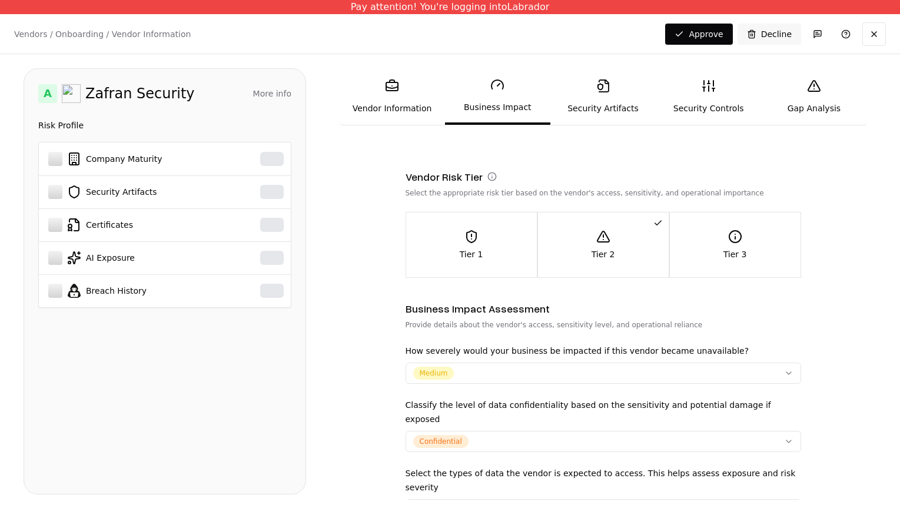
scroll to position [0, 0]
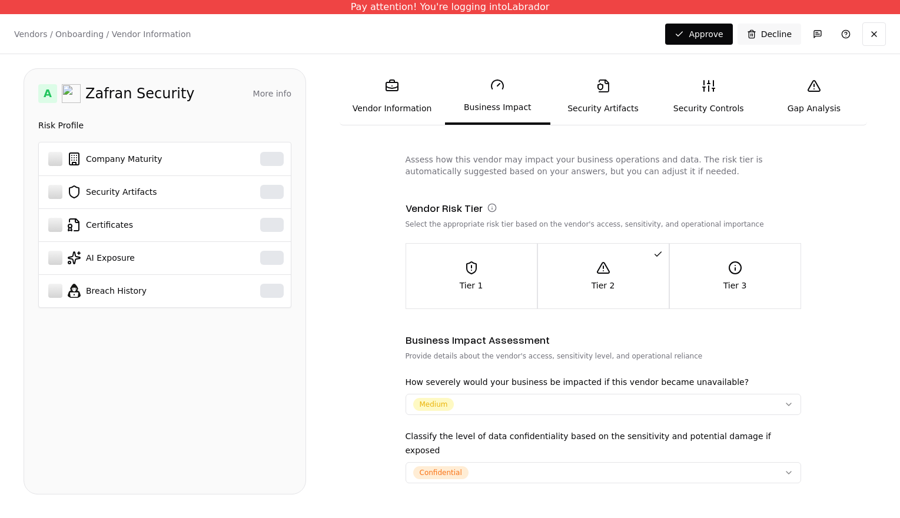
click at [606, 83] on icon at bounding box center [603, 85] width 11 height 13
